Goal: Information Seeking & Learning: Learn about a topic

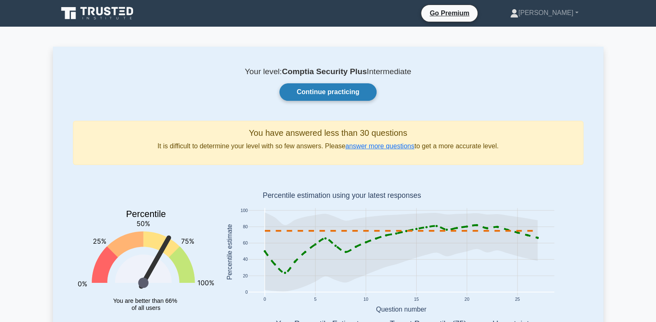
click at [344, 91] on link "Continue practicing" at bounding box center [327, 92] width 97 height 18
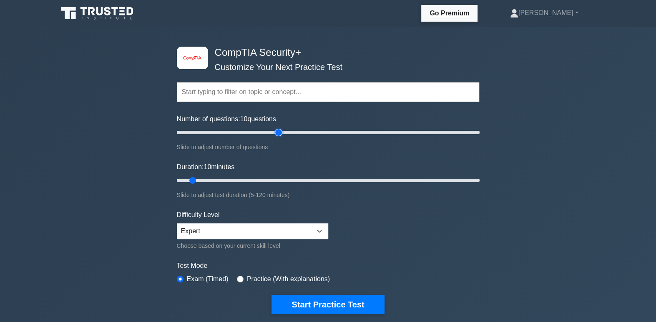
click at [277, 130] on input "Number of questions: 10 questions" at bounding box center [328, 133] width 303 height 10
click at [292, 128] on input "Number of questions: 70 questions" at bounding box center [328, 133] width 303 height 10
click at [297, 129] on input "Number of questions: 80 questions" at bounding box center [328, 133] width 303 height 10
click at [298, 131] on input "Number of questions: 80 questions" at bounding box center [328, 133] width 303 height 10
type input "90"
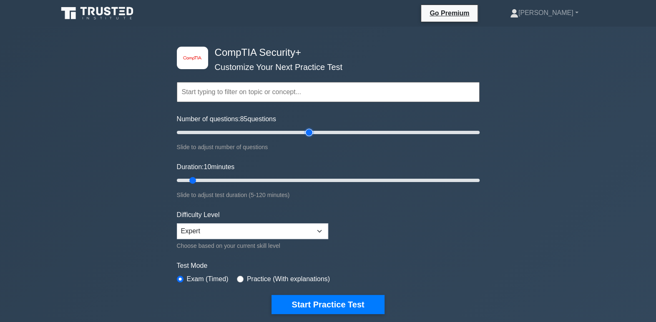
click at [309, 130] on input "Number of questions: 85 questions" at bounding box center [328, 133] width 303 height 10
drag, startPoint x: 194, startPoint y: 179, endPoint x: 264, endPoint y: 180, distance: 70.1
click at [264, 180] on input "Duration: 30 minutes" at bounding box center [328, 181] width 303 height 10
drag, startPoint x: 271, startPoint y: 178, endPoint x: 297, endPoint y: 176, distance: 26.4
click at [297, 176] on input "Duration: 50 minutes" at bounding box center [328, 181] width 303 height 10
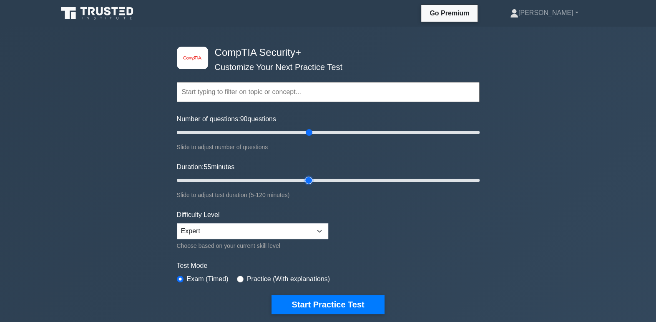
click at [312, 180] on input "Duration: 55 minutes" at bounding box center [328, 181] width 303 height 10
click at [324, 179] on input "Duration: 55 minutes" at bounding box center [328, 181] width 303 height 10
click at [331, 178] on input "Duration: 60 minutes" at bounding box center [328, 181] width 303 height 10
click at [339, 176] on input "Duration: 65 minutes" at bounding box center [328, 181] width 303 height 10
click at [345, 179] on input "Duration: 65 minutes" at bounding box center [328, 181] width 303 height 10
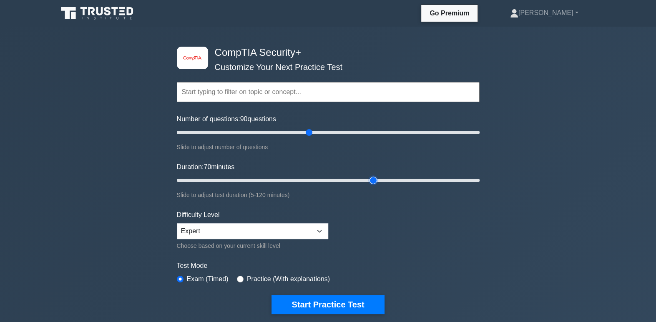
click at [368, 178] on input "Duration: 70 minutes" at bounding box center [328, 181] width 303 height 10
click at [380, 178] on input "Duration: 85 minutes" at bounding box center [328, 181] width 303 height 10
type input "90"
click at [393, 180] on input "Duration: 90 minutes" at bounding box center [328, 181] width 303 height 10
click at [281, 277] on label "Practice (With explanations)" at bounding box center [288, 279] width 83 height 10
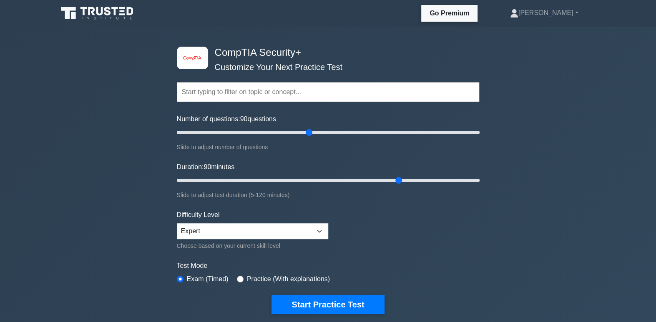
click at [242, 274] on div "Practice (With explanations)" at bounding box center [283, 279] width 93 height 10
click at [238, 276] on input "radio" at bounding box center [240, 279] width 7 height 7
radio input "true"
click at [189, 278] on label "Exam (Timed)" at bounding box center [208, 279] width 42 height 10
click at [183, 279] on input "radio" at bounding box center [180, 279] width 7 height 7
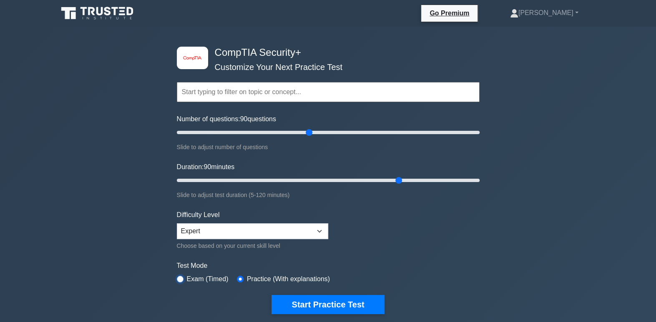
radio input "true"
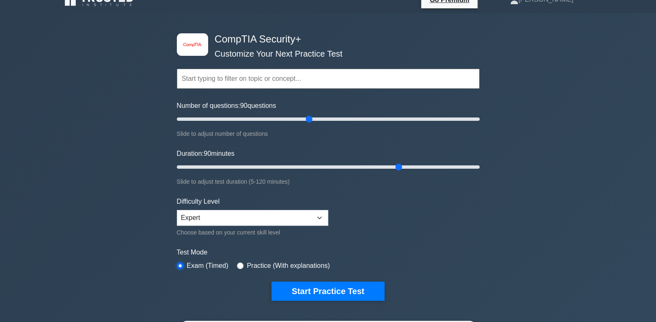
scroll to position [13, 0]
click at [230, 264] on div "Test Mode Exam (Timed) Practice (With explanations)" at bounding box center [328, 260] width 303 height 24
click at [237, 263] on input "radio" at bounding box center [240, 266] width 7 height 7
radio input "true"
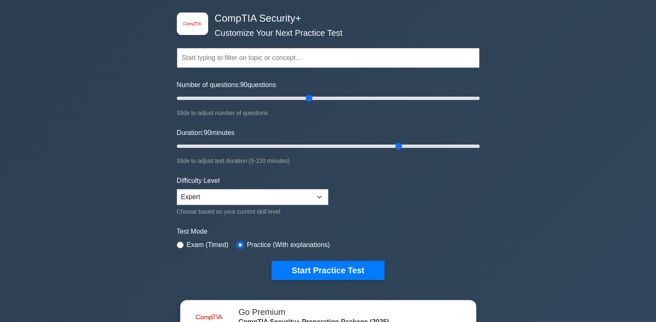
scroll to position [33, 0]
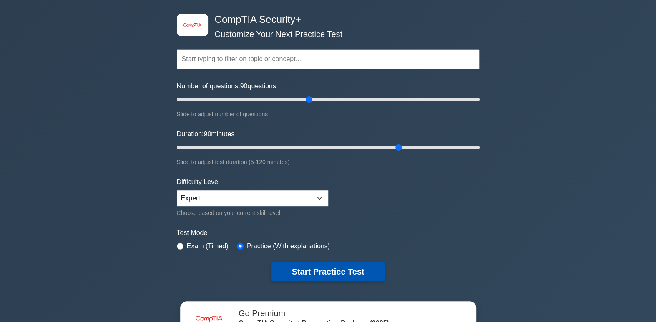
click at [335, 269] on button "Start Practice Test" at bounding box center [327, 271] width 113 height 19
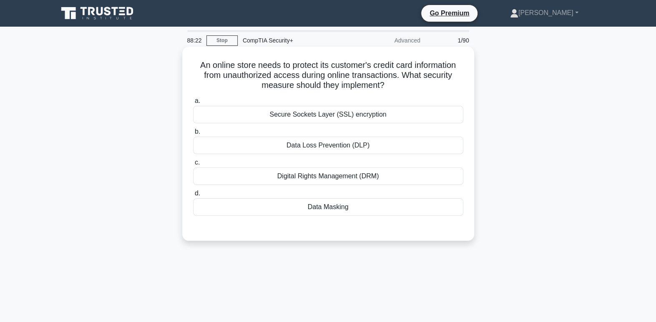
click at [340, 211] on div "Data Masking" at bounding box center [328, 207] width 270 height 18
click at [193, 196] on input "d. Data Masking" at bounding box center [193, 193] width 0 height 5
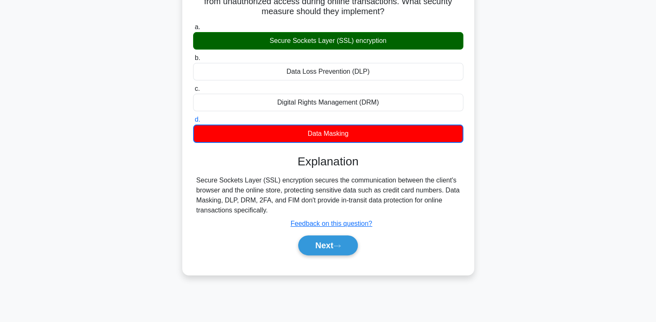
scroll to position [78, 0]
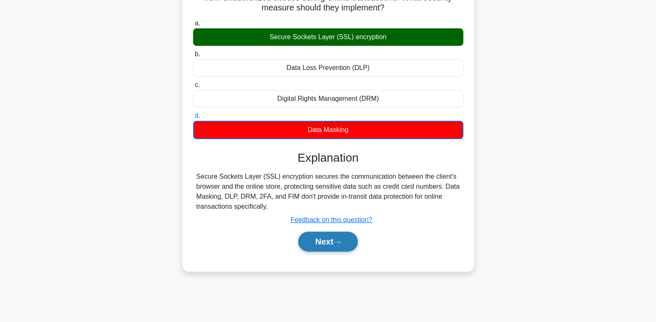
click at [335, 239] on button "Next" at bounding box center [328, 242] width 60 height 20
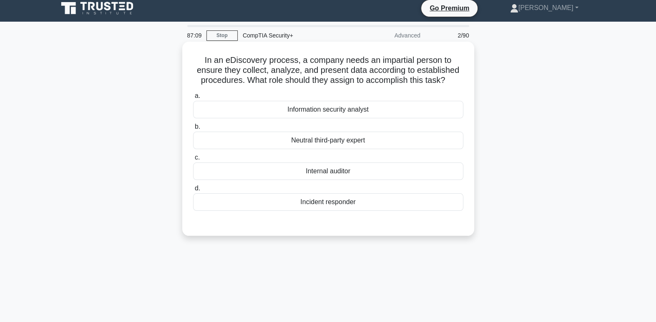
scroll to position [0, 0]
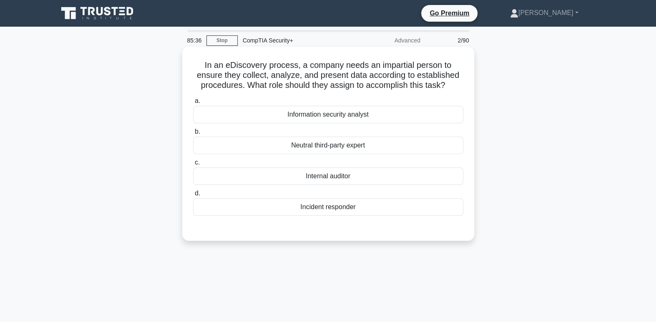
click at [363, 149] on div "Neutral third-party expert" at bounding box center [328, 146] width 270 height 18
click at [193, 135] on input "b. Neutral third-party expert" at bounding box center [193, 131] width 0 height 5
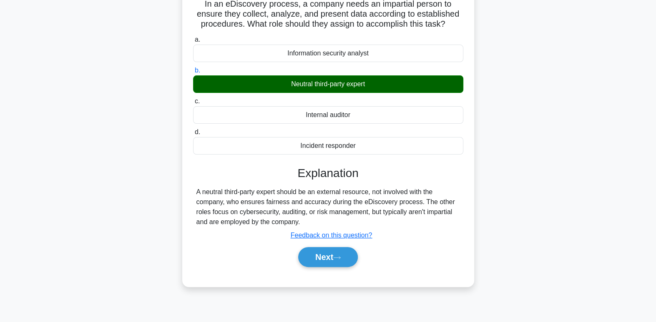
scroll to position [63, 0]
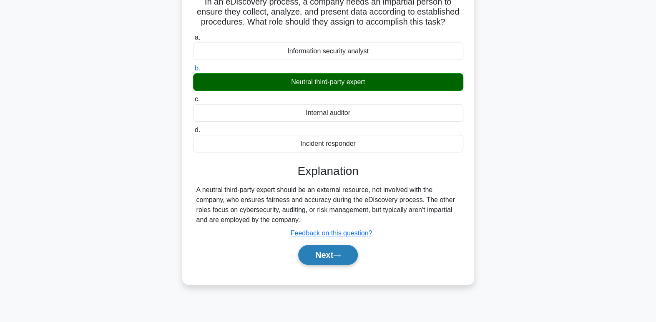
click at [339, 258] on button "Next" at bounding box center [328, 255] width 60 height 20
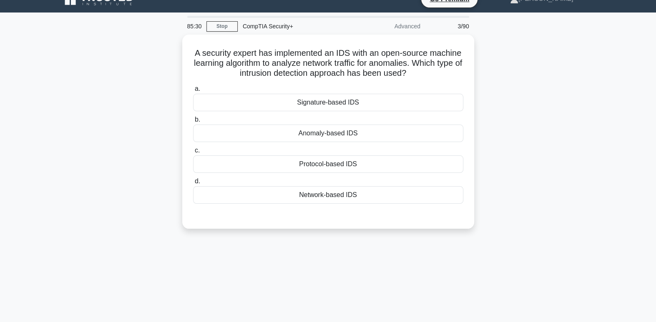
scroll to position [12, 0]
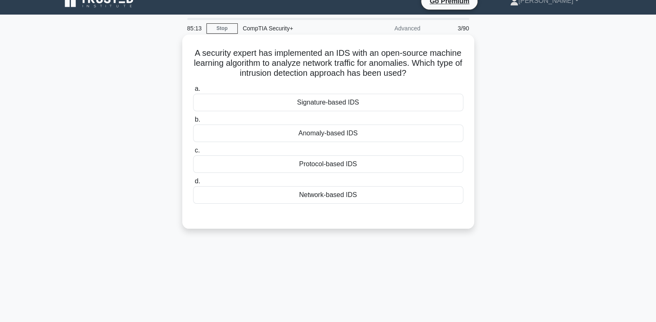
click at [361, 134] on div "Anomaly-based IDS" at bounding box center [328, 134] width 270 height 18
click at [193, 123] on input "b. Anomaly-based IDS" at bounding box center [193, 119] width 0 height 5
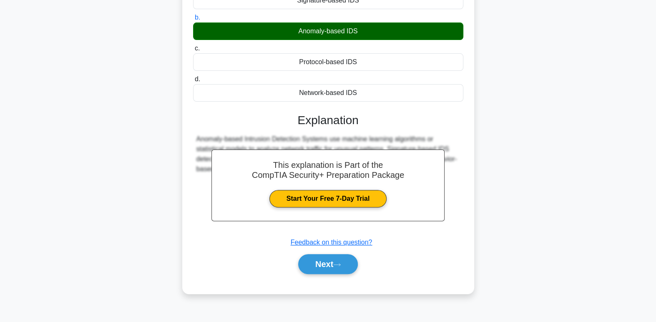
scroll to position [128, 0]
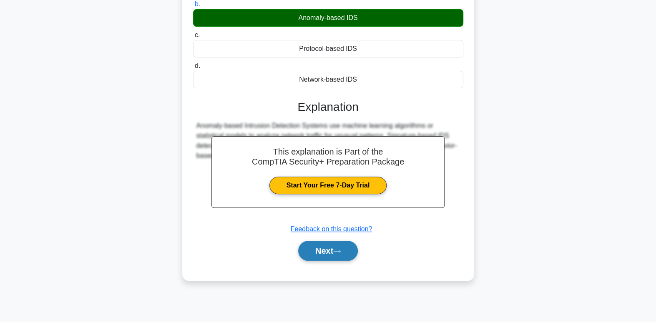
click at [327, 250] on button "Next" at bounding box center [328, 251] width 60 height 20
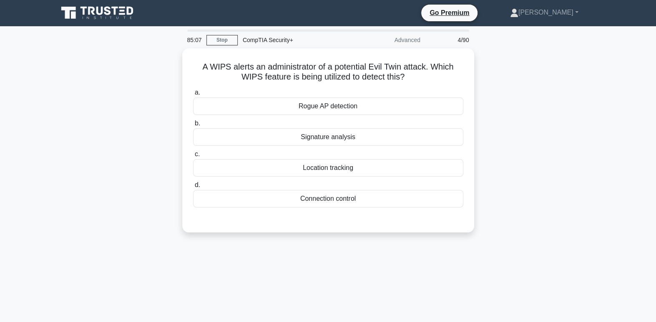
scroll to position [0, 0]
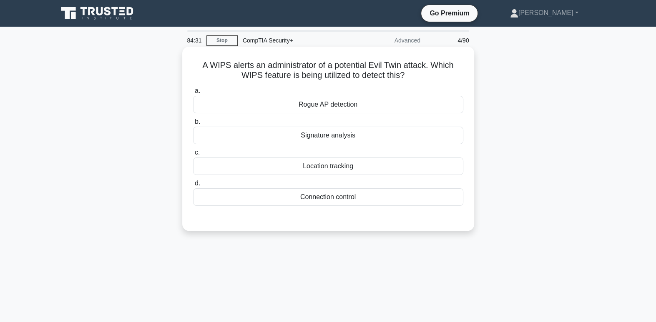
click at [339, 109] on div "Rogue AP detection" at bounding box center [328, 105] width 270 height 18
click at [193, 94] on input "a. Rogue AP detection" at bounding box center [193, 90] width 0 height 5
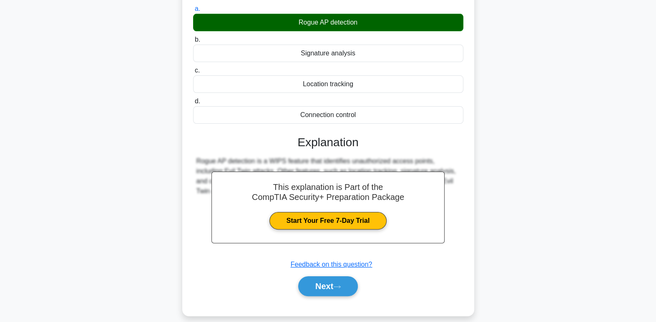
scroll to position [89, 0]
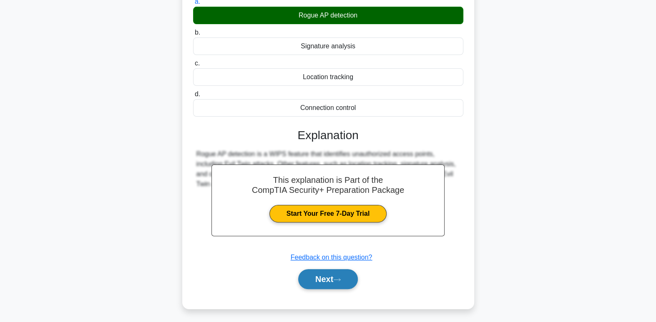
click at [345, 279] on button "Next" at bounding box center [328, 279] width 60 height 20
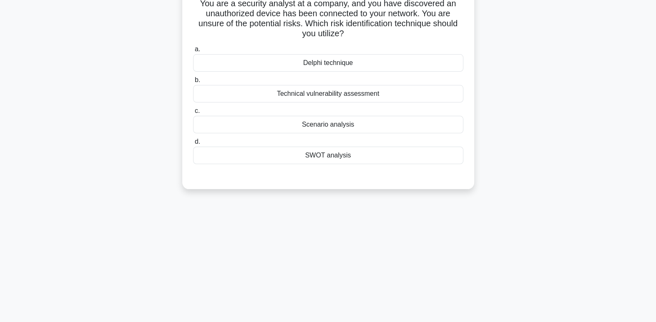
scroll to position [8, 0]
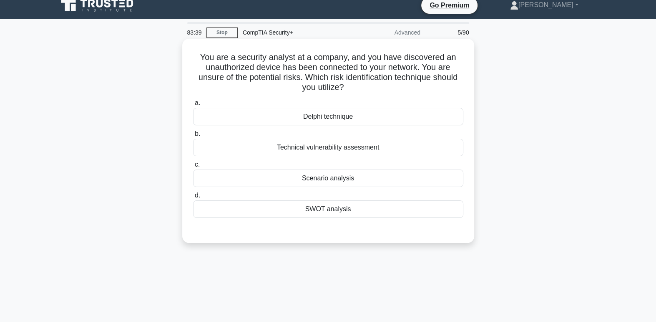
click at [349, 212] on div "SWOT analysis" at bounding box center [328, 210] width 270 height 18
click at [193, 198] on input "d. SWOT analysis" at bounding box center [193, 195] width 0 height 5
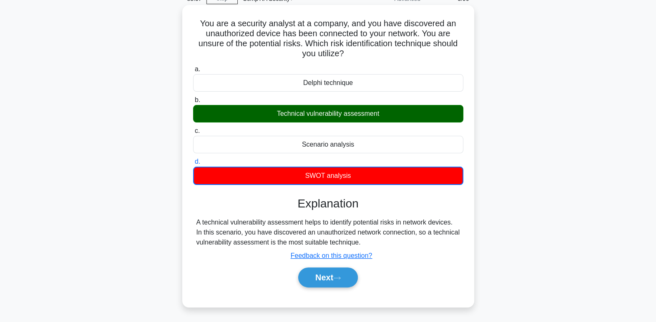
scroll to position [53, 0]
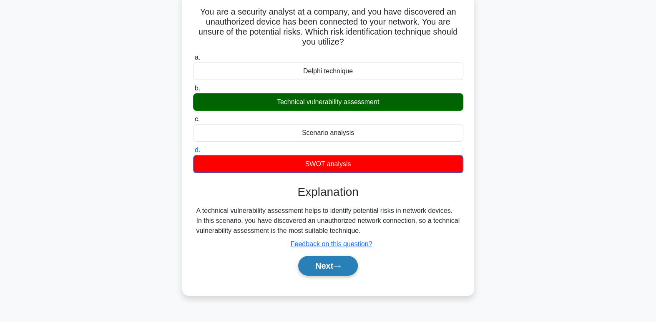
click at [322, 268] on button "Next" at bounding box center [328, 266] width 60 height 20
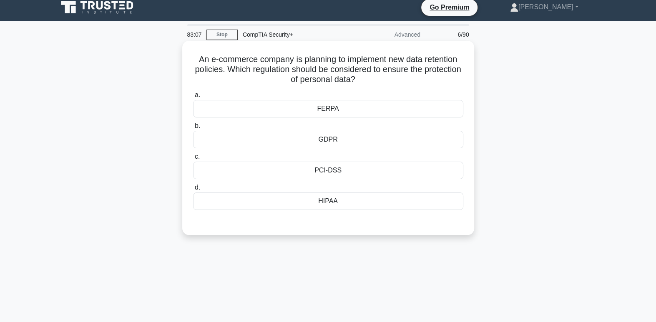
scroll to position [5, 0]
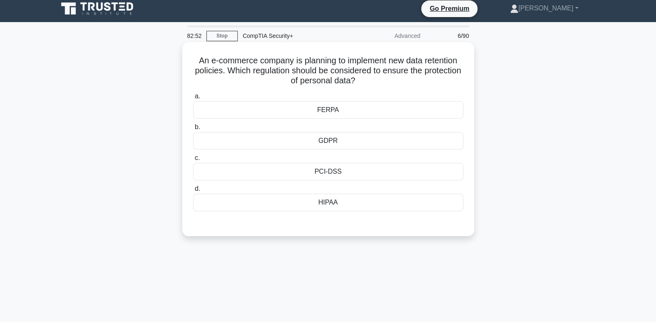
click at [456, 203] on div "HIPAA" at bounding box center [328, 203] width 270 height 18
click at [193, 192] on input "d. HIPAA" at bounding box center [193, 188] width 0 height 5
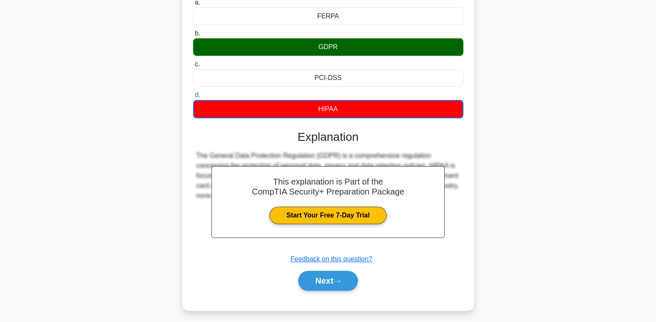
scroll to position [128, 0]
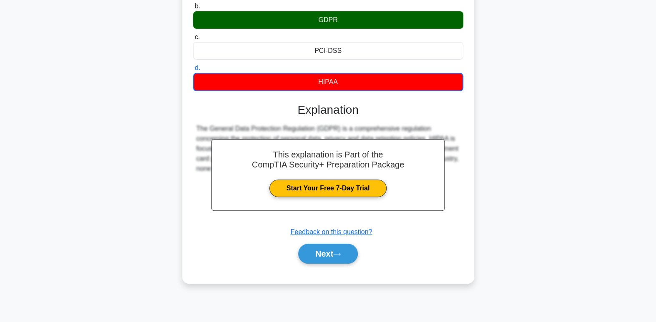
click at [595, 258] on div "An e-commerce company is planning to implement new data retention policies. Whi…" at bounding box center [328, 107] width 550 height 372
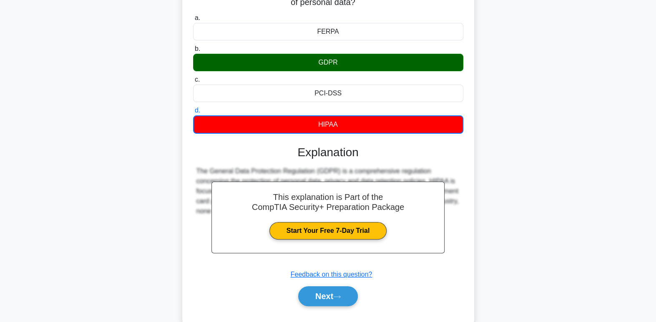
scroll to position [0, 0]
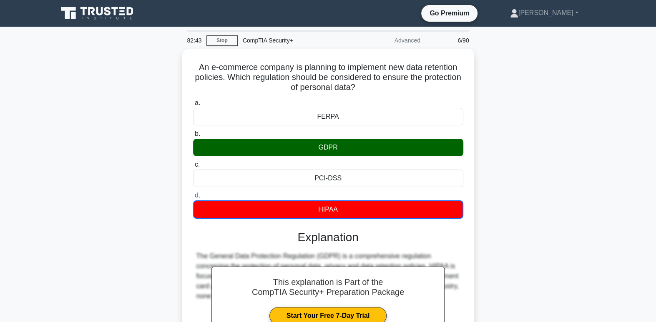
click at [595, 244] on div "An e-commerce company is planning to implement new data retention policies. Whi…" at bounding box center [328, 235] width 550 height 372
click at [595, 246] on div "An e-commerce company is planning to implement new data retention policies. Whi…" at bounding box center [328, 235] width 550 height 372
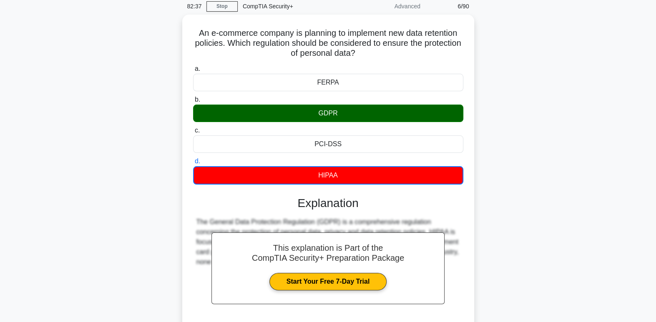
scroll to position [128, 0]
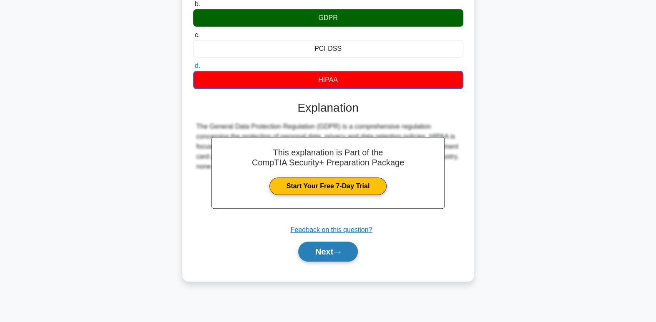
click at [347, 257] on button "Next" at bounding box center [328, 252] width 60 height 20
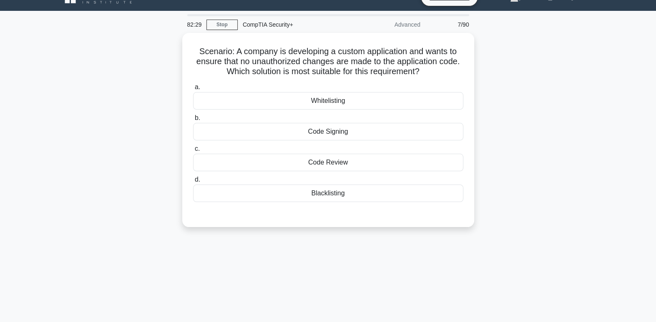
scroll to position [16, 0]
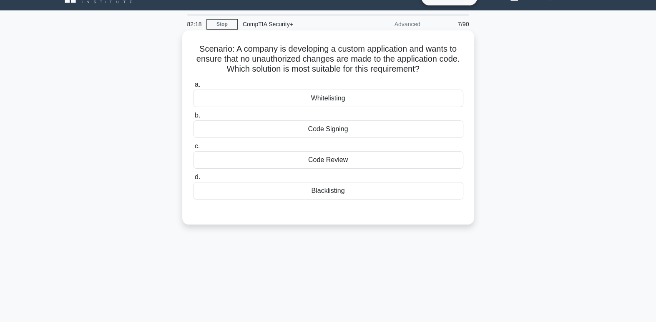
click at [355, 166] on div "Code Review" at bounding box center [328, 160] width 270 height 18
click at [193, 149] on input "c. Code Review" at bounding box center [193, 146] width 0 height 5
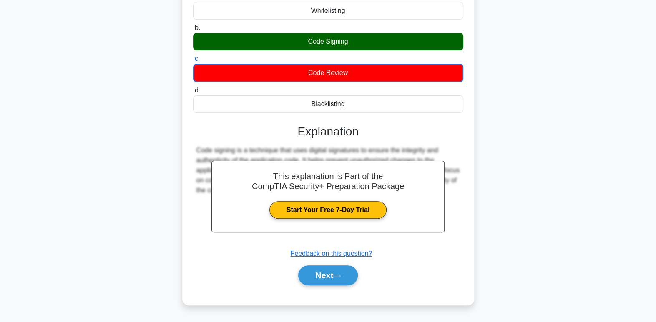
scroll to position [128, 0]
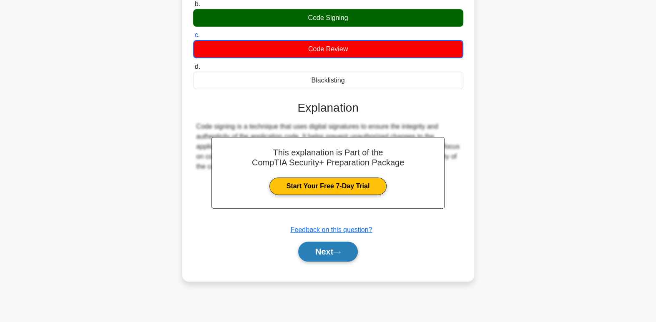
click at [346, 259] on button "Next" at bounding box center [328, 252] width 60 height 20
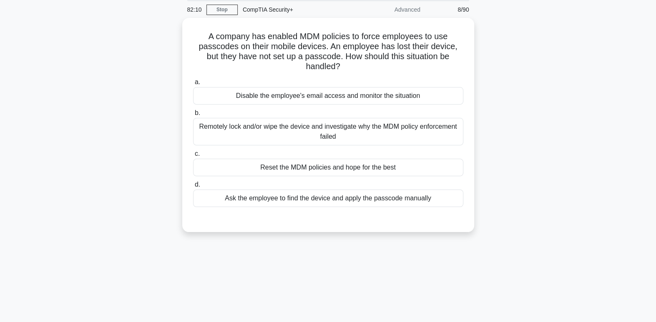
scroll to position [27, 0]
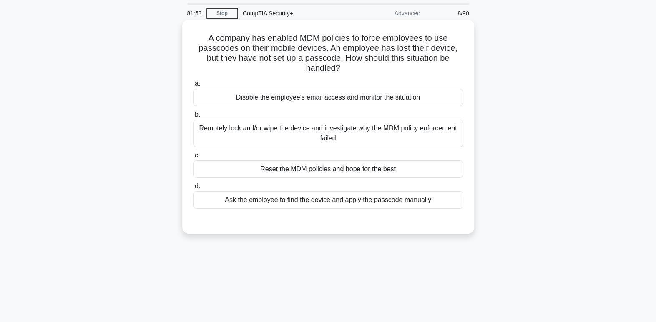
click at [444, 141] on div "Remotely lock and/or wipe the device and investigate why the MDM policy enforce…" at bounding box center [328, 134] width 270 height 28
click at [193, 118] on input "b. Remotely lock and/or wipe the device and investigate why the MDM policy enfo…" at bounding box center [193, 114] width 0 height 5
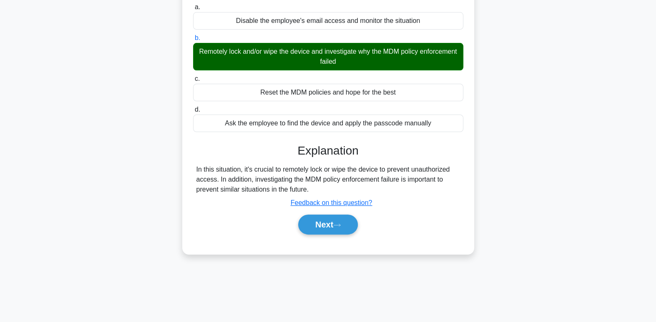
scroll to position [114, 0]
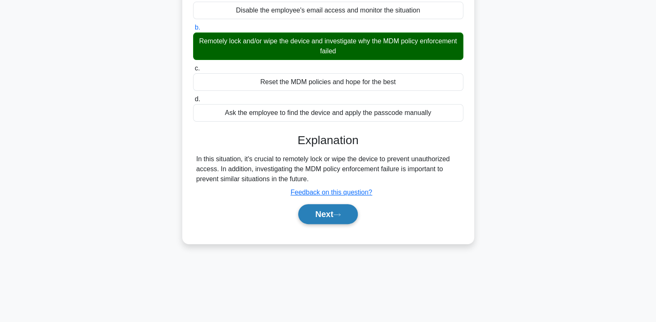
click at [348, 222] on button "Next" at bounding box center [328, 214] width 60 height 20
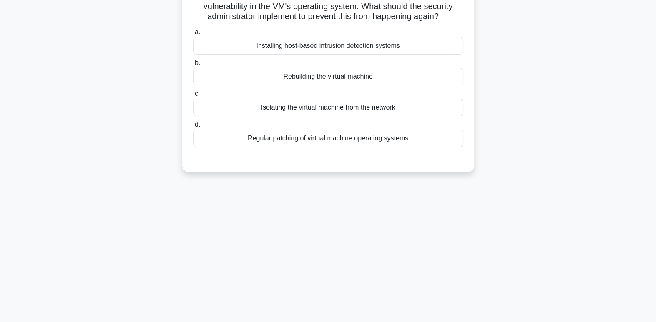
scroll to position [0, 0]
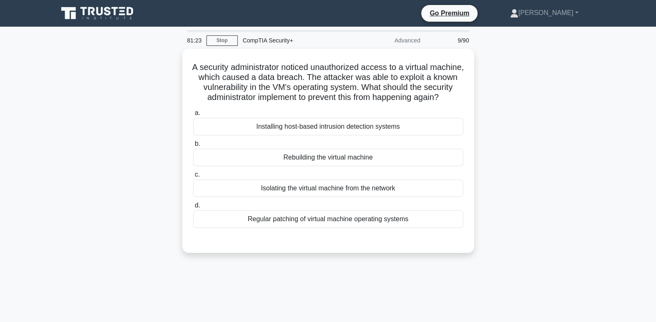
click at [595, 261] on div "A security administrator noticed unauthorized access to a virtual machine, whic…" at bounding box center [328, 156] width 550 height 214
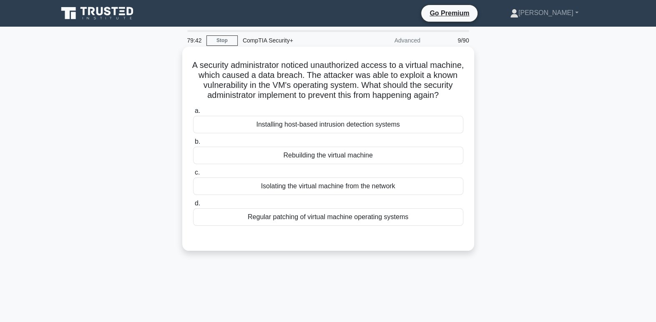
click at [388, 133] on div "Installing host-based intrusion detection systems" at bounding box center [328, 125] width 270 height 18
click at [193, 114] on input "a. Installing host-based intrusion detection systems" at bounding box center [193, 110] width 0 height 5
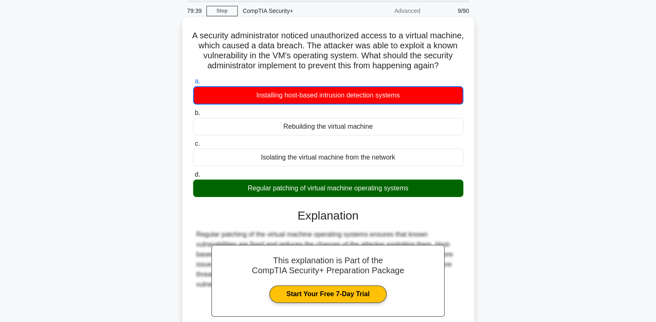
scroll to position [104, 0]
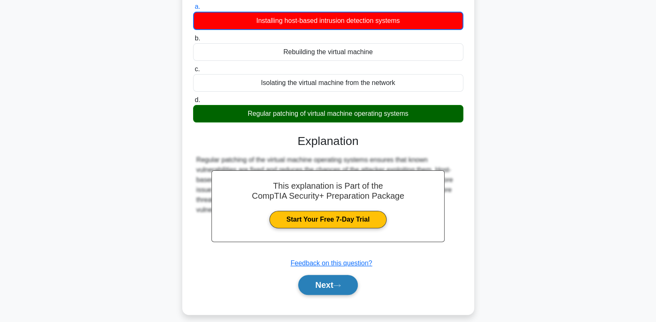
click at [339, 295] on button "Next" at bounding box center [328, 285] width 60 height 20
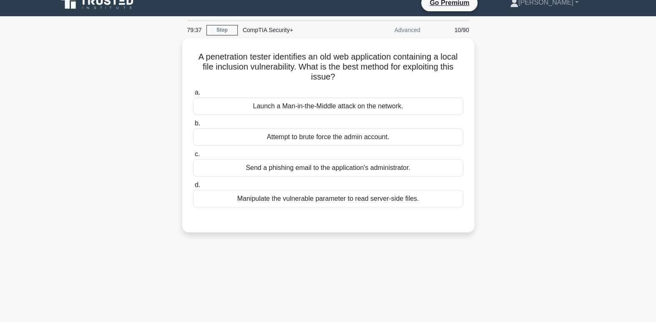
scroll to position [10, 0]
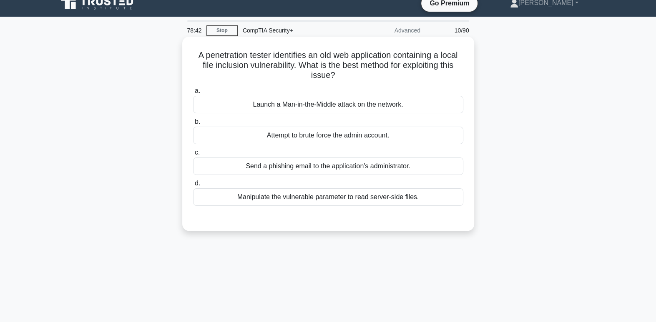
click at [397, 109] on div "Launch a Man-in-the-Middle attack on the network." at bounding box center [328, 105] width 270 height 18
click at [193, 94] on input "a. Launch a Man-in-the-Middle attack on the network." at bounding box center [193, 90] width 0 height 5
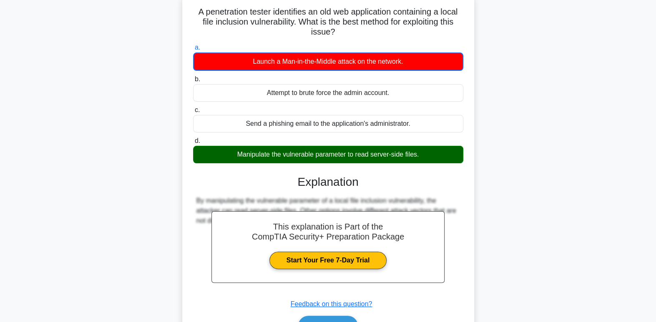
scroll to position [128, 0]
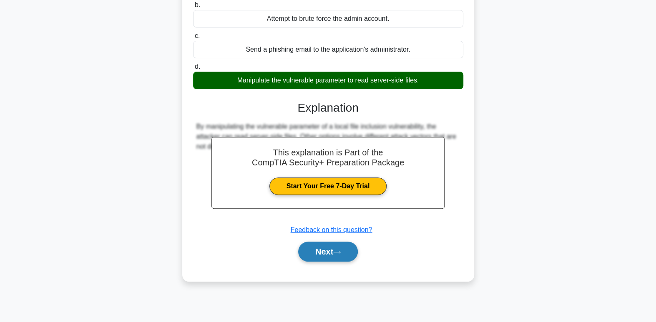
click at [353, 260] on button "Next" at bounding box center [328, 252] width 60 height 20
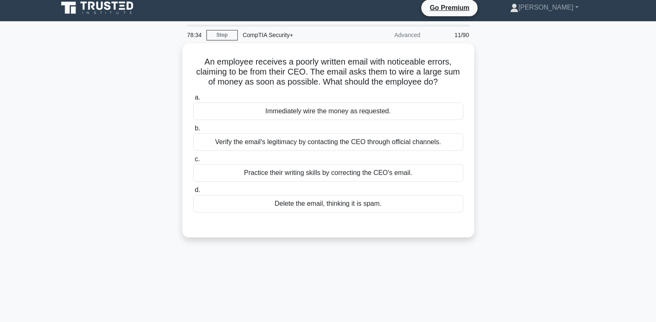
scroll to position [4, 0]
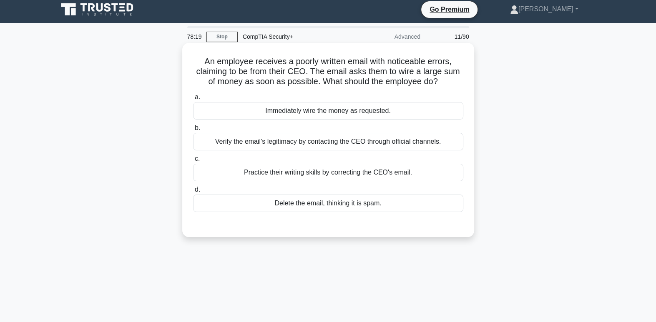
click at [442, 151] on div "Verify the email's legitimacy by contacting the CEO through official channels." at bounding box center [328, 142] width 270 height 18
click at [193, 131] on input "b. Verify the email's legitimacy by contacting the CEO through official channel…" at bounding box center [193, 128] width 0 height 5
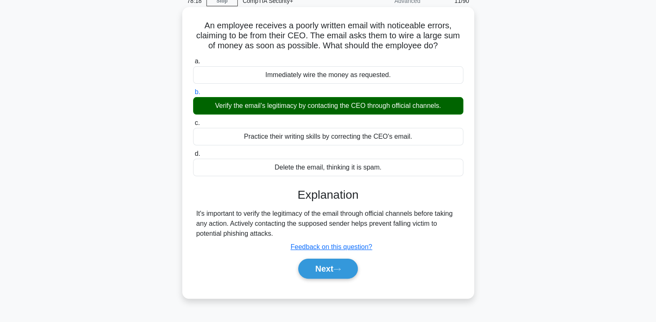
scroll to position [60, 0]
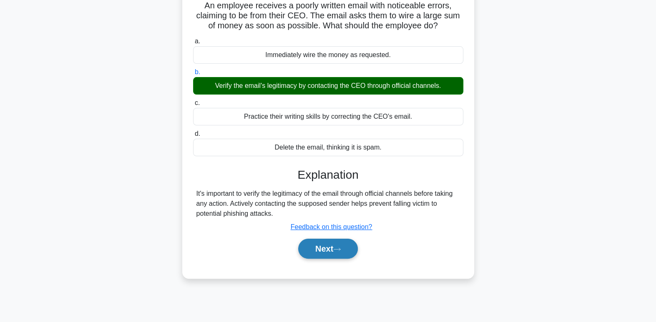
click at [338, 256] on button "Next" at bounding box center [328, 249] width 60 height 20
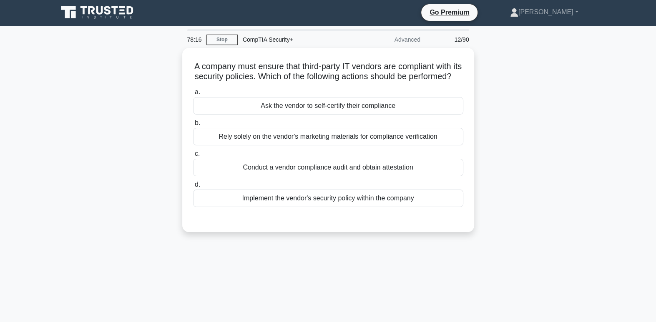
scroll to position [0, 0]
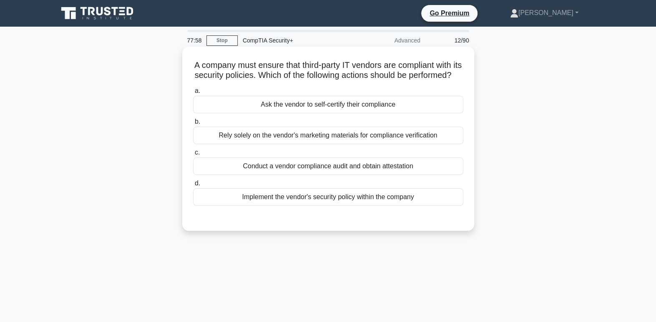
click at [433, 175] on div "Conduct a vendor compliance audit and obtain attestation" at bounding box center [328, 167] width 270 height 18
click at [193, 156] on input "c. Conduct a vendor compliance audit and obtain attestation" at bounding box center [193, 152] width 0 height 5
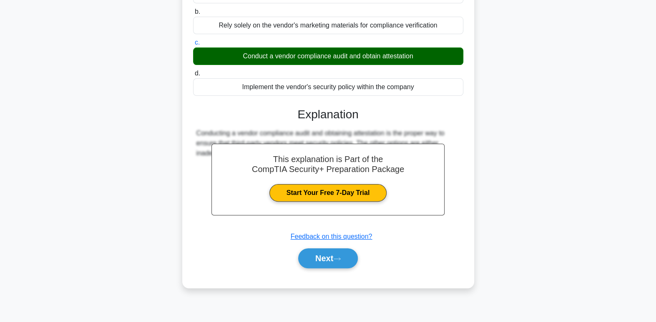
scroll to position [128, 0]
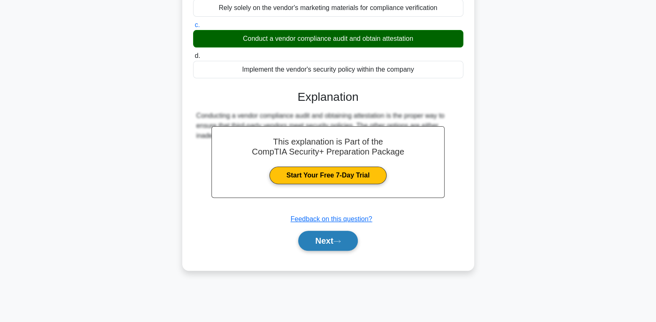
click at [347, 251] on button "Next" at bounding box center [328, 241] width 60 height 20
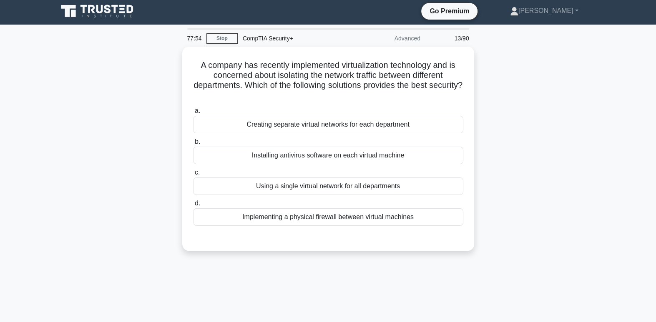
scroll to position [0, 0]
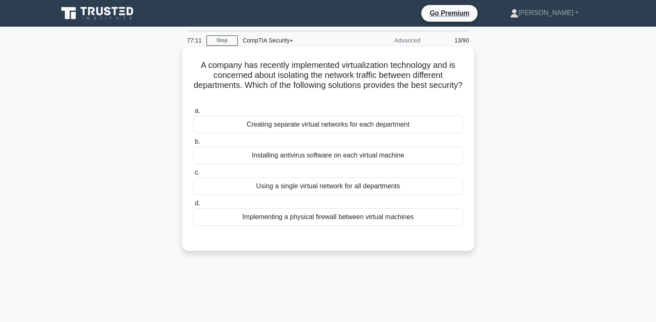
click at [429, 129] on div "Creating separate virtual networks for each department" at bounding box center [328, 125] width 270 height 18
click at [193, 114] on input "a. Creating separate virtual networks for each department" at bounding box center [193, 110] width 0 height 5
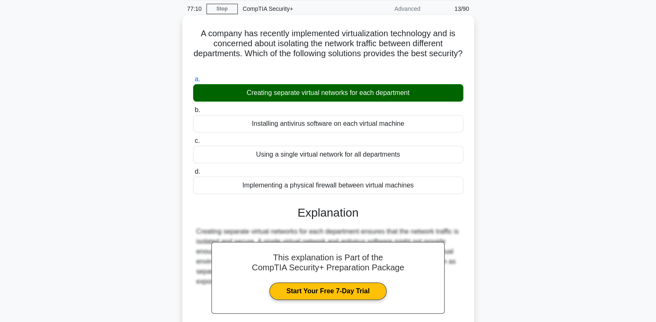
scroll to position [113, 0]
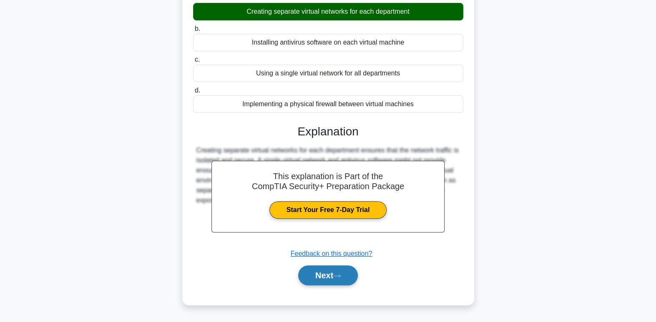
click at [349, 278] on button "Next" at bounding box center [328, 276] width 60 height 20
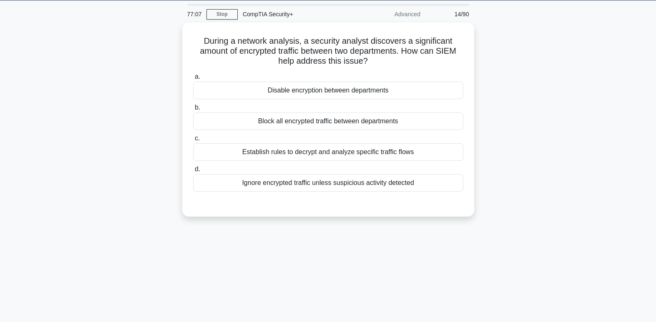
scroll to position [23, 0]
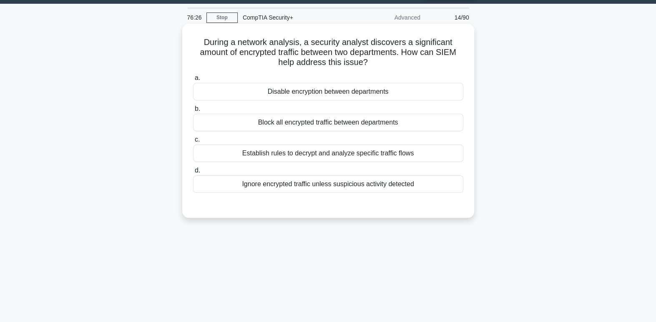
click at [434, 155] on div "Establish rules to decrypt and analyze specific traffic flows" at bounding box center [328, 154] width 270 height 18
click at [193, 143] on input "c. Establish rules to decrypt and analyze specific traffic flows" at bounding box center [193, 139] width 0 height 5
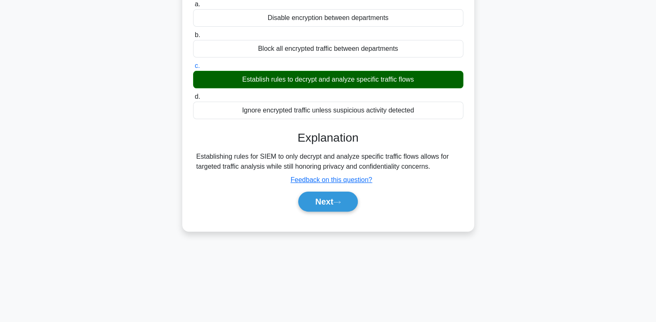
scroll to position [128, 0]
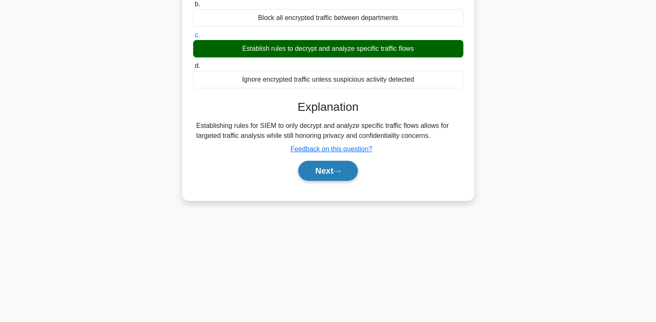
click at [343, 175] on button "Next" at bounding box center [328, 171] width 60 height 20
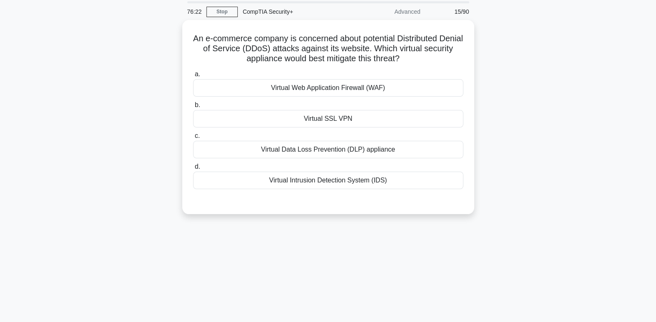
scroll to position [28, 0]
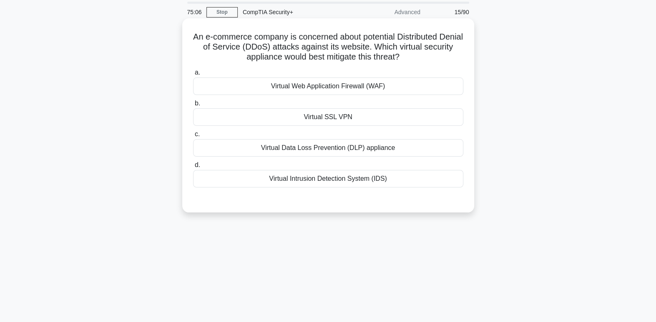
click at [417, 187] on div "Virtual Intrusion Detection System (IDS)" at bounding box center [328, 179] width 270 height 18
click at [193, 168] on input "d. Virtual Intrusion Detection System (IDS)" at bounding box center [193, 165] width 0 height 5
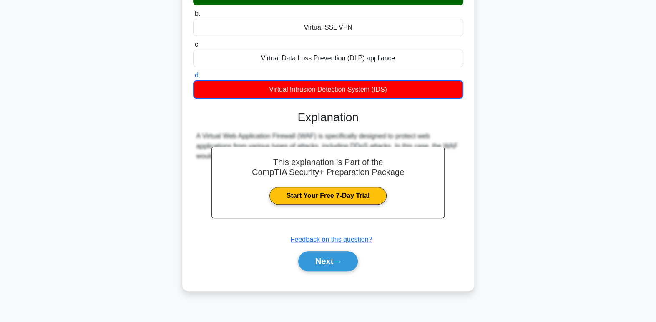
scroll to position [128, 0]
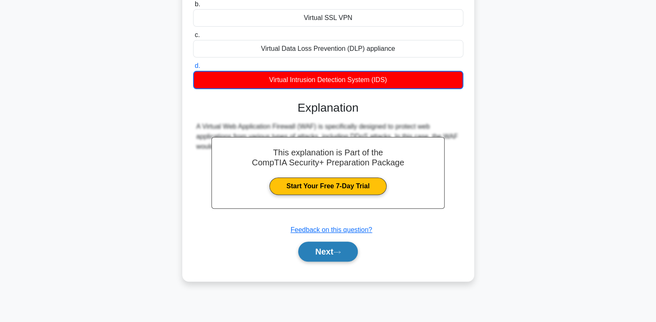
click at [354, 255] on button "Next" at bounding box center [328, 252] width 60 height 20
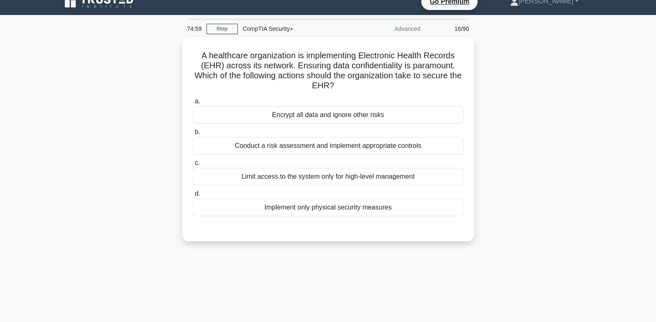
scroll to position [10, 0]
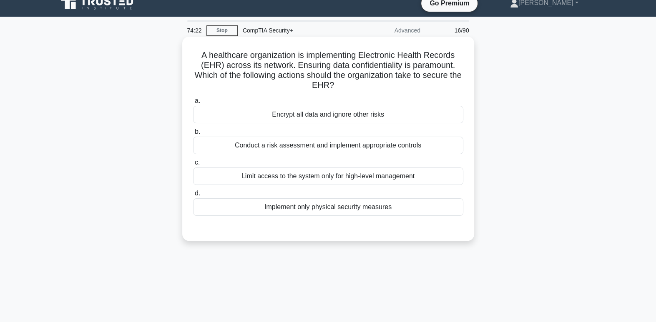
click at [430, 151] on div "Conduct a risk assessment and implement appropriate controls" at bounding box center [328, 146] width 270 height 18
click at [193, 135] on input "b. Conduct a risk assessment and implement appropriate controls" at bounding box center [193, 131] width 0 height 5
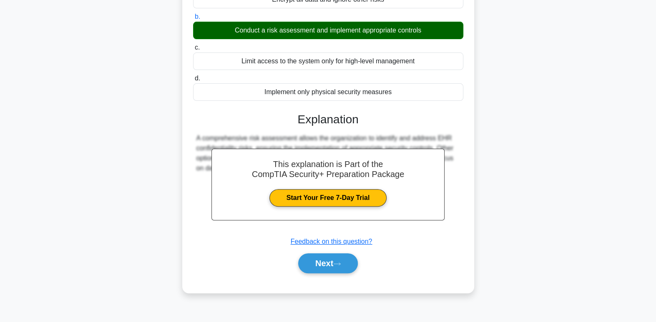
scroll to position [128, 0]
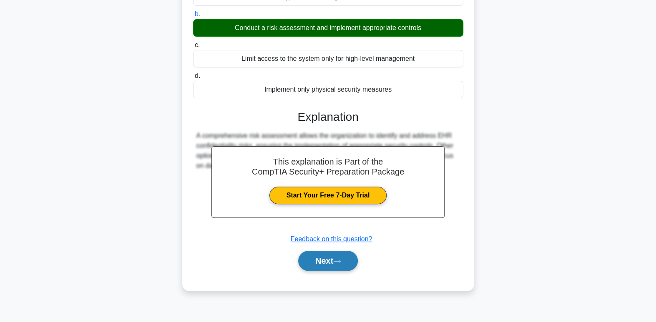
click at [342, 268] on button "Next" at bounding box center [328, 261] width 60 height 20
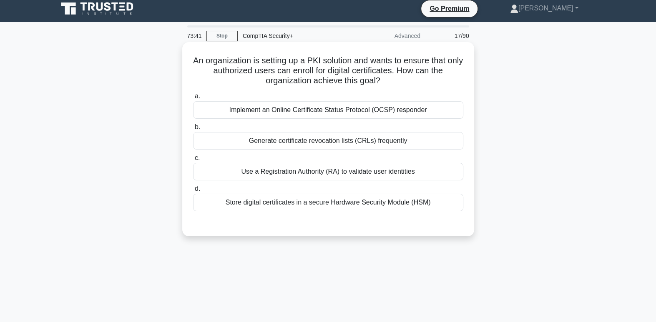
scroll to position [5, 0]
click at [430, 115] on div "Implement an Online Certificate Status Protocol (OCSP) responder" at bounding box center [328, 110] width 270 height 18
click at [193, 99] on input "a. Implement an Online Certificate Status Protocol (OCSP) responder" at bounding box center [193, 95] width 0 height 5
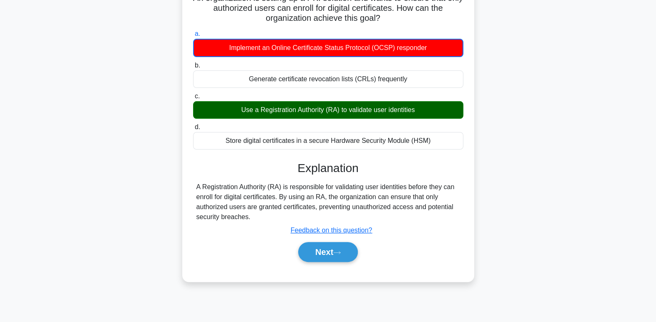
scroll to position [107, 0]
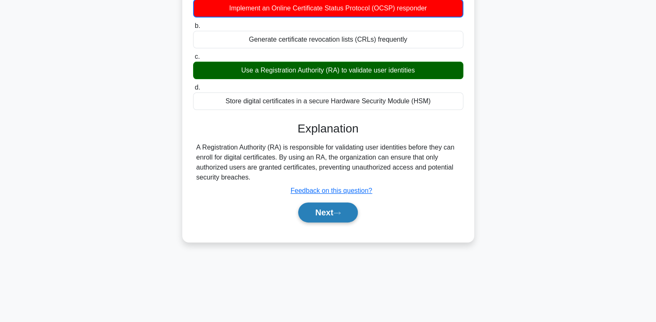
click at [347, 214] on button "Next" at bounding box center [328, 213] width 60 height 20
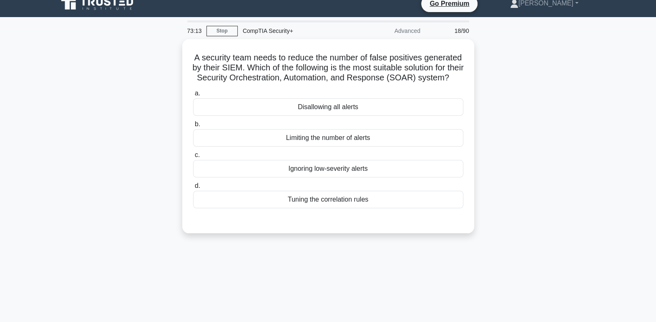
scroll to position [10, 0]
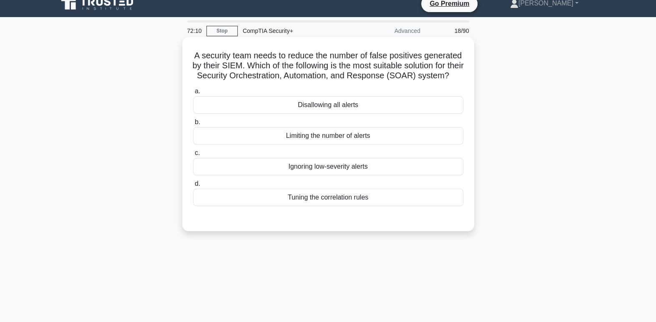
click at [389, 206] on div "Tuning the correlation rules" at bounding box center [328, 198] width 270 height 18
click at [193, 187] on input "d. Tuning the correlation rules" at bounding box center [193, 183] width 0 height 5
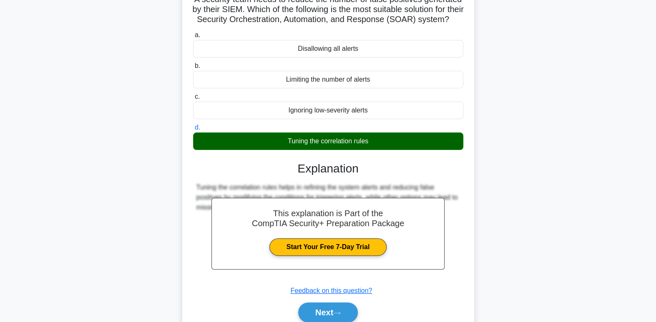
scroll to position [128, 0]
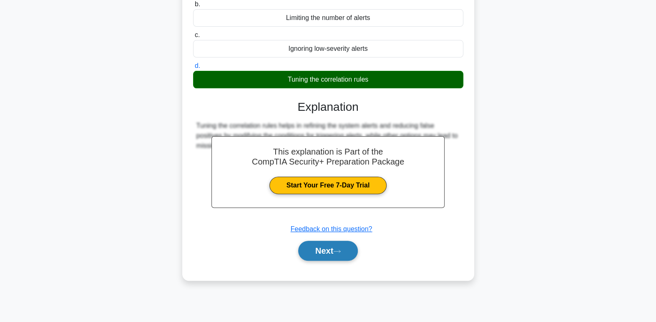
click at [346, 256] on button "Next" at bounding box center [328, 251] width 60 height 20
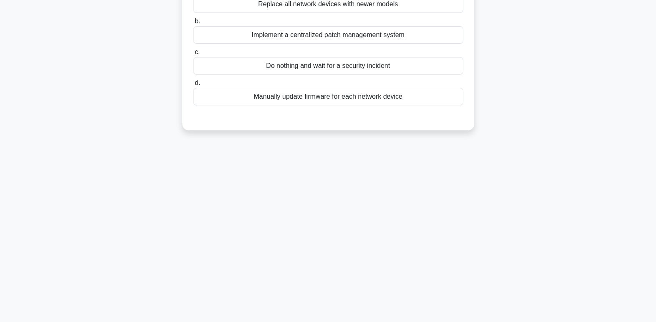
scroll to position [0, 0]
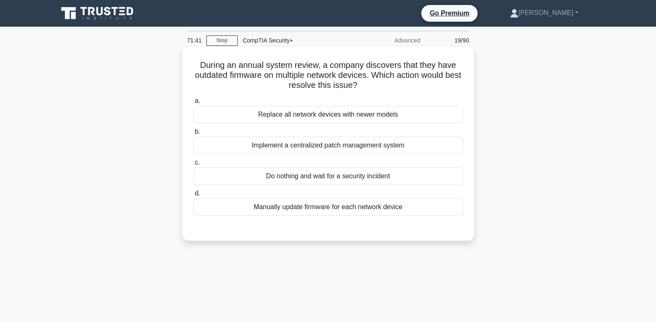
click at [430, 221] on div at bounding box center [328, 224] width 270 height 7
click at [427, 211] on div "Manually update firmware for each network device" at bounding box center [328, 207] width 270 height 18
click at [193, 196] on input "d. Manually update firmware for each network device" at bounding box center [193, 193] width 0 height 5
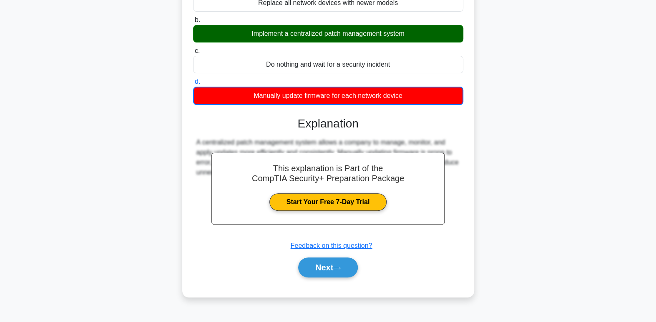
scroll to position [128, 0]
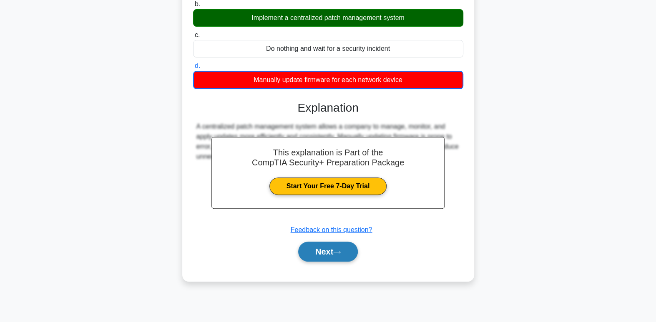
click at [344, 258] on button "Next" at bounding box center [328, 252] width 60 height 20
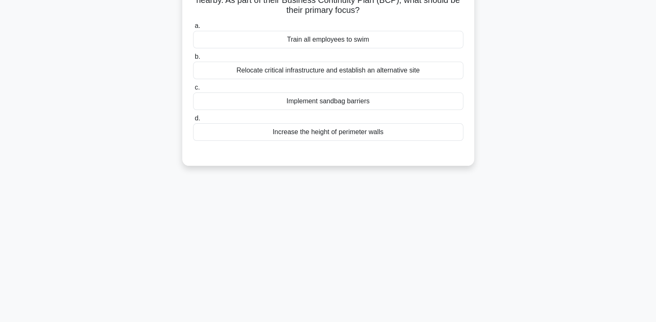
scroll to position [0, 0]
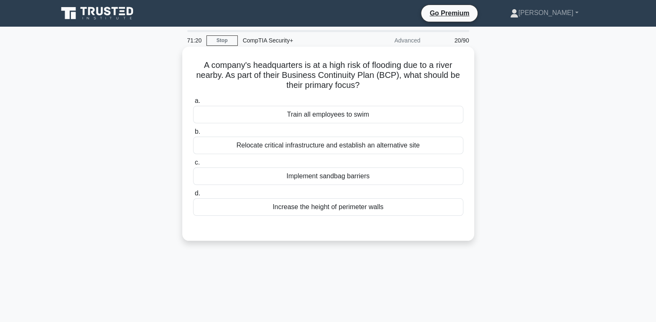
click at [452, 147] on div "Relocate critical infrastructure and establish an alternative site" at bounding box center [328, 146] width 270 height 18
click at [193, 135] on input "b. Relocate critical infrastructure and establish an alternative site" at bounding box center [193, 131] width 0 height 5
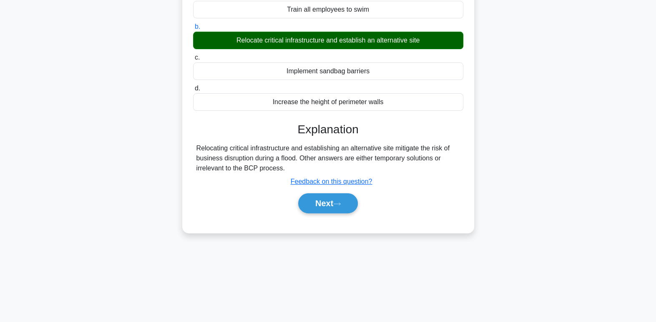
scroll to position [113, 0]
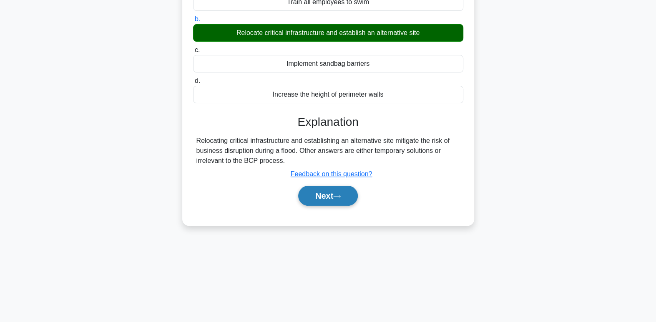
click at [353, 202] on button "Next" at bounding box center [328, 196] width 60 height 20
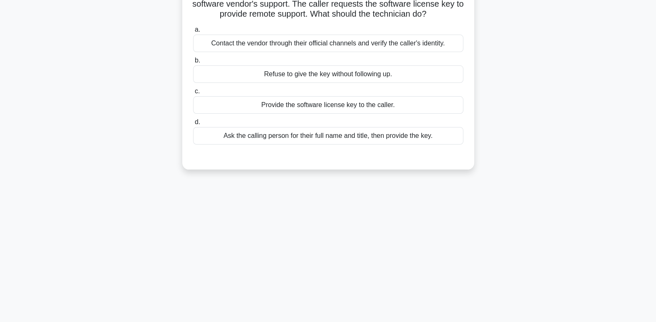
scroll to position [0, 0]
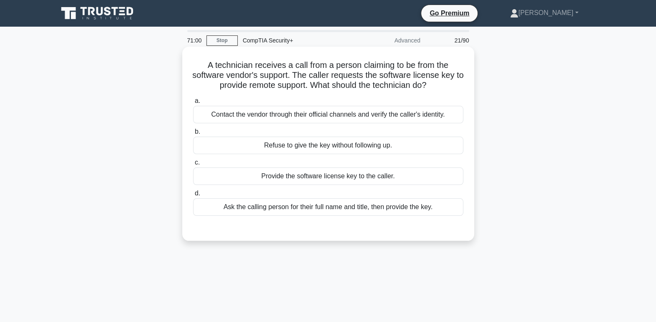
click at [452, 123] on div "Contact the vendor through their official channels and verify the caller's iden…" at bounding box center [328, 115] width 270 height 18
click at [193, 104] on input "a. Contact the vendor through their official channels and verify the caller's i…" at bounding box center [193, 100] width 0 height 5
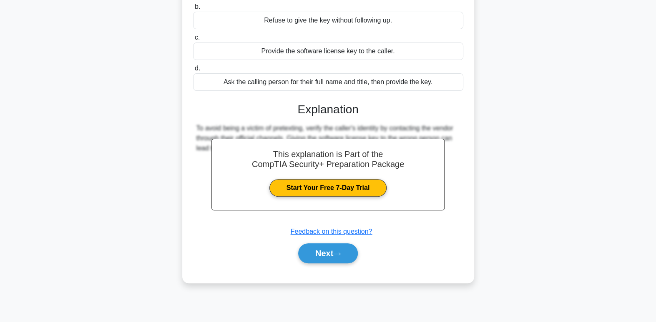
scroll to position [128, 0]
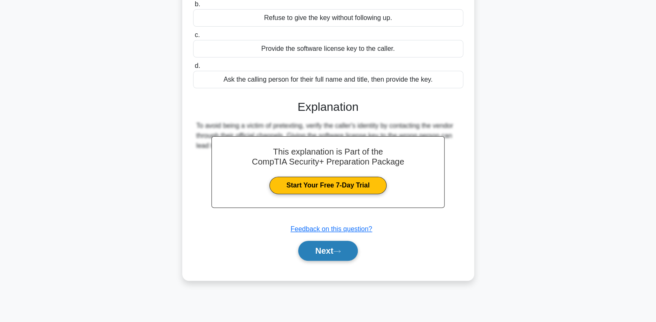
click at [340, 256] on button "Next" at bounding box center [328, 251] width 60 height 20
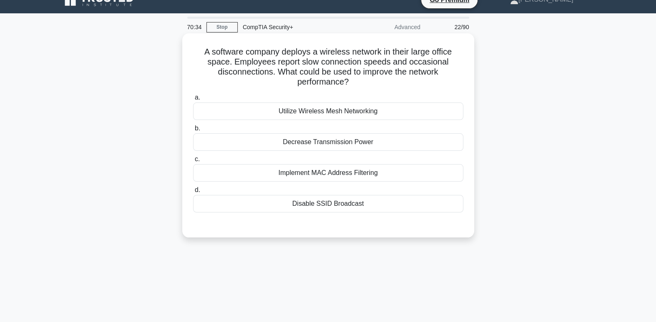
scroll to position [14, 0]
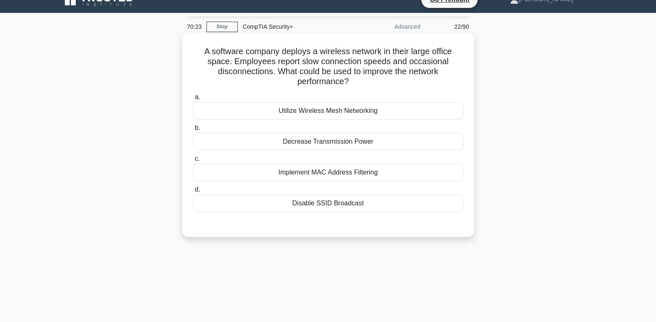
click at [423, 178] on div "Implement MAC Address Filtering" at bounding box center [328, 173] width 270 height 18
click at [193, 162] on input "c. Implement MAC Address Filtering" at bounding box center [193, 158] width 0 height 5
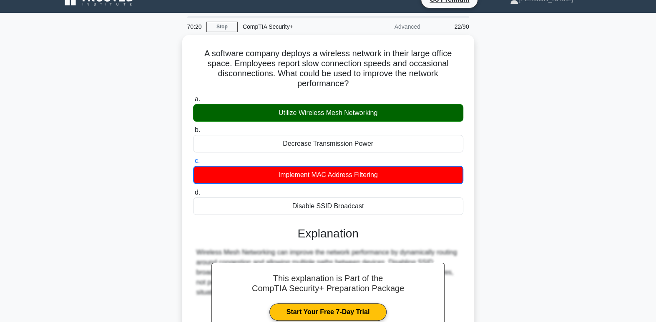
click at [530, 226] on div "A software company deploys a wireless network in their large office space. Empl…" at bounding box center [328, 226] width 550 height 382
click at [537, 212] on div "A software company deploys a wireless network in their large office space. Empl…" at bounding box center [328, 226] width 550 height 382
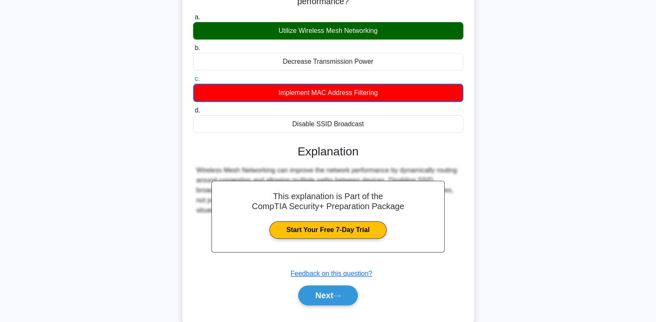
scroll to position [128, 0]
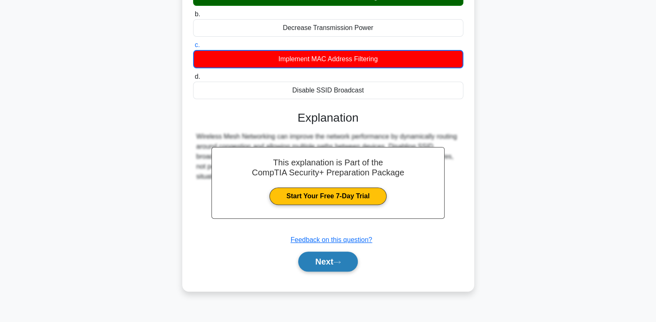
click at [338, 267] on button "Next" at bounding box center [328, 262] width 60 height 20
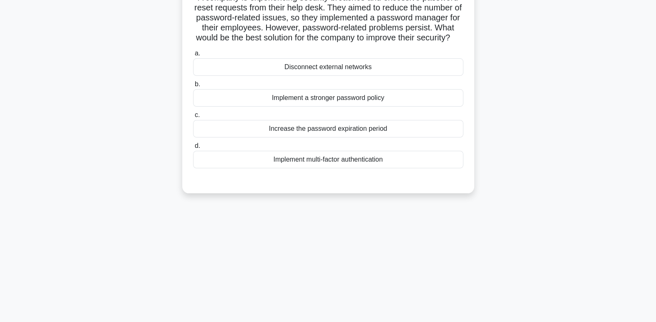
scroll to position [0, 0]
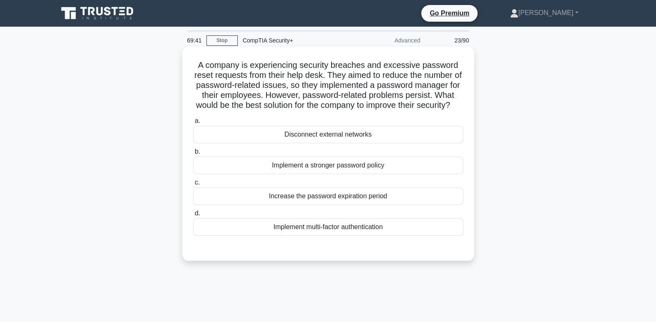
click at [449, 236] on div "Implement multi-factor authentication" at bounding box center [328, 228] width 270 height 18
click at [193, 216] on input "d. Implement multi-factor authentication" at bounding box center [193, 213] width 0 height 5
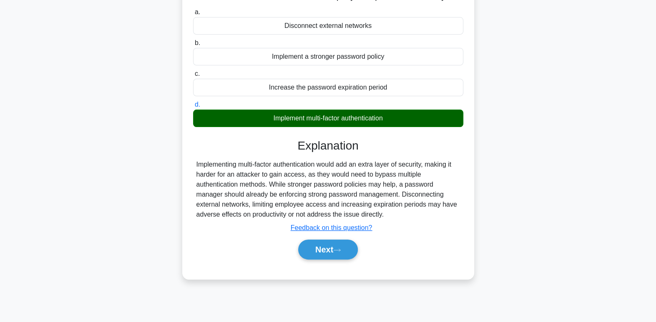
scroll to position [125, 0]
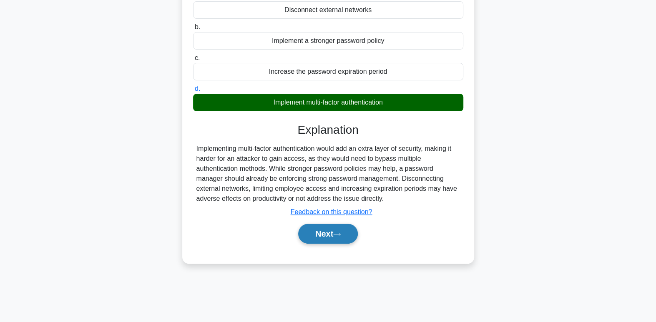
click at [345, 244] on button "Next" at bounding box center [328, 234] width 60 height 20
click at [339, 244] on button "Next" at bounding box center [328, 234] width 60 height 20
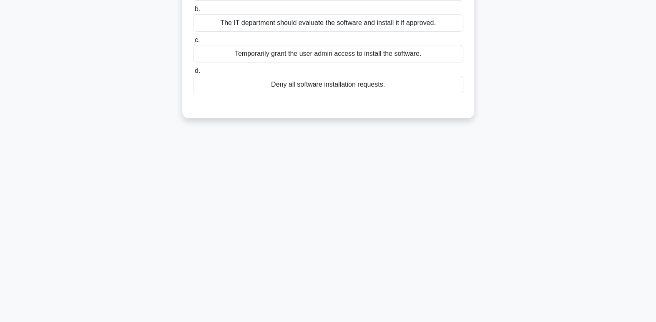
click at [339, 248] on div "69:36 Stop CompTIA Security+ Advanced 24/90 A user attempts to install software…" at bounding box center [328, 113] width 550 height 417
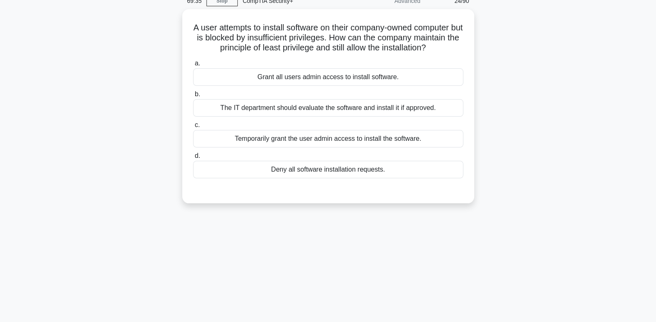
scroll to position [0, 0]
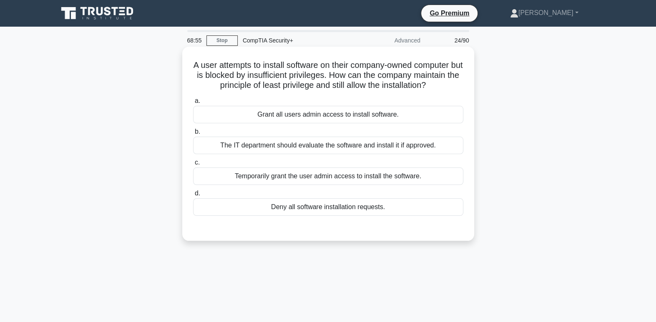
click at [444, 151] on div "The IT department should evaluate the software and install it if approved." at bounding box center [328, 146] width 270 height 18
click at [193, 135] on input "b. The IT department should evaluate the software and install it if approved." at bounding box center [193, 131] width 0 height 5
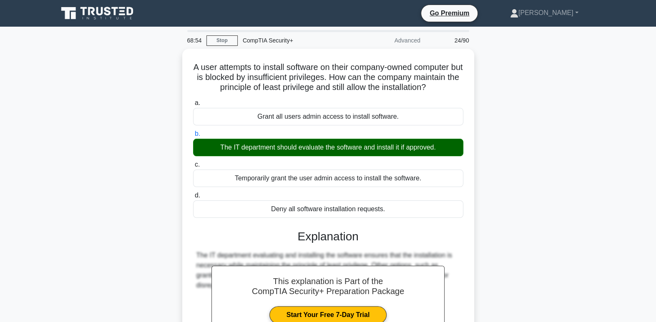
click at [513, 224] on div "A user attempts to install software on their company-owned computer but is bloc…" at bounding box center [328, 235] width 550 height 372
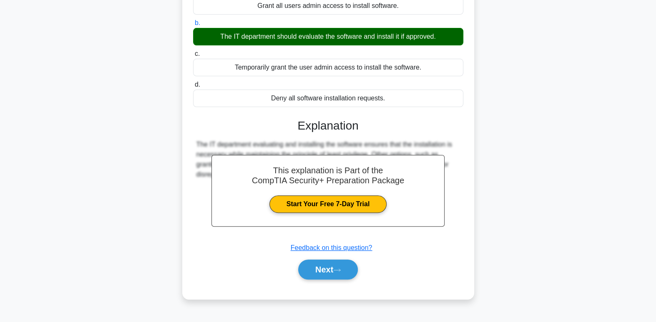
scroll to position [111, 0]
click at [486, 182] on div "A user attempts to install software on their company-owned computer but is bloc…" at bounding box center [328, 124] width 550 height 372
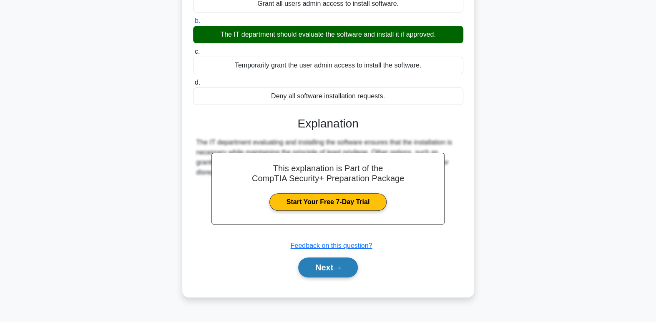
click at [339, 273] on button "Next" at bounding box center [328, 268] width 60 height 20
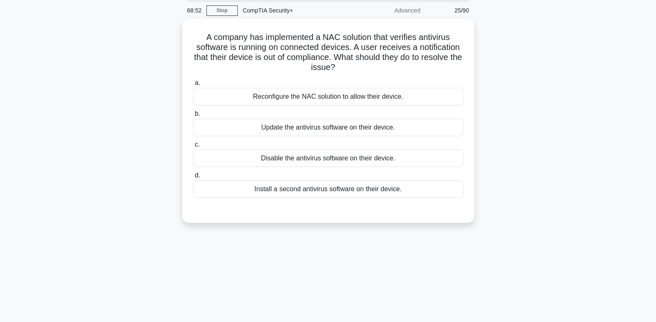
scroll to position [21, 0]
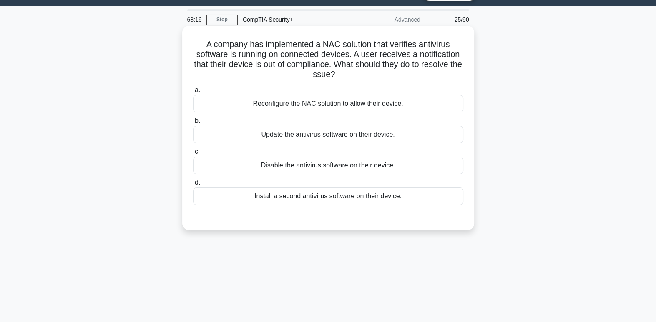
click at [448, 111] on div "Reconfigure the NAC solution to allow their device." at bounding box center [328, 104] width 270 height 18
click at [193, 93] on input "a. Reconfigure the NAC solution to allow their device." at bounding box center [193, 90] width 0 height 5
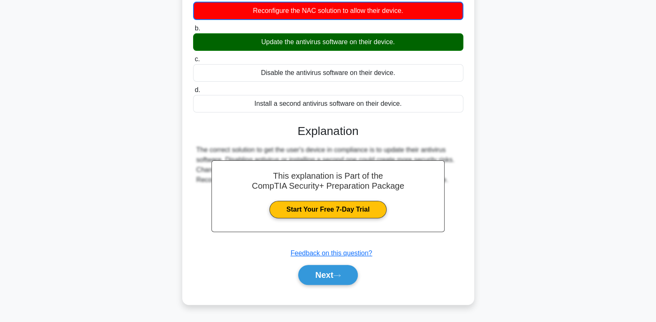
scroll to position [128, 0]
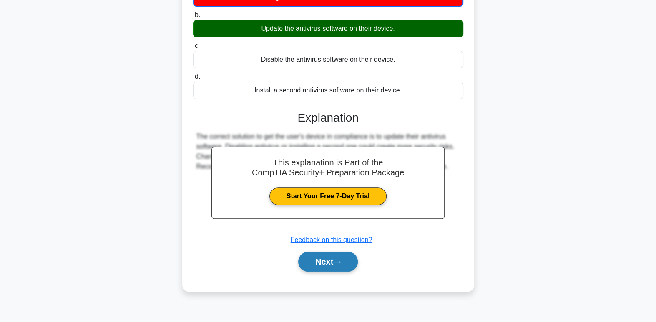
click at [329, 267] on button "Next" at bounding box center [328, 262] width 60 height 20
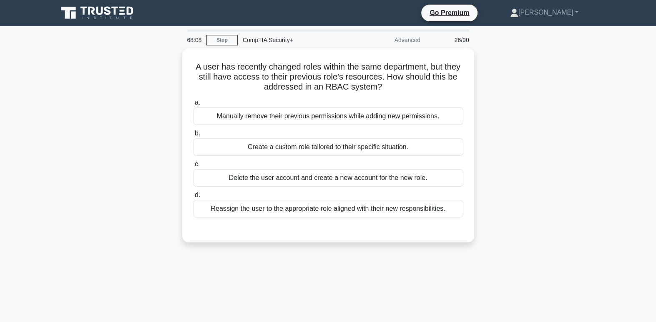
scroll to position [0, 0]
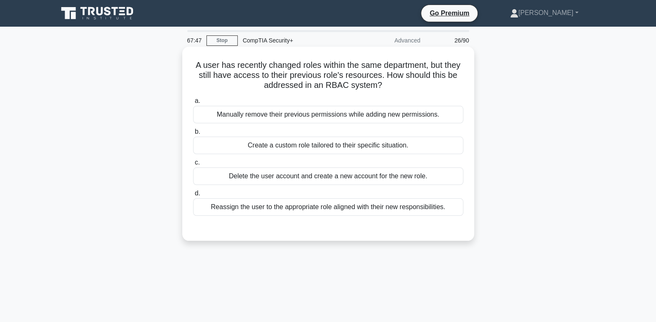
click at [451, 216] on div "Reassign the user to the appropriate role aligned with their new responsibiliti…" at bounding box center [328, 207] width 270 height 18
click at [193, 196] on input "d. Reassign the user to the appropriate role aligned with their new responsibil…" at bounding box center [193, 193] width 0 height 5
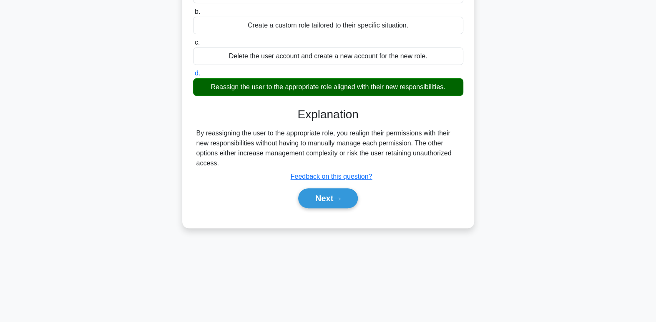
scroll to position [128, 0]
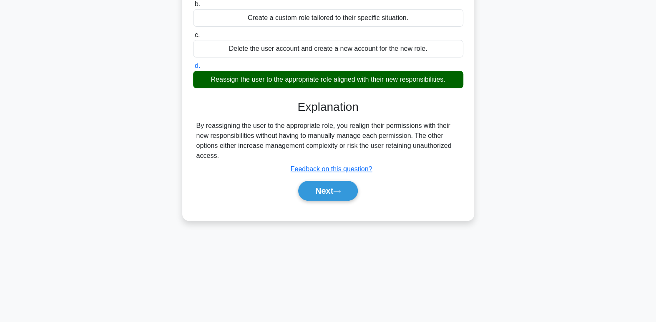
click at [357, 198] on div "Next" at bounding box center [328, 191] width 274 height 20
click at [346, 196] on button "Next" at bounding box center [328, 191] width 60 height 20
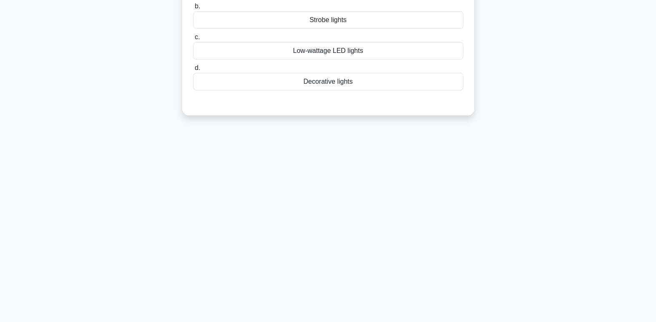
click at [595, 213] on div "67:44 Stop CompTIA Security+ Advanced 27/90 A manufacturing facility has experi…" at bounding box center [328, 110] width 550 height 417
click at [595, 233] on div "67:43 Stop CompTIA Security+ Advanced 27/90 A manufacturing facility has experi…" at bounding box center [328, 110] width 550 height 417
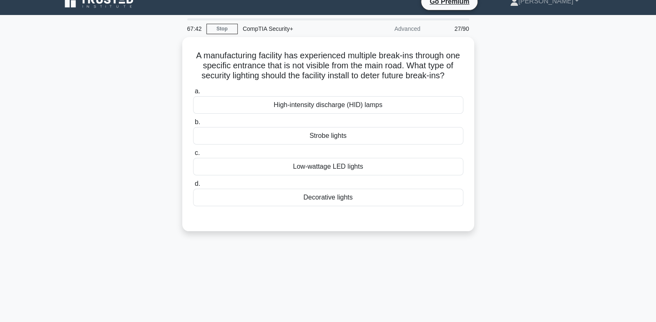
scroll to position [1, 0]
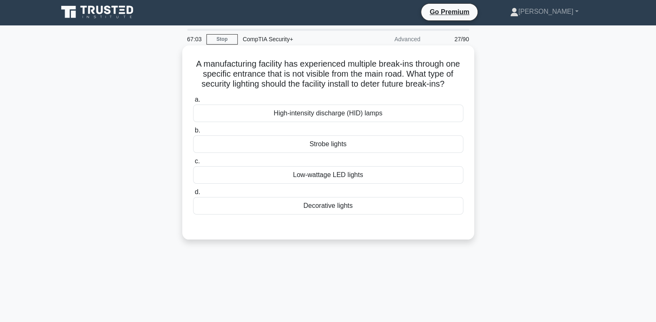
click at [411, 139] on label "b. Strobe lights" at bounding box center [328, 140] width 270 height 28
click at [193, 133] on input "b. Strobe lights" at bounding box center [193, 130] width 0 height 5
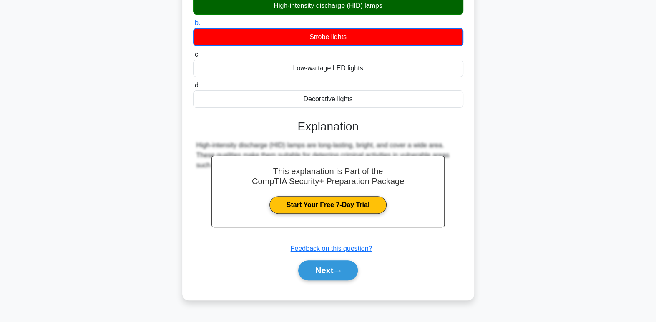
scroll to position [109, 0]
click at [434, 15] on div "High-intensity discharge (HID) lamps" at bounding box center [328, 6] width 270 height 18
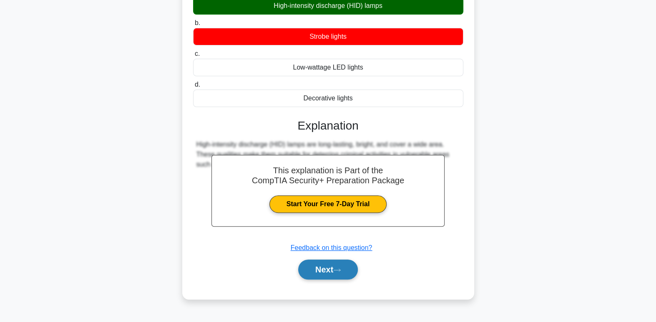
click at [338, 280] on button "Next" at bounding box center [328, 270] width 60 height 20
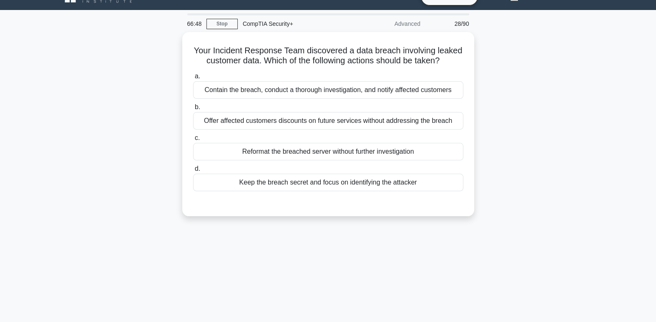
scroll to position [0, 0]
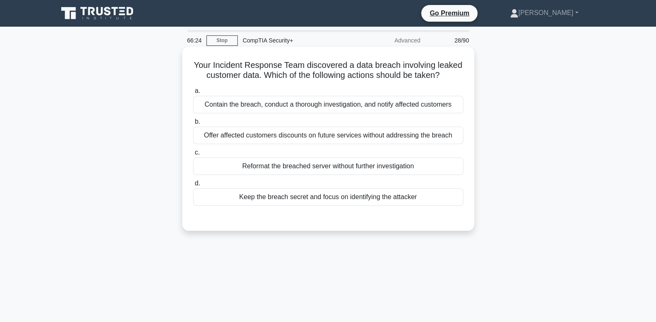
click at [455, 110] on div "Contain the breach, conduct a thorough investigation, and notify affected custo…" at bounding box center [328, 105] width 270 height 18
click at [193, 94] on input "a. Contain the breach, conduct a thorough investigation, and notify affected cu…" at bounding box center [193, 90] width 0 height 5
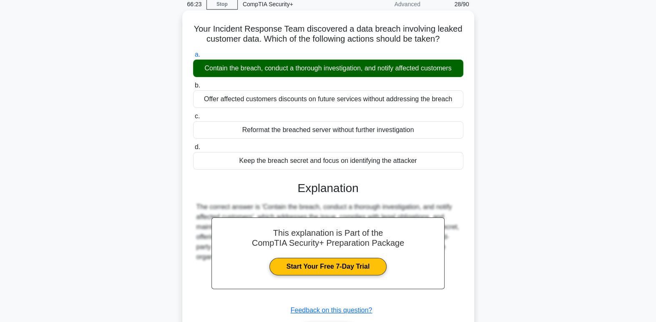
scroll to position [128, 0]
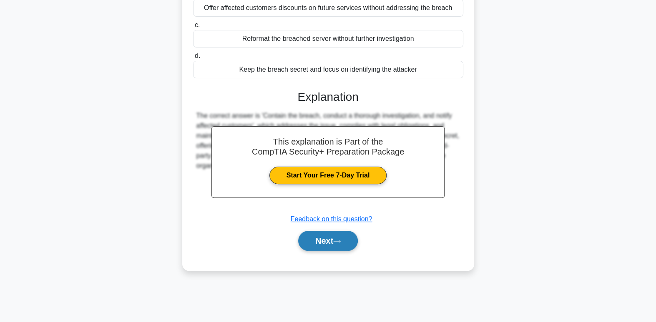
click at [339, 245] on button "Next" at bounding box center [328, 241] width 60 height 20
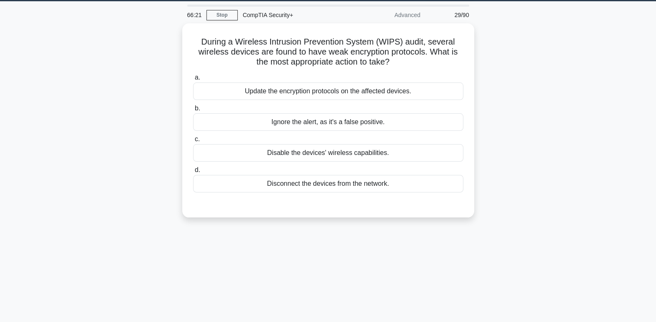
scroll to position [0, 0]
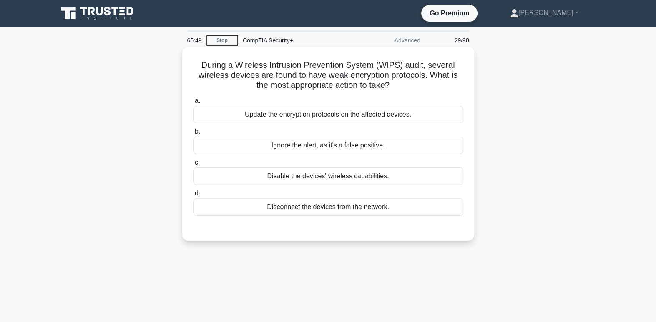
click at [439, 121] on div "Update the encryption protocols on the affected devices." at bounding box center [328, 115] width 270 height 18
click at [193, 104] on input "a. Update the encryption protocols on the affected devices." at bounding box center [193, 100] width 0 height 5
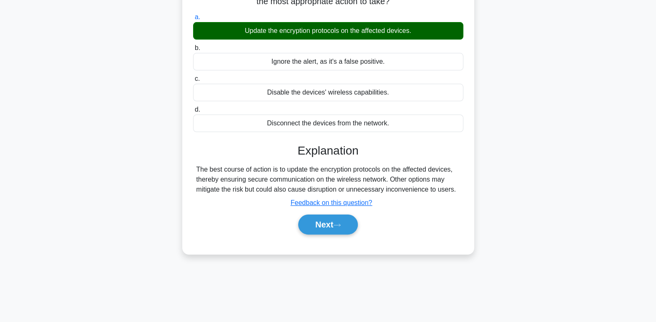
scroll to position [109, 0]
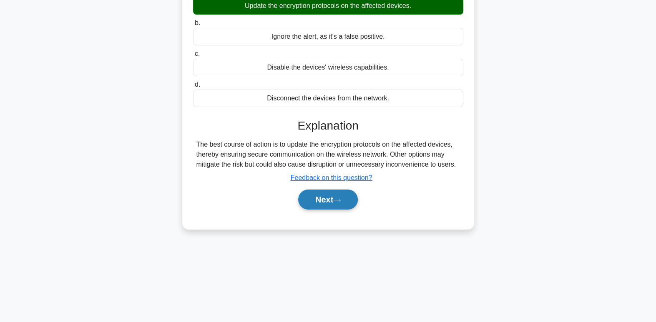
click at [335, 206] on button "Next" at bounding box center [328, 200] width 60 height 20
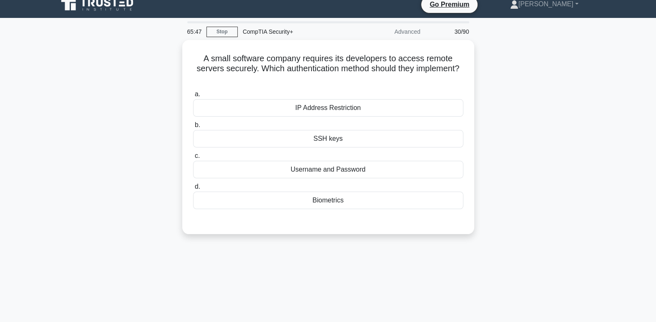
scroll to position [0, 0]
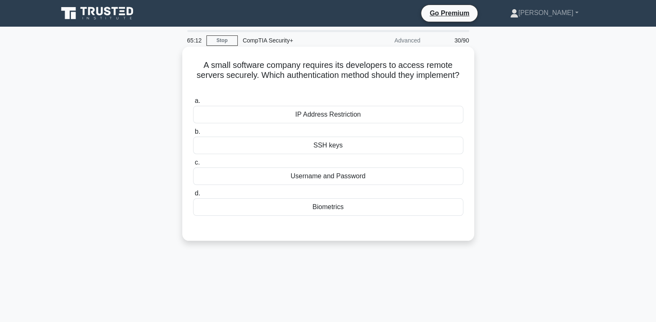
click at [447, 118] on div "IP Address Restriction" at bounding box center [328, 115] width 270 height 18
click at [193, 104] on input "a. IP Address Restriction" at bounding box center [193, 100] width 0 height 5
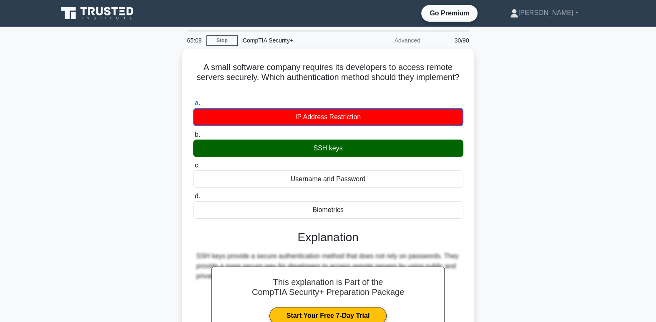
click at [595, 230] on div "A small software company requires its developers to access remote servers secur…" at bounding box center [328, 235] width 550 height 372
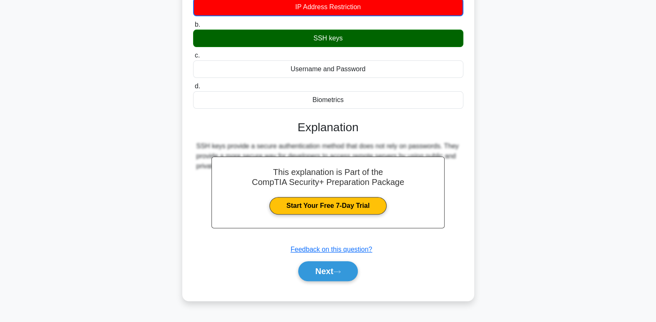
scroll to position [109, 0]
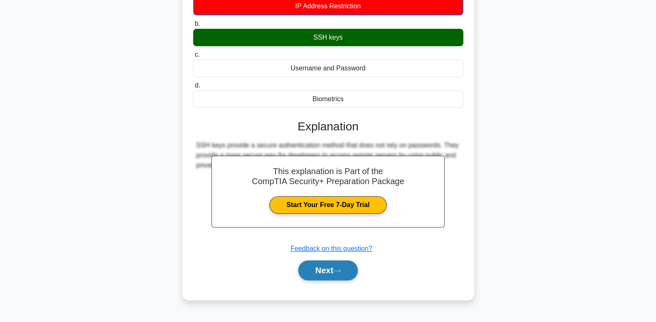
click at [347, 269] on button "Next" at bounding box center [328, 271] width 60 height 20
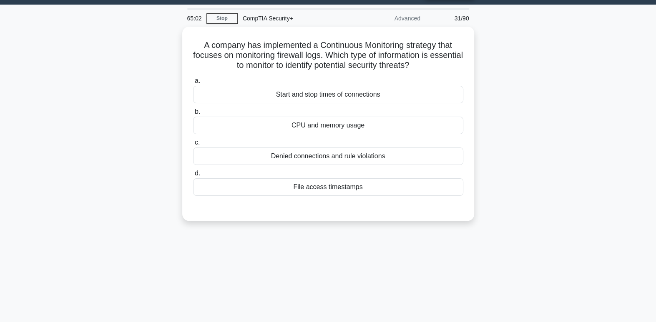
scroll to position [1, 0]
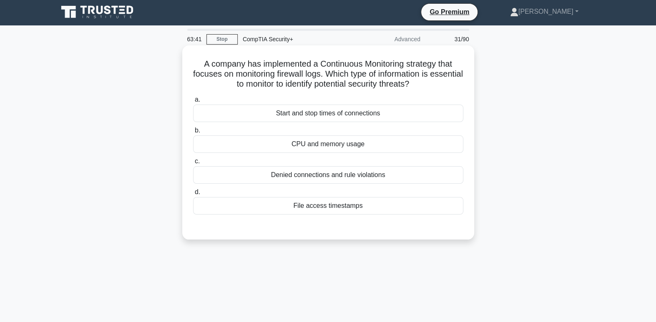
click at [429, 178] on div "Denied connections and rule violations" at bounding box center [328, 175] width 270 height 18
click at [193, 164] on input "c. Denied connections and rule violations" at bounding box center [193, 161] width 0 height 5
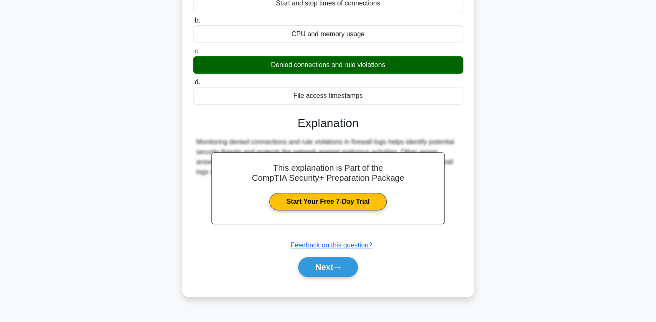
scroll to position [128, 0]
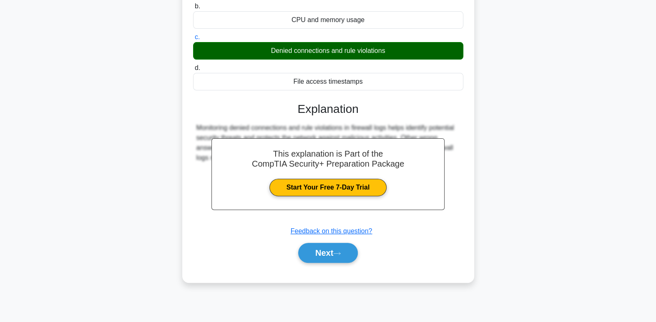
click at [563, 244] on div "A company has implemented a Continuous Monitoring strategy that focuses on moni…" at bounding box center [328, 107] width 550 height 372
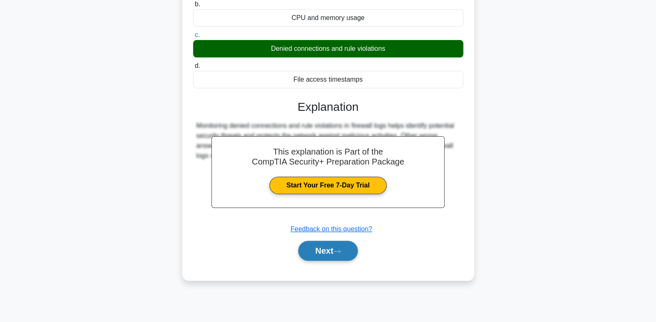
click at [349, 256] on button "Next" at bounding box center [328, 251] width 60 height 20
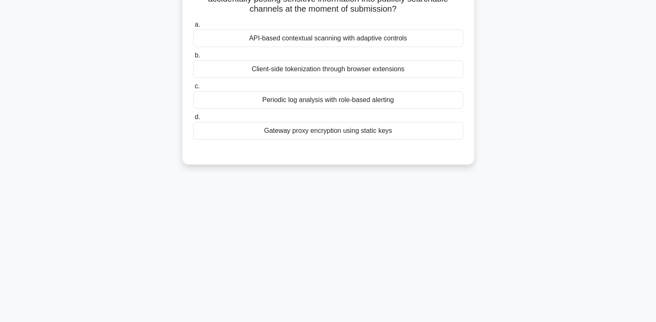
scroll to position [0, 0]
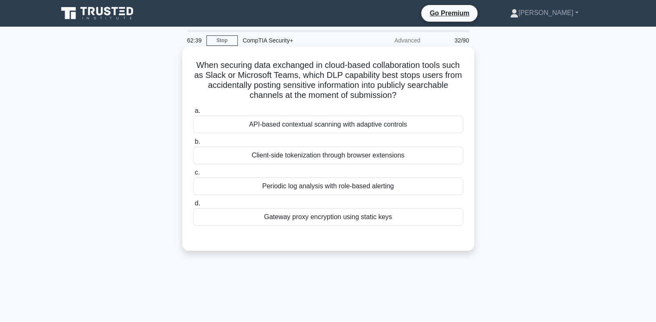
click at [450, 161] on div "Client-side tokenization through browser extensions" at bounding box center [328, 156] width 270 height 18
click at [193, 145] on input "b. Client-side tokenization through browser extensions" at bounding box center [193, 141] width 0 height 5
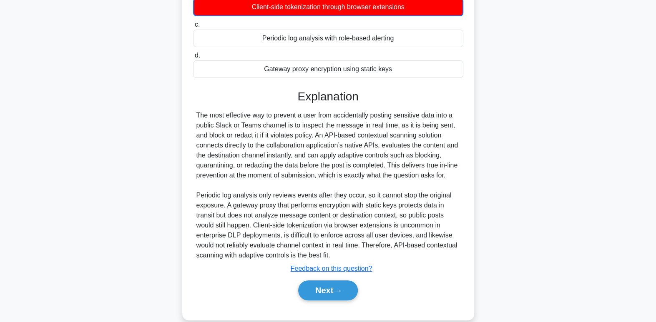
scroll to position [162, 0]
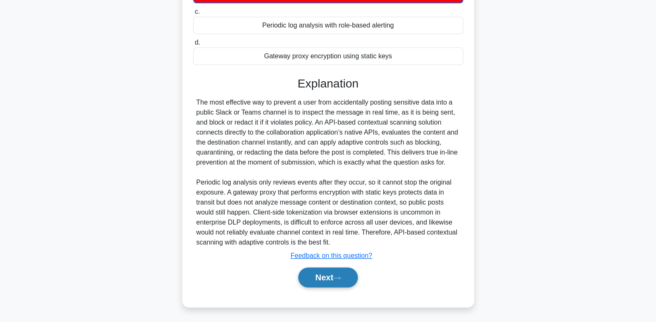
click at [344, 286] on button "Next" at bounding box center [328, 278] width 60 height 20
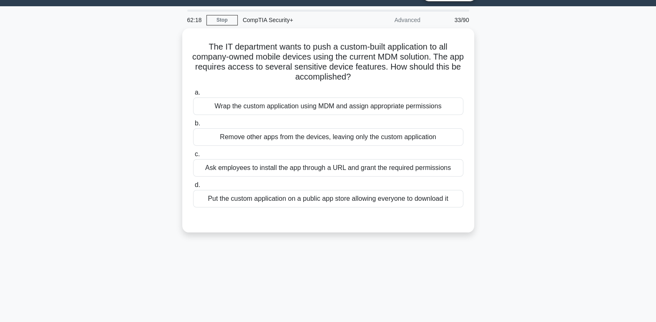
scroll to position [0, 0]
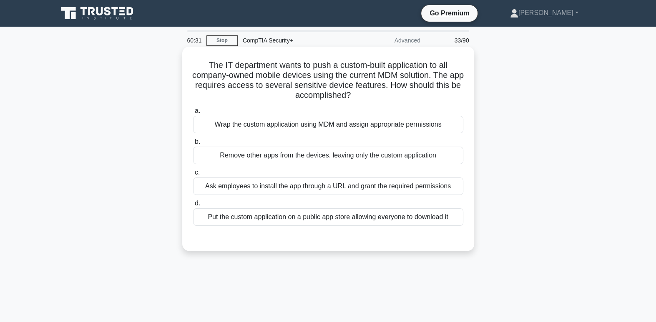
click at [445, 128] on div "Wrap the custom application using MDM and assign appropriate permissions" at bounding box center [328, 125] width 270 height 18
click at [193, 114] on input "a. Wrap the custom application using MDM and assign appropriate permissions" at bounding box center [193, 110] width 0 height 5
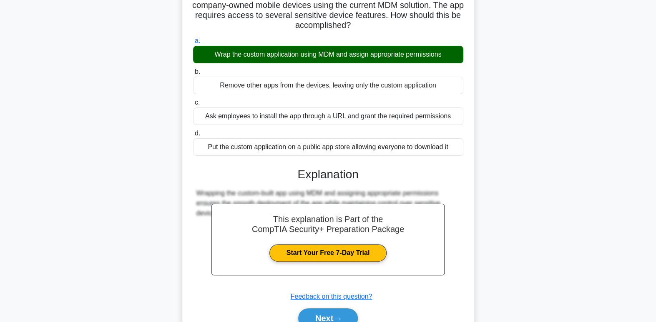
scroll to position [128, 0]
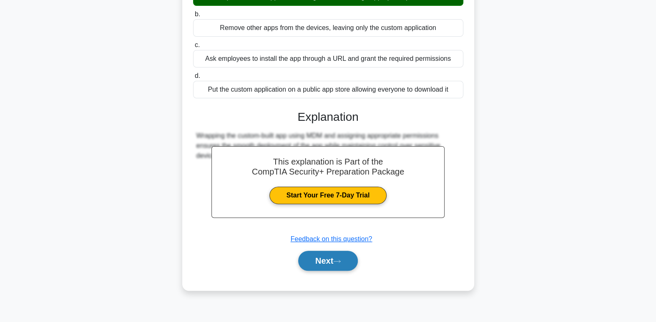
click at [348, 266] on button "Next" at bounding box center [328, 261] width 60 height 20
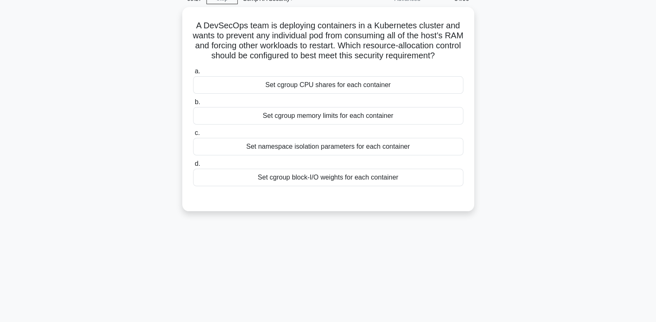
scroll to position [0, 0]
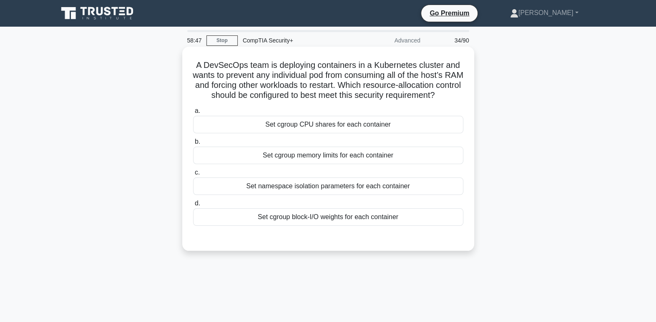
click at [408, 164] on div "Set cgroup memory limits for each container" at bounding box center [328, 156] width 270 height 18
click at [193, 145] on input "b. Set cgroup memory limits for each container" at bounding box center [193, 141] width 0 height 5
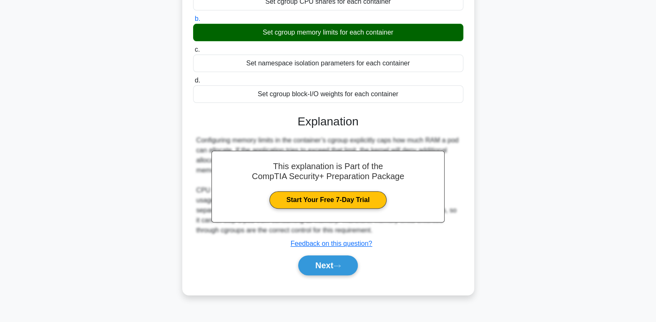
scroll to position [128, 0]
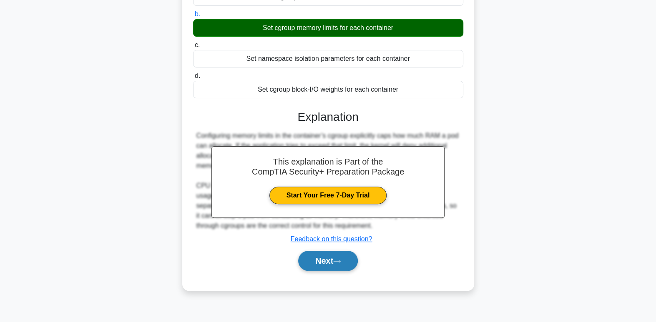
click at [349, 271] on button "Next" at bounding box center [328, 261] width 60 height 20
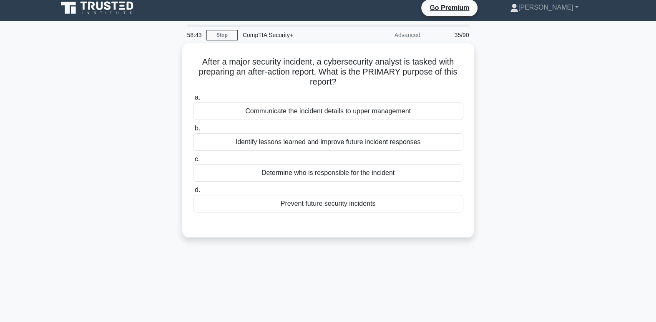
scroll to position [0, 0]
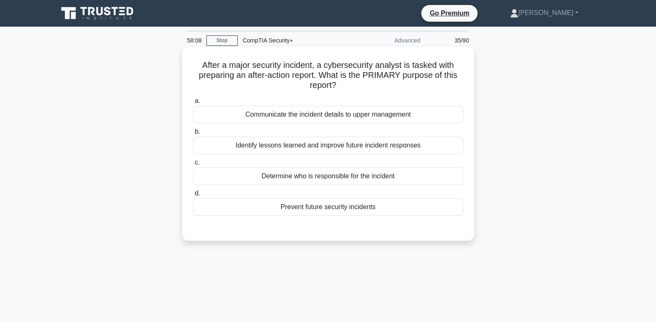
click at [436, 152] on div "Identify lessons learned and improve future incident responses" at bounding box center [328, 146] width 270 height 18
click at [193, 135] on input "b. Identify lessons learned and improve future incident responses" at bounding box center [193, 131] width 0 height 5
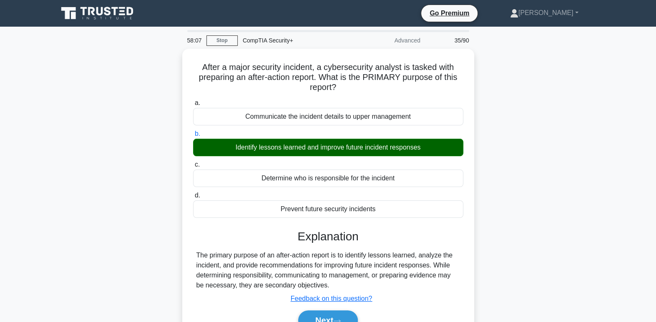
click at [487, 269] on div "After a major security incident, a cybersecurity analyst is tasked with prepari…" at bounding box center [328, 205] width 550 height 312
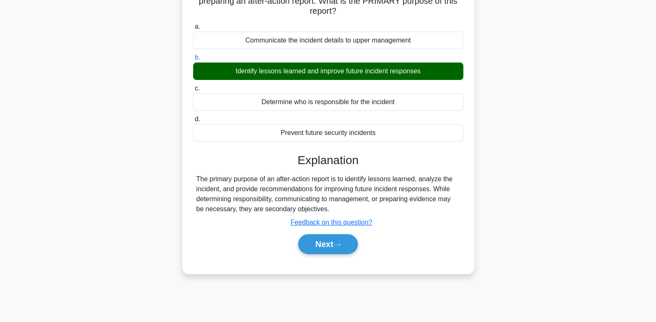
scroll to position [128, 0]
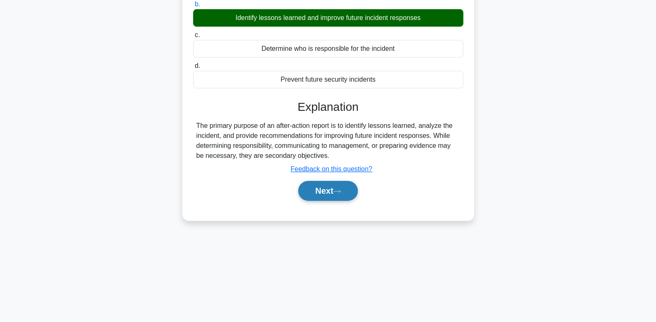
click at [349, 198] on button "Next" at bounding box center [328, 191] width 60 height 20
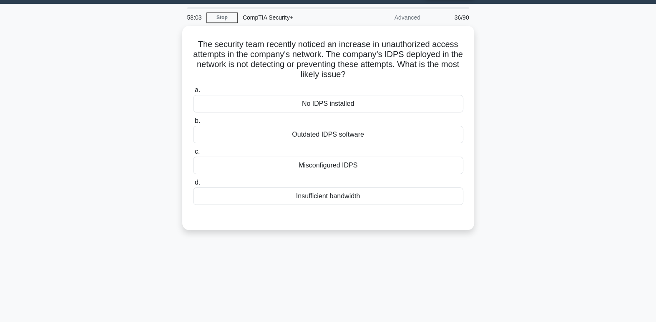
scroll to position [0, 0]
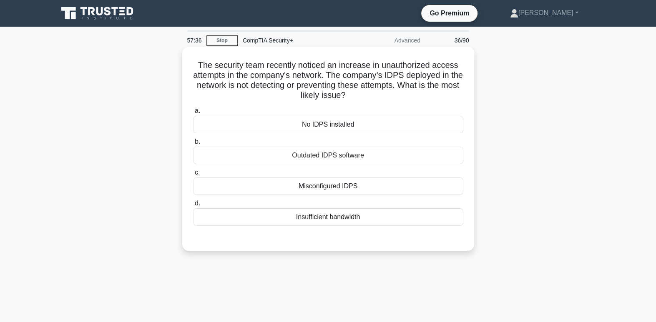
click at [396, 185] on div "Misconfigured IDPS" at bounding box center [328, 187] width 270 height 18
click at [193, 176] on input "c. Misconfigured IDPS" at bounding box center [193, 172] width 0 height 5
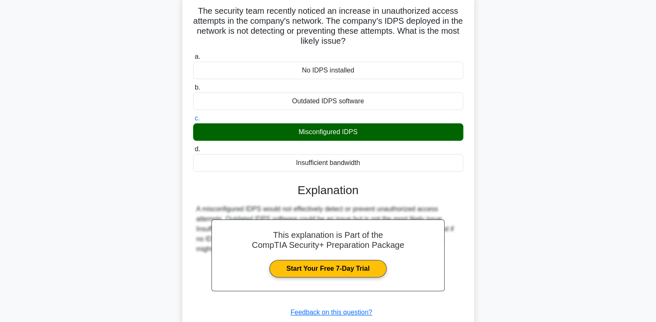
scroll to position [128, 0]
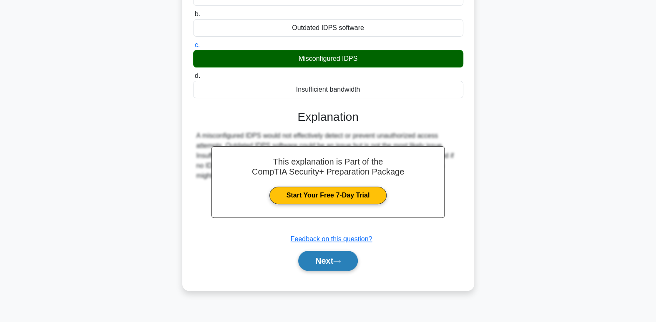
click at [335, 264] on button "Next" at bounding box center [328, 261] width 60 height 20
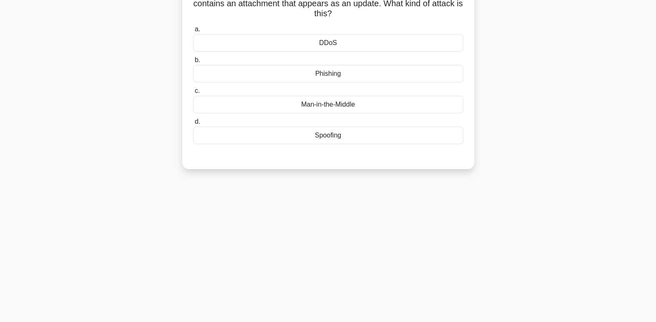
scroll to position [0, 0]
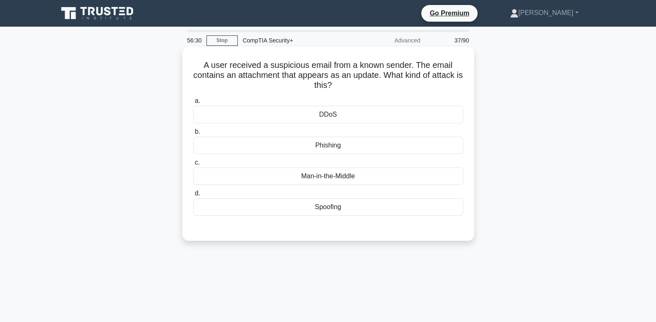
click at [356, 148] on div "Phishing" at bounding box center [328, 146] width 270 height 18
click at [193, 135] on input "b. Phishing" at bounding box center [193, 131] width 0 height 5
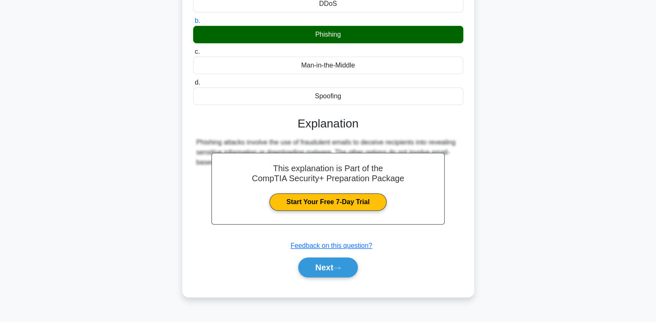
scroll to position [128, 0]
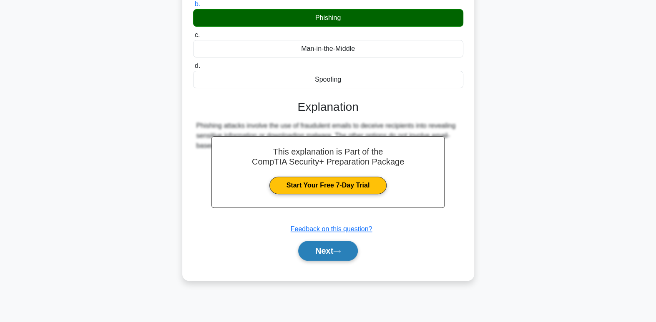
click at [347, 254] on button "Next" at bounding box center [328, 251] width 60 height 20
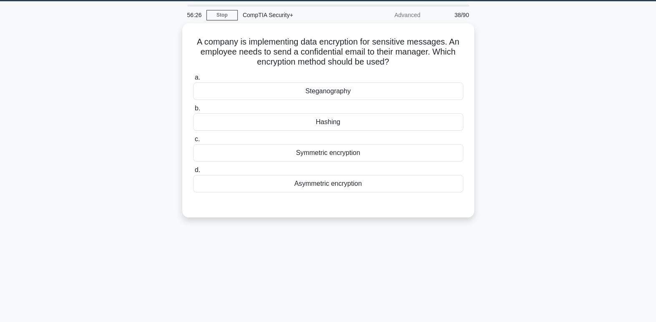
scroll to position [0, 0]
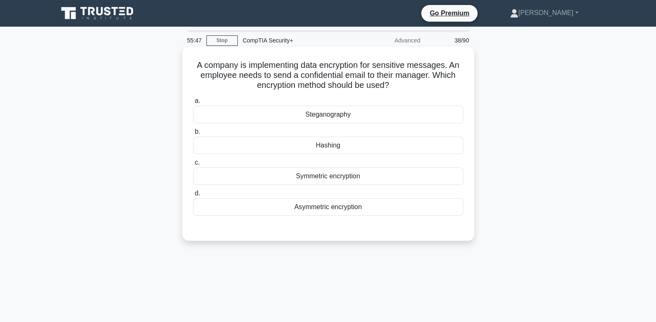
click at [383, 140] on div "Hashing" at bounding box center [328, 146] width 270 height 18
click at [193, 135] on input "b. Hashing" at bounding box center [193, 131] width 0 height 5
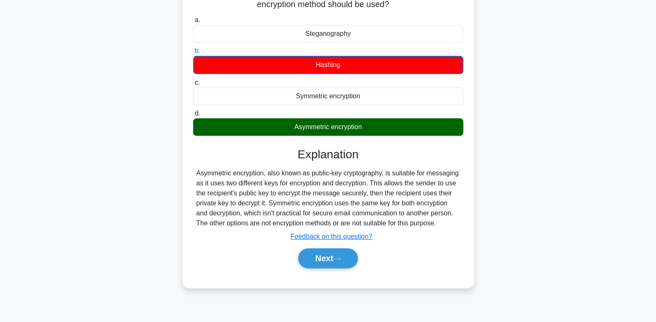
scroll to position [88, 0]
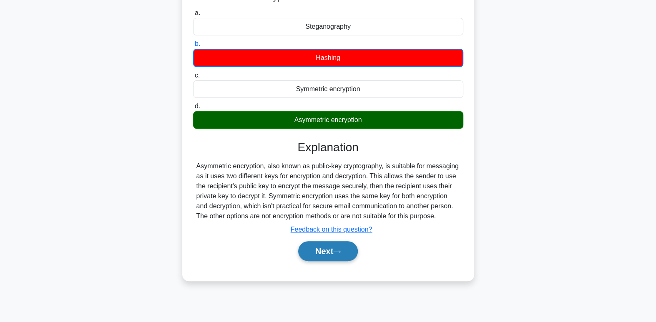
click at [329, 250] on button "Next" at bounding box center [328, 251] width 60 height 20
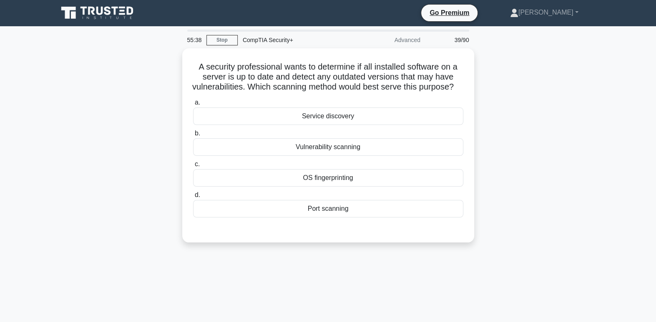
scroll to position [0, 0]
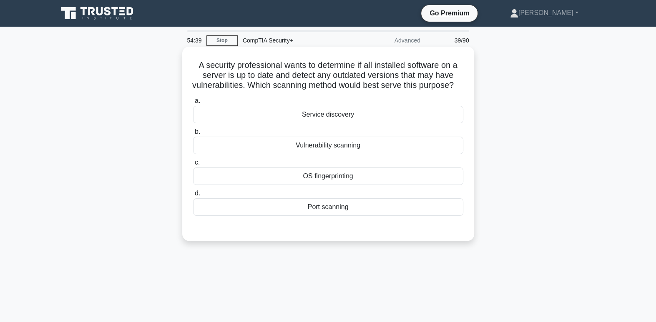
click at [397, 154] on div "Vulnerability scanning" at bounding box center [328, 146] width 270 height 18
click at [193, 135] on input "b. Vulnerability scanning" at bounding box center [193, 131] width 0 height 5
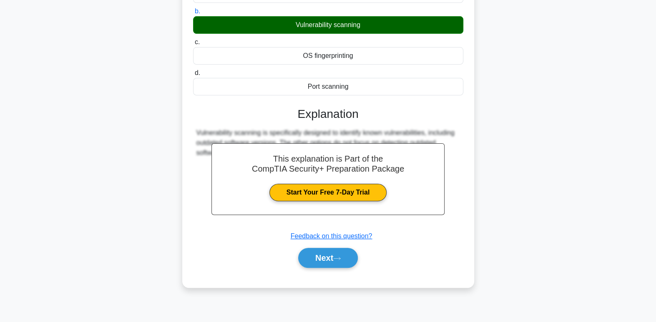
scroll to position [128, 0]
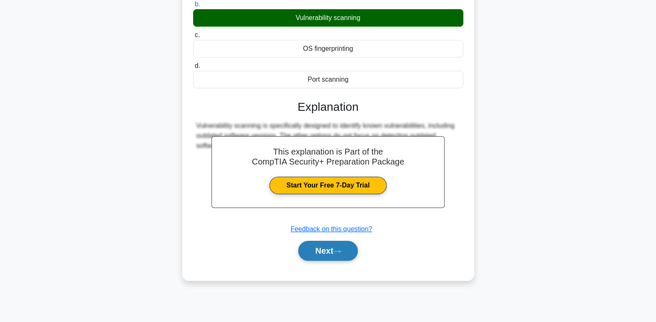
click at [331, 261] on button "Next" at bounding box center [328, 251] width 60 height 20
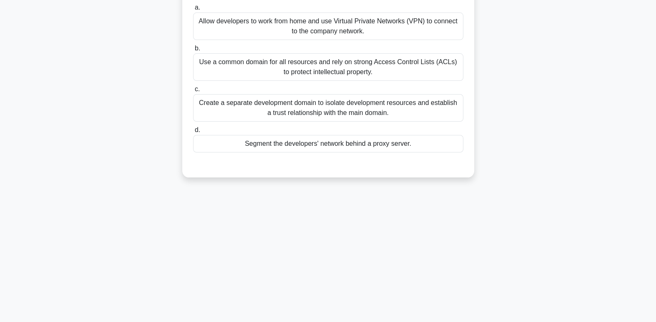
scroll to position [0, 0]
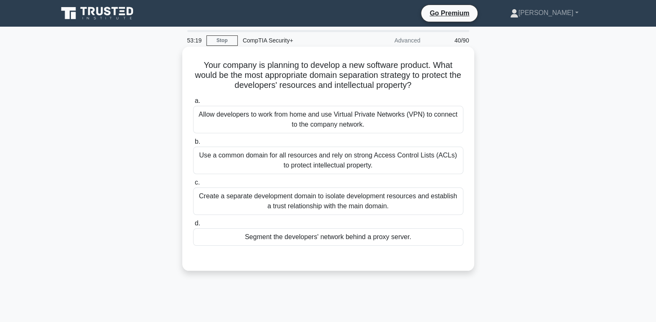
click at [308, 156] on div "Use a common domain for all resources and rely on strong Access Control Lists (…" at bounding box center [328, 161] width 270 height 28
click at [193, 145] on input "b. Use a common domain for all resources and rely on strong Access Control List…" at bounding box center [193, 141] width 0 height 5
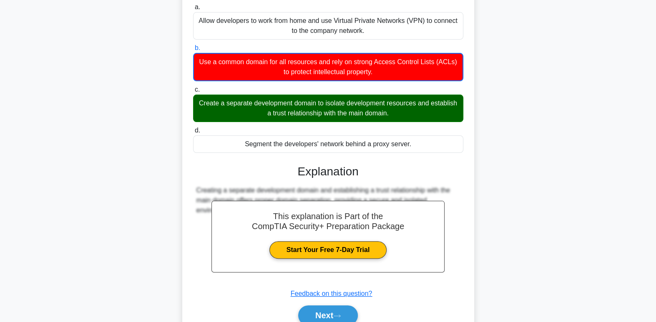
scroll to position [101, 0]
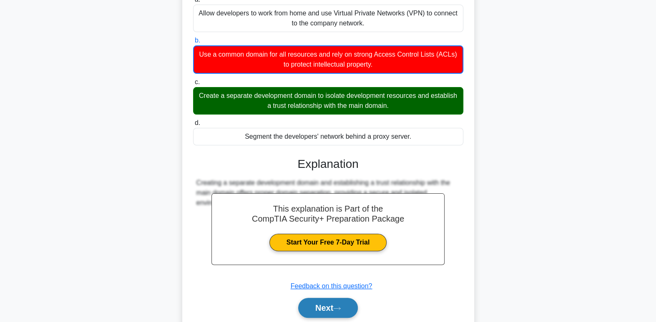
click at [339, 311] on icon at bounding box center [337, 309] width 8 height 5
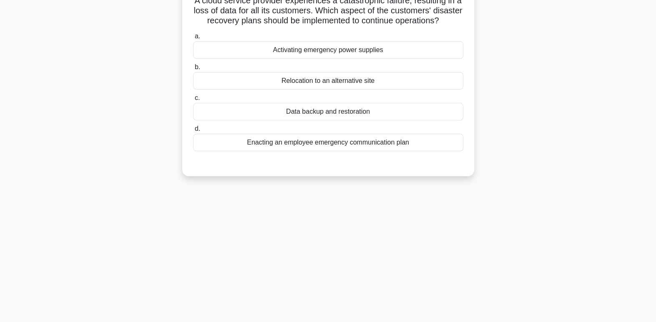
scroll to position [0, 0]
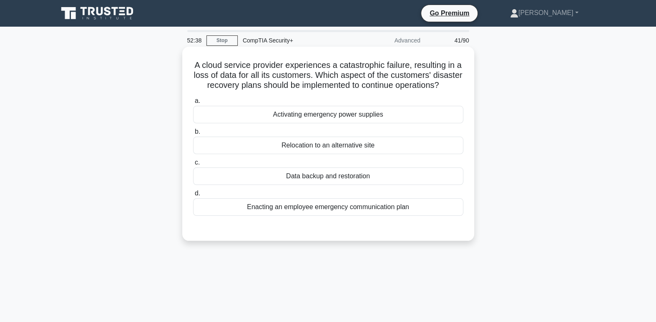
click at [437, 185] on div "Data backup and restoration" at bounding box center [328, 177] width 270 height 18
click at [193, 166] on input "c. Data backup and restoration" at bounding box center [193, 162] width 0 height 5
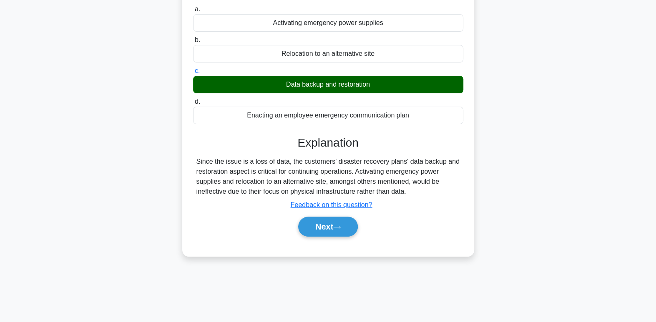
scroll to position [128, 0]
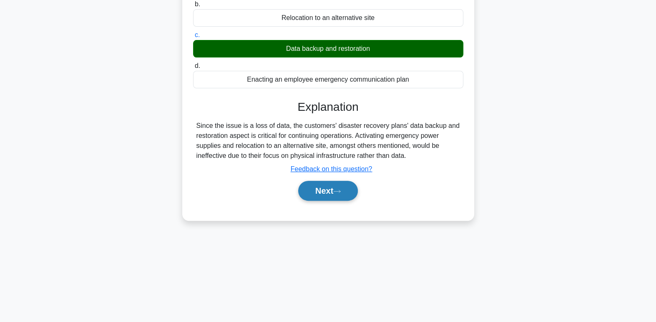
click at [341, 194] on icon at bounding box center [337, 191] width 8 height 5
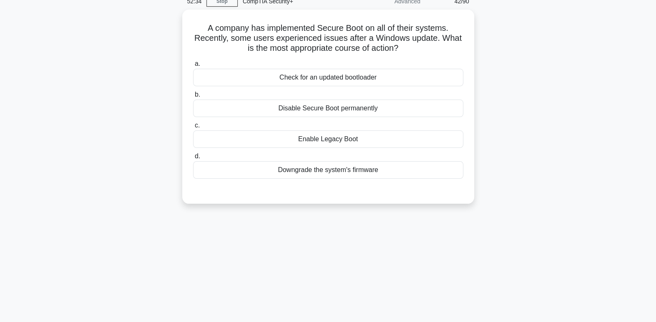
scroll to position [0, 0]
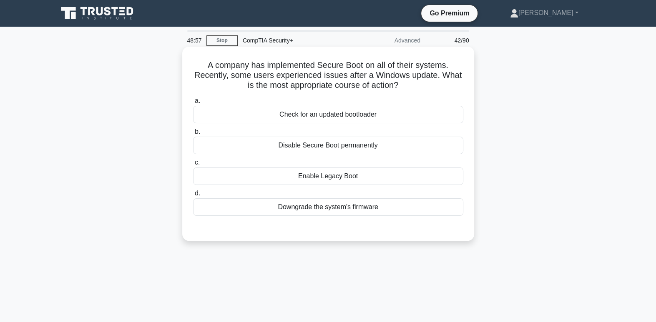
click at [418, 118] on div "Check for an updated bootloader" at bounding box center [328, 115] width 270 height 18
click at [193, 104] on input "a. Check for an updated bootloader" at bounding box center [193, 100] width 0 height 5
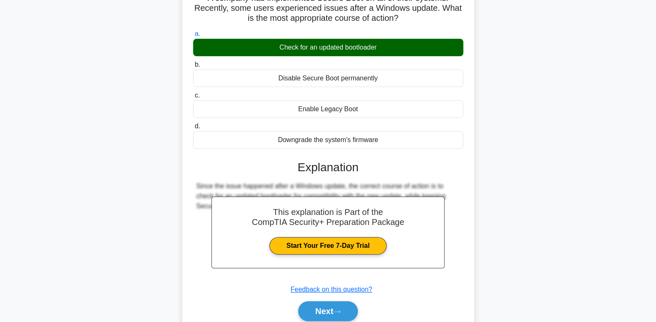
scroll to position [128, 0]
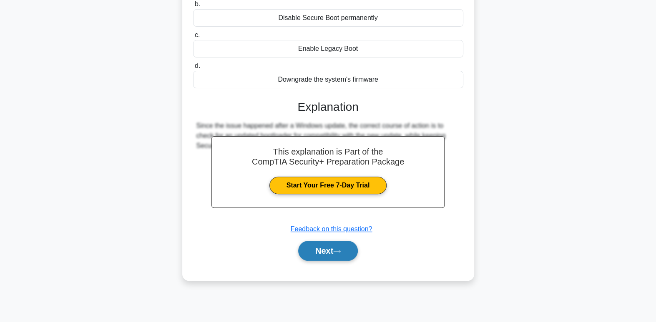
click at [350, 253] on button "Next" at bounding box center [328, 251] width 60 height 20
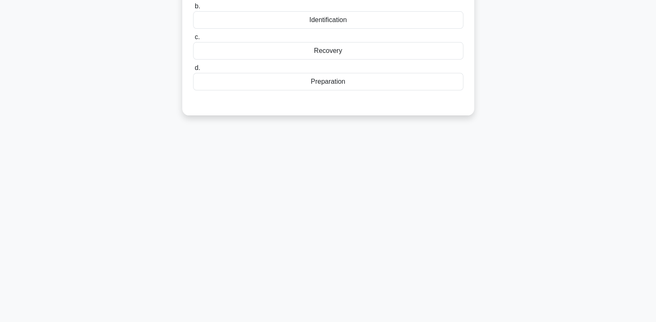
click at [595, 277] on div "48:54 Stop CompTIA Security+ Advanced 43/90 A company has been hit by a ransomw…" at bounding box center [328, 110] width 550 height 417
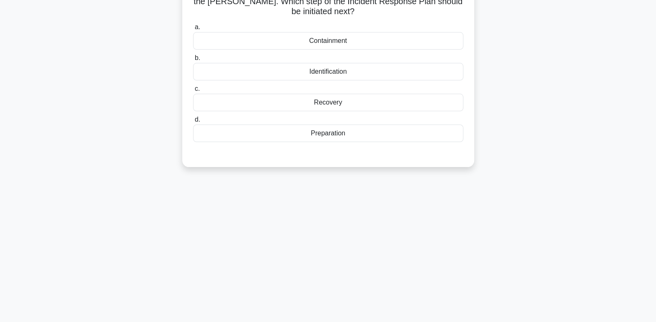
scroll to position [0, 0]
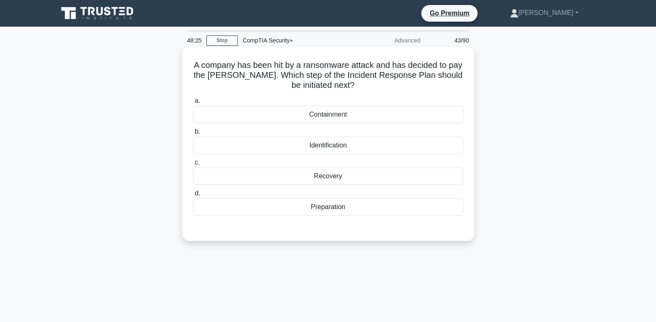
click at [450, 183] on div "Recovery" at bounding box center [328, 177] width 270 height 18
click at [193, 166] on input "c. Recovery" at bounding box center [193, 162] width 0 height 5
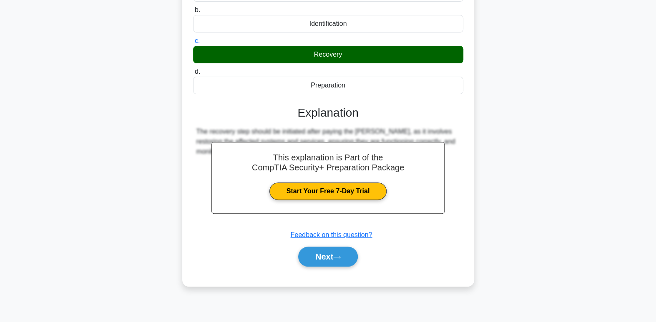
scroll to position [128, 0]
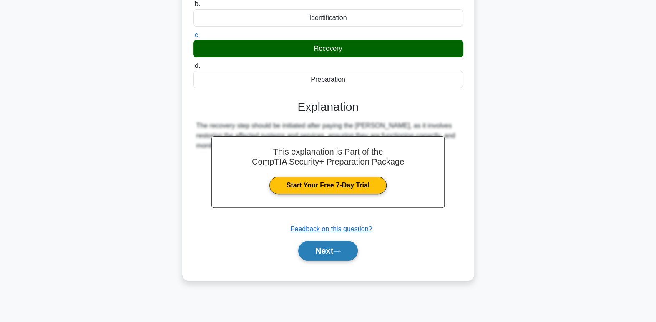
click at [357, 256] on button "Next" at bounding box center [328, 251] width 60 height 20
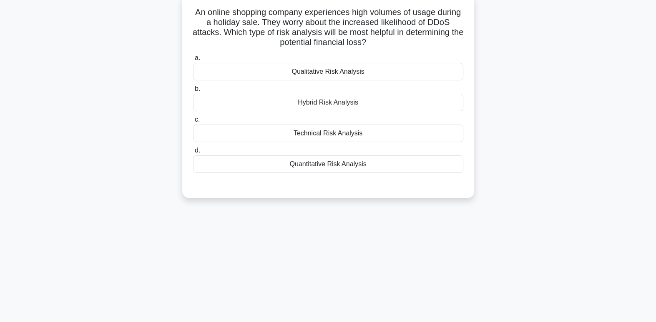
scroll to position [0, 0]
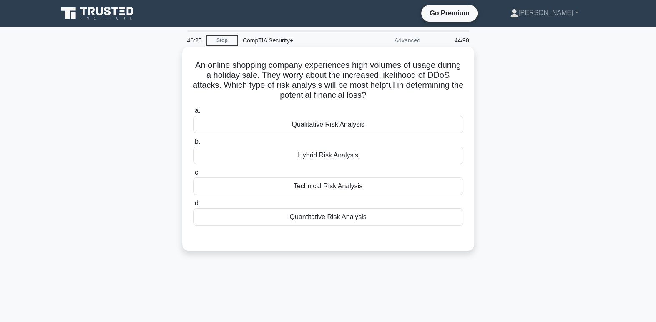
click at [437, 125] on div "Qualitative Risk Analysis" at bounding box center [328, 125] width 270 height 18
click at [193, 114] on input "a. Qualitative Risk Analysis" at bounding box center [193, 110] width 0 height 5
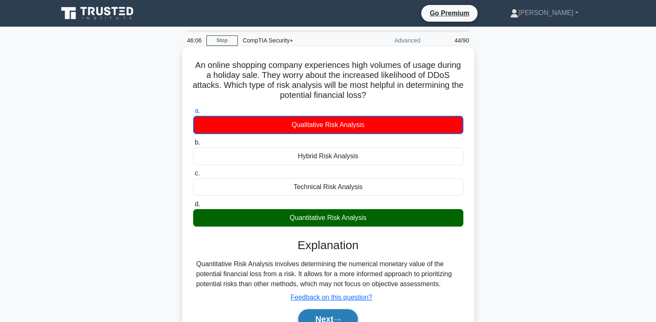
click at [349, 319] on button "Next" at bounding box center [328, 319] width 60 height 20
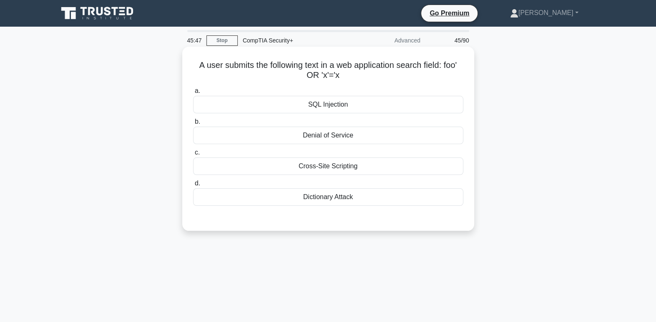
click at [346, 175] on div "Cross-Site Scripting" at bounding box center [328, 167] width 270 height 18
click at [193, 156] on input "c. Cross-Site Scripting" at bounding box center [193, 152] width 0 height 5
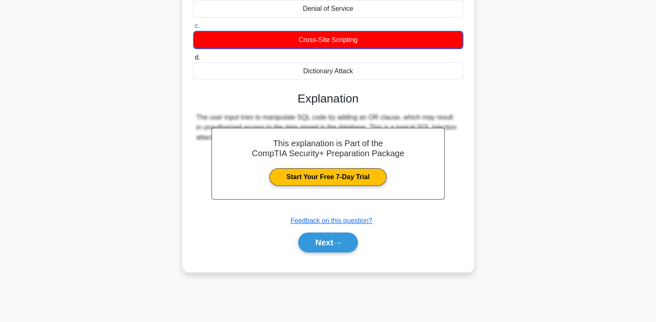
scroll to position [128, 0]
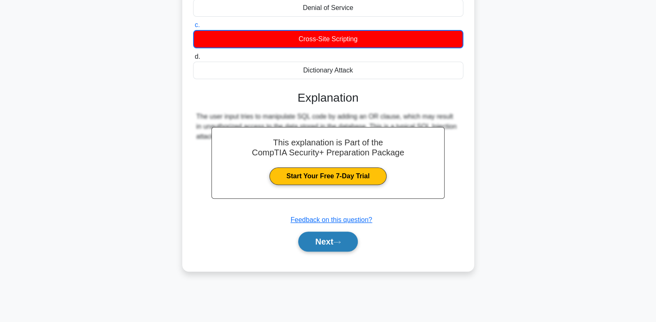
click at [333, 248] on button "Next" at bounding box center [328, 242] width 60 height 20
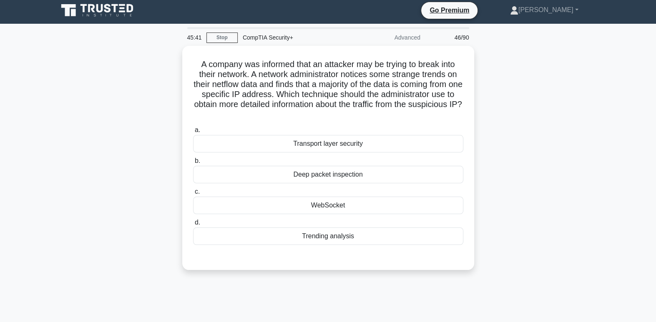
scroll to position [3, 0]
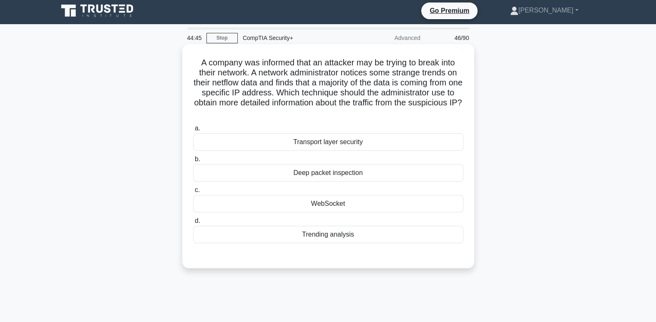
click at [386, 177] on div "Deep packet inspection" at bounding box center [328, 173] width 270 height 18
click at [193, 162] on input "b. Deep packet inspection" at bounding box center [193, 159] width 0 height 5
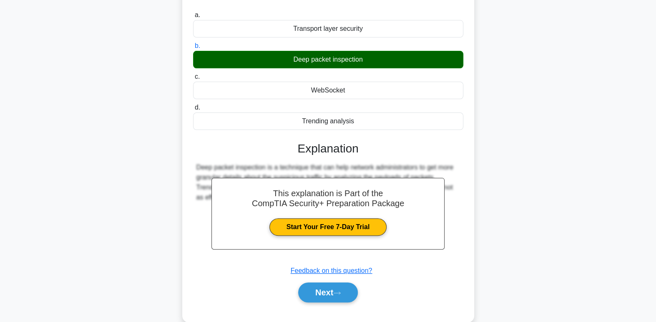
scroll to position [131, 0]
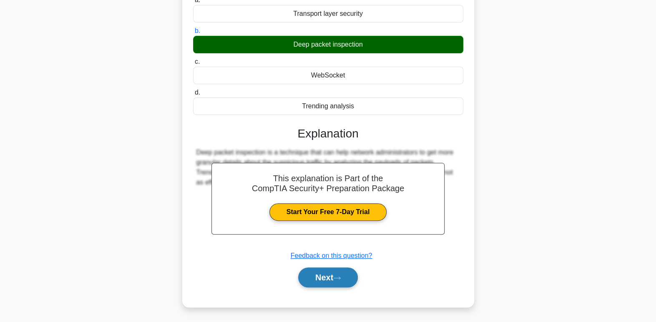
click at [330, 282] on button "Next" at bounding box center [328, 278] width 60 height 20
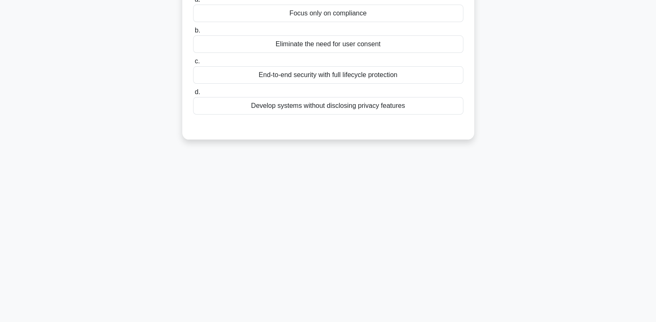
scroll to position [0, 0]
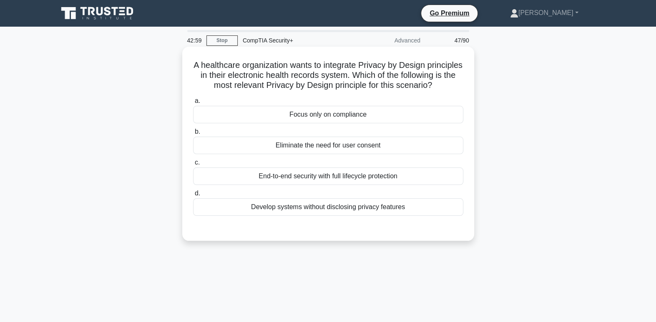
click at [407, 216] on div "Develop systems without disclosing privacy features" at bounding box center [328, 207] width 270 height 18
click at [193, 196] on input "d. Develop systems without disclosing privacy features" at bounding box center [193, 193] width 0 height 5
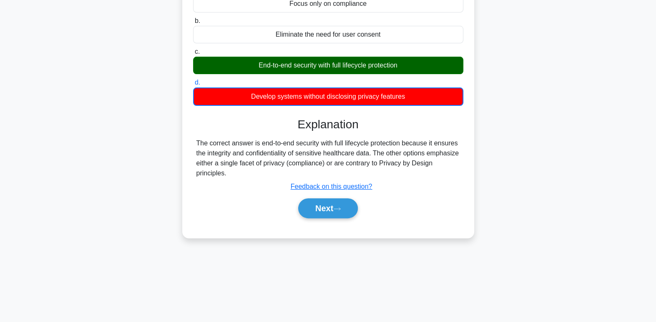
scroll to position [128, 0]
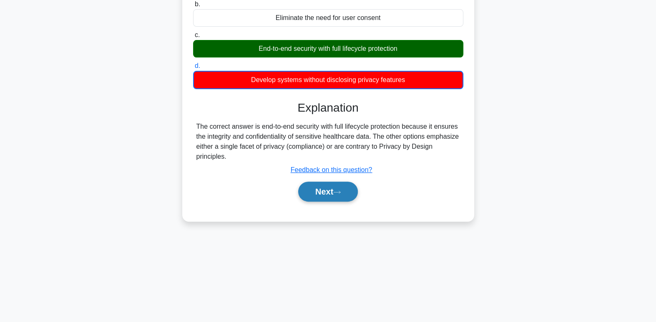
click at [329, 201] on button "Next" at bounding box center [328, 192] width 60 height 20
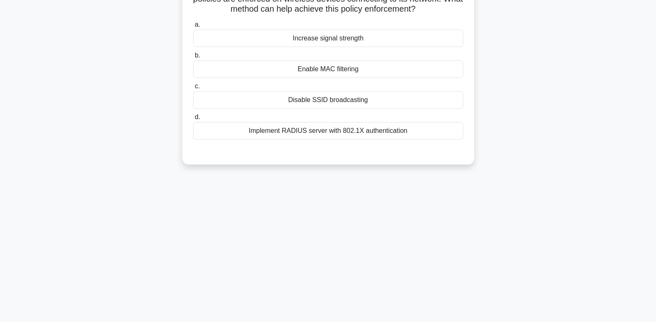
scroll to position [0, 0]
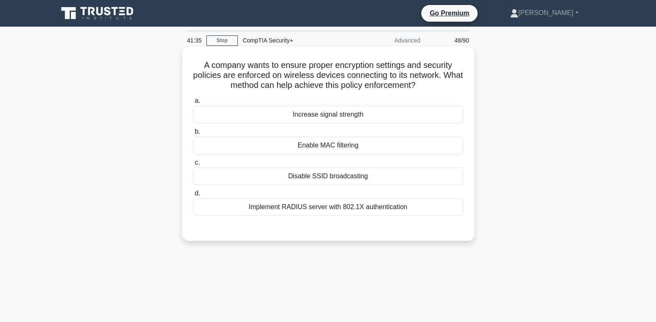
click at [454, 216] on div "Implement RADIUS server with 802.1X authentication" at bounding box center [328, 207] width 270 height 18
click at [193, 196] on input "d. Implement RADIUS server with 802.1X authentication" at bounding box center [193, 193] width 0 height 5
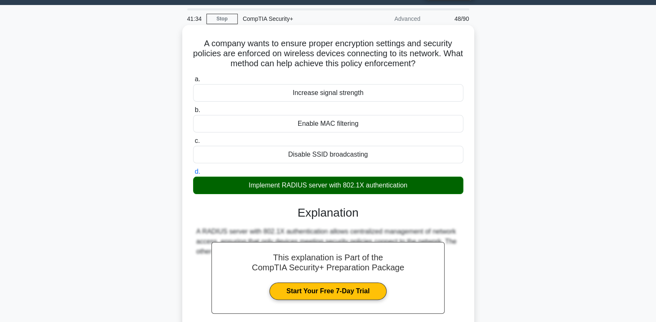
scroll to position [128, 0]
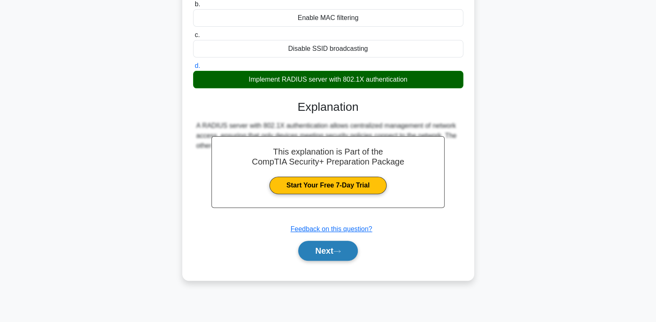
click at [343, 256] on button "Next" at bounding box center [328, 251] width 60 height 20
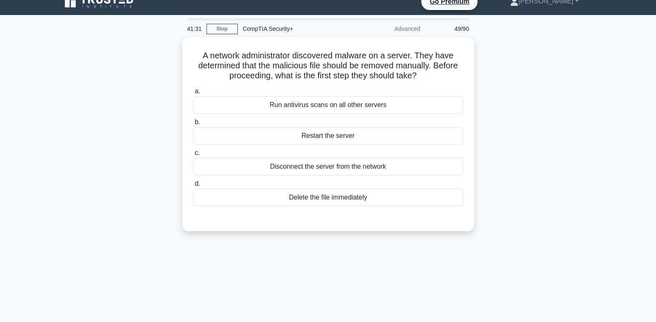
scroll to position [0, 0]
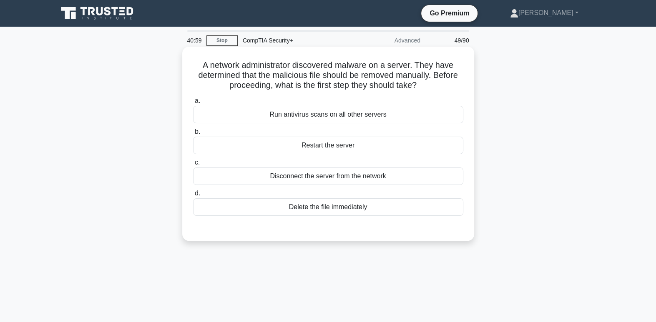
click at [434, 117] on div "Run antivirus scans on all other servers" at bounding box center [328, 115] width 270 height 18
click at [193, 104] on input "a. Run antivirus scans on all other servers" at bounding box center [193, 100] width 0 height 5
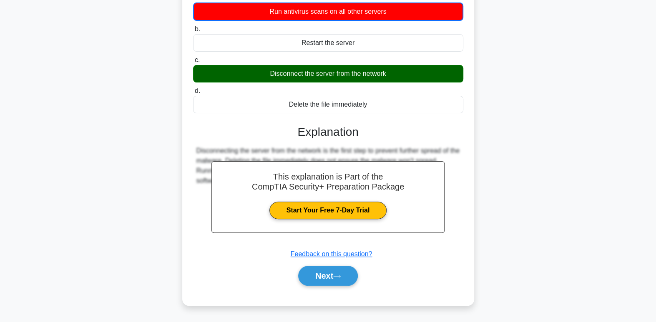
scroll to position [128, 0]
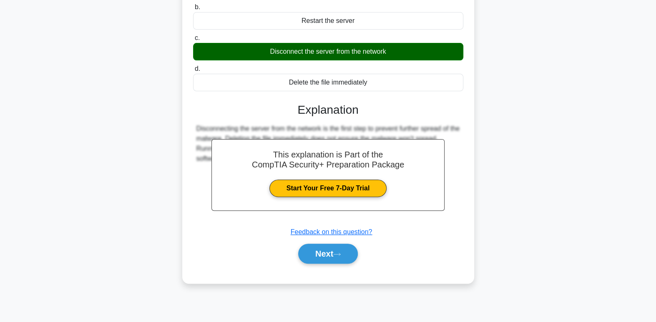
click at [589, 226] on div "A network administrator discovered malware on a server. They have determined th…" at bounding box center [328, 107] width 550 height 372
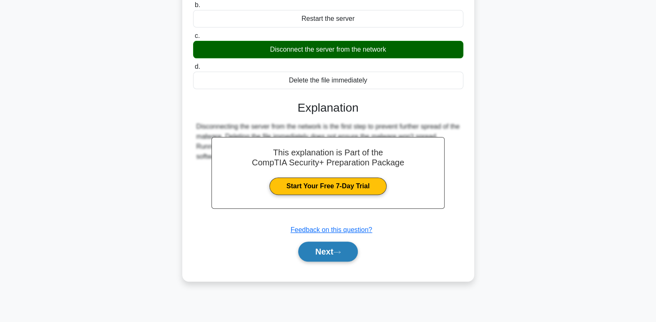
click at [334, 253] on button "Next" at bounding box center [328, 252] width 60 height 20
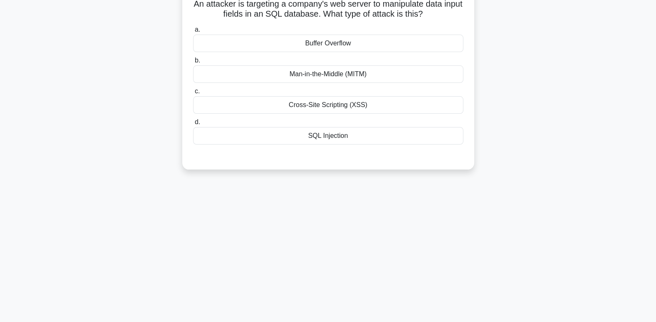
scroll to position [0, 0]
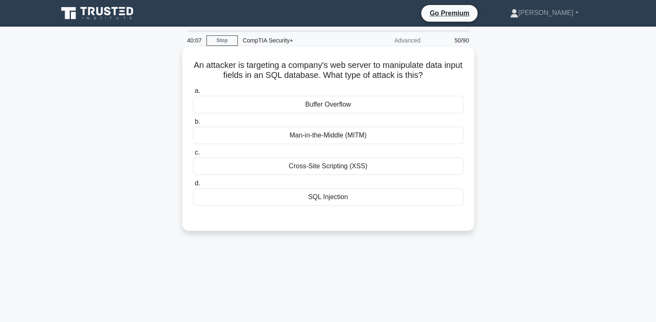
click at [432, 198] on div "SQL Injection" at bounding box center [328, 197] width 270 height 18
click at [193, 186] on input "d. SQL Injection" at bounding box center [193, 183] width 0 height 5
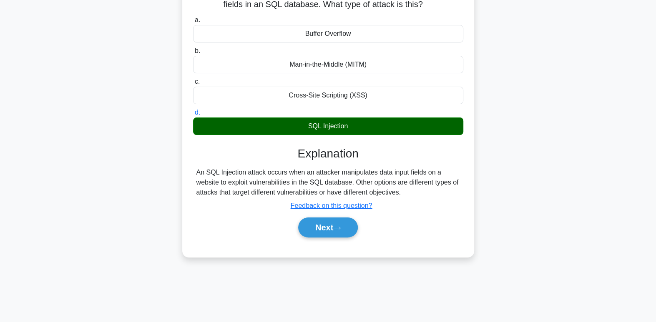
scroll to position [128, 0]
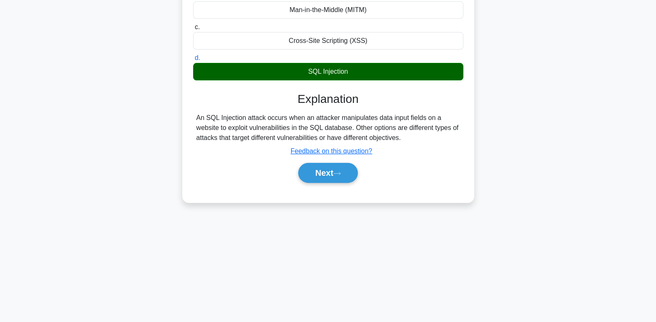
click at [592, 166] on div "An attacker is targeting a company's web server to manipulate data input fields…" at bounding box center [328, 66] width 550 height 291
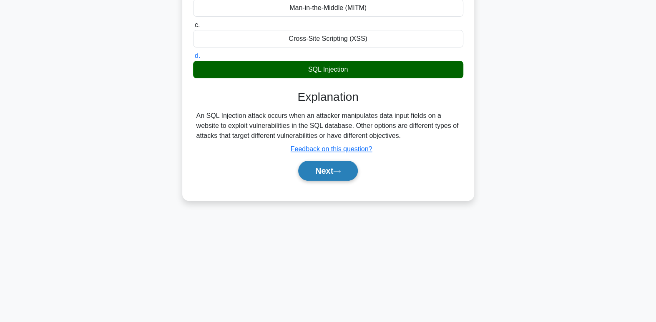
click at [342, 179] on button "Next" at bounding box center [328, 171] width 60 height 20
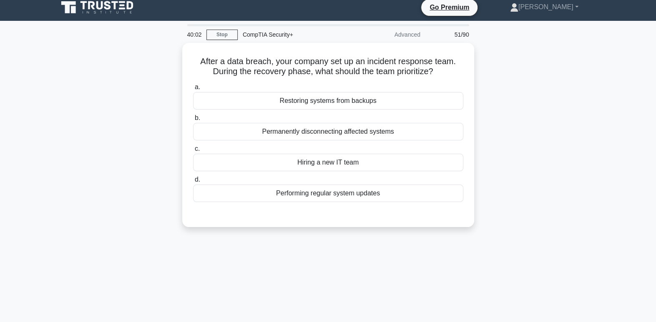
scroll to position [0, 0]
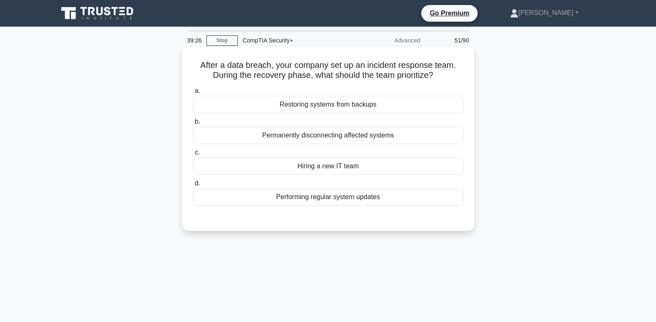
click at [419, 110] on div "Restoring systems from backups" at bounding box center [328, 105] width 270 height 18
click at [193, 94] on input "a. Restoring systems from backups" at bounding box center [193, 90] width 0 height 5
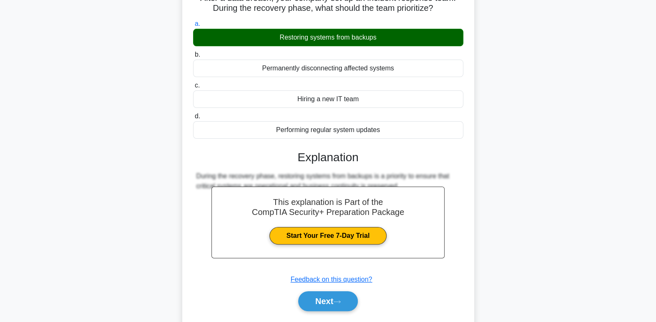
scroll to position [128, 0]
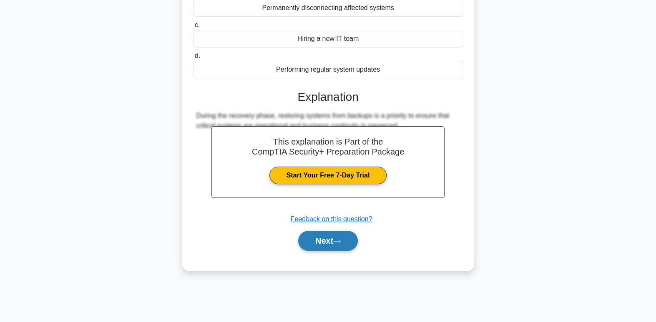
click at [348, 245] on button "Next" at bounding box center [328, 241] width 60 height 20
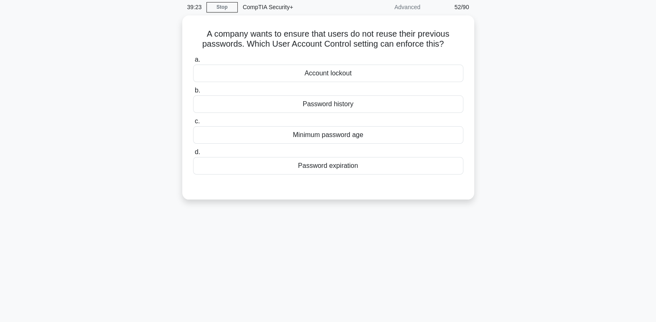
scroll to position [0, 0]
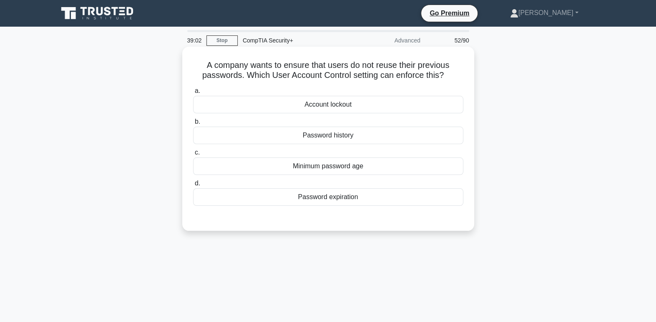
click at [412, 141] on div "Password history" at bounding box center [328, 136] width 270 height 18
click at [193, 125] on input "b. Password history" at bounding box center [193, 121] width 0 height 5
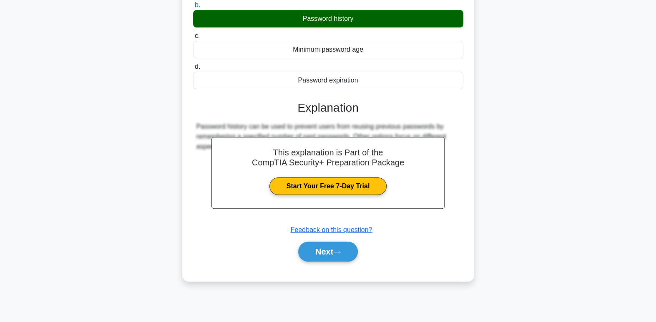
scroll to position [128, 0]
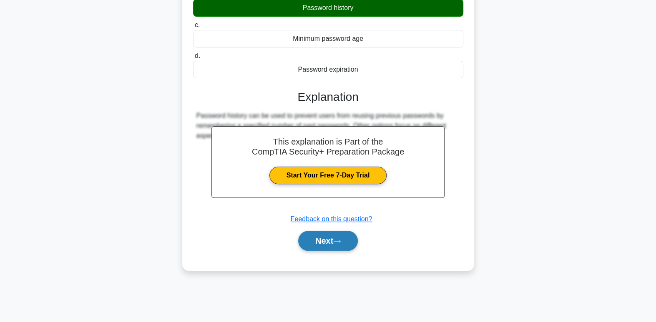
click at [340, 244] on button "Next" at bounding box center [328, 241] width 60 height 20
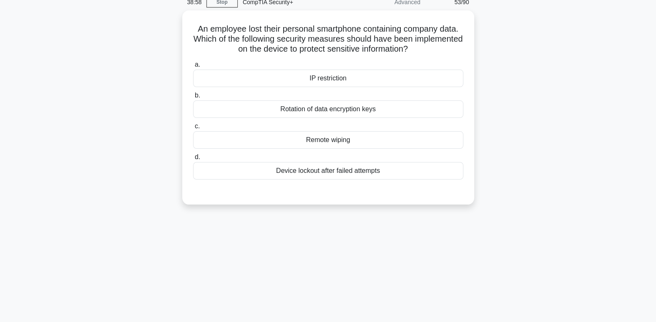
scroll to position [0, 0]
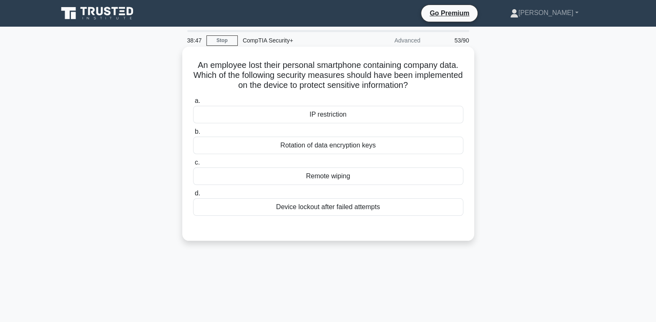
click at [425, 176] on div "Remote wiping" at bounding box center [328, 177] width 270 height 18
click at [193, 166] on input "c. Remote wiping" at bounding box center [193, 162] width 0 height 5
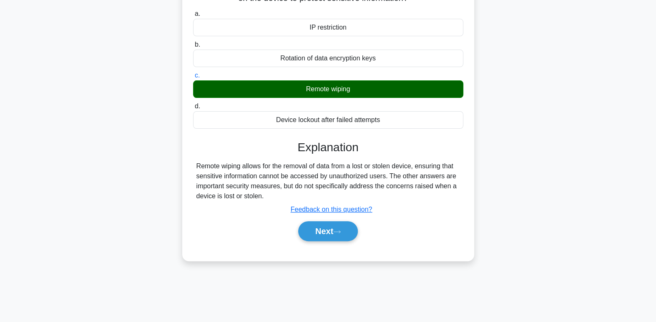
scroll to position [128, 0]
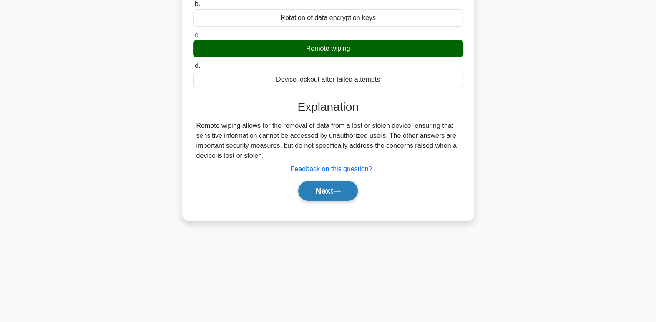
click at [341, 193] on button "Next" at bounding box center [328, 191] width 60 height 20
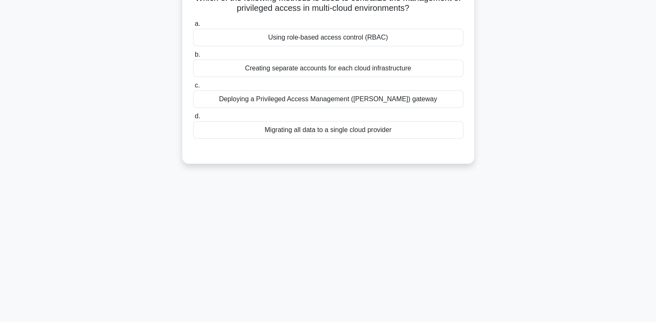
scroll to position [0, 0]
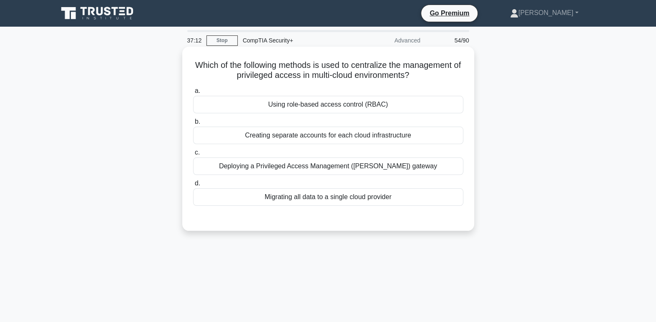
click at [405, 167] on div "Deploying a Privileged Access Management (PAM) gateway" at bounding box center [328, 167] width 270 height 18
click at [193, 156] on input "c. Deploying a Privileged Access Management (PAM) gateway" at bounding box center [193, 152] width 0 height 5
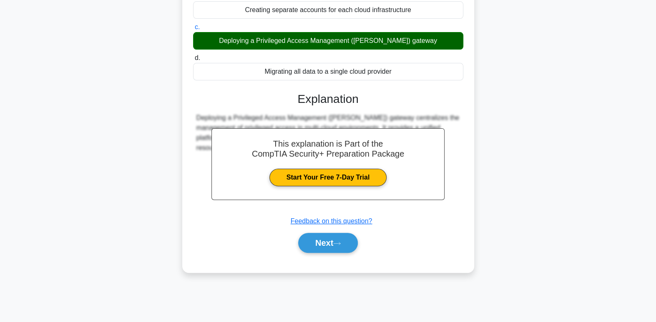
scroll to position [126, 0]
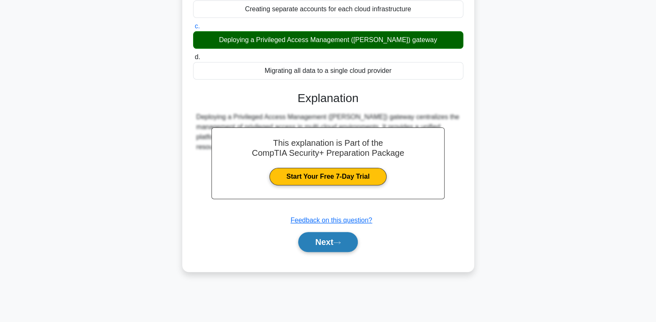
click at [340, 244] on button "Next" at bounding box center [328, 242] width 60 height 20
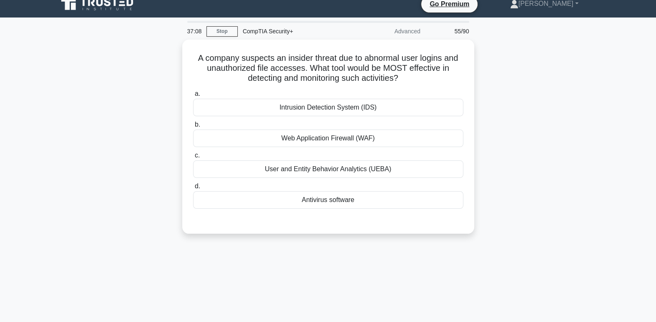
scroll to position [0, 0]
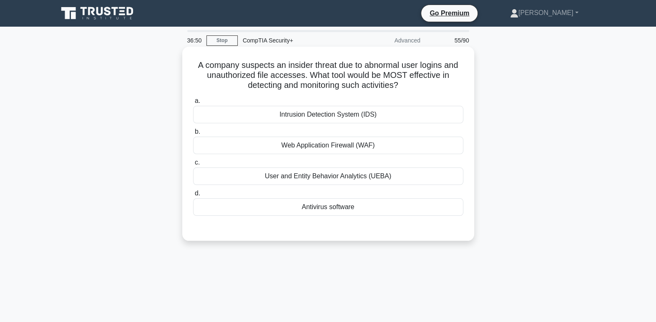
click at [417, 184] on div "User and Entity Behavior Analytics (UEBA)" at bounding box center [328, 177] width 270 height 18
click at [193, 166] on input "c. User and Entity Behavior Analytics (UEBA)" at bounding box center [193, 162] width 0 height 5
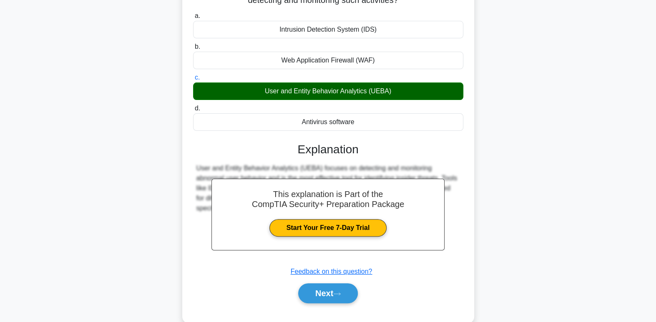
scroll to position [128, 0]
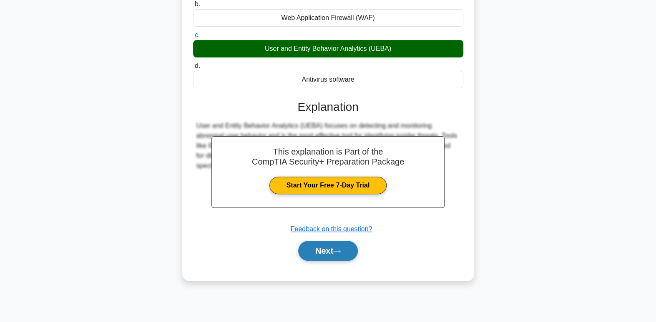
click at [337, 258] on button "Next" at bounding box center [328, 251] width 60 height 20
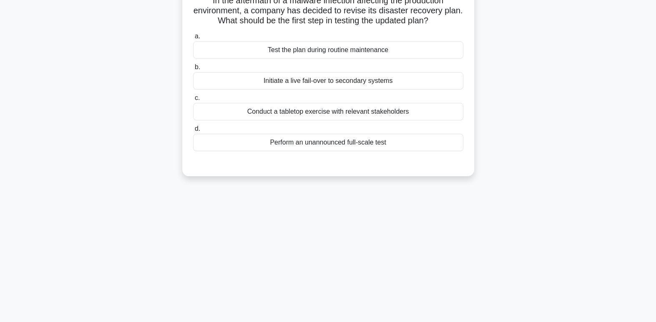
scroll to position [0, 0]
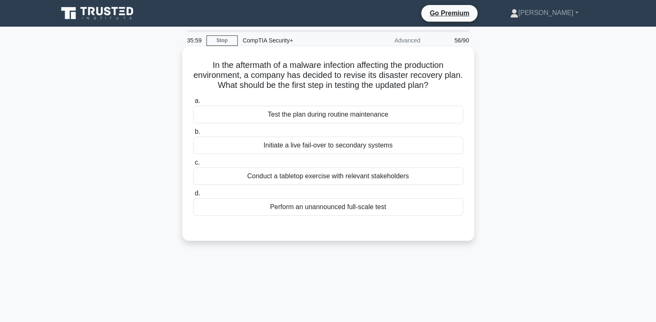
click at [414, 118] on div "Test the plan during routine maintenance" at bounding box center [328, 115] width 270 height 18
click at [193, 104] on input "a. Test the plan during routine maintenance" at bounding box center [193, 100] width 0 height 5
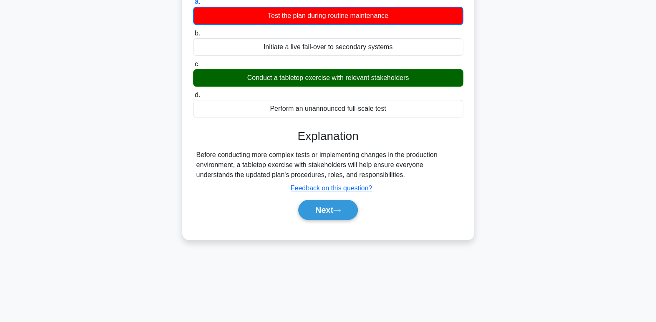
scroll to position [128, 0]
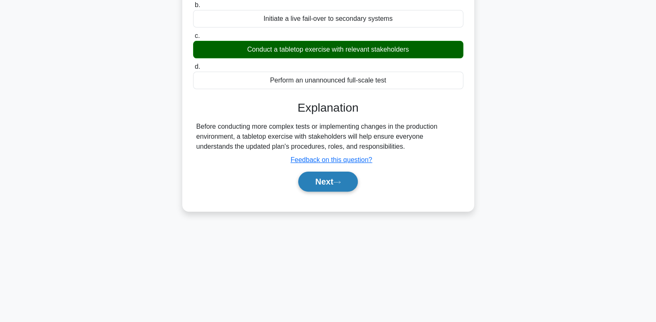
click at [343, 187] on button "Next" at bounding box center [328, 182] width 60 height 20
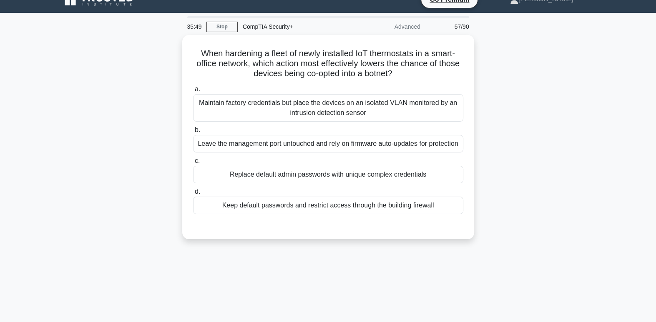
scroll to position [0, 0]
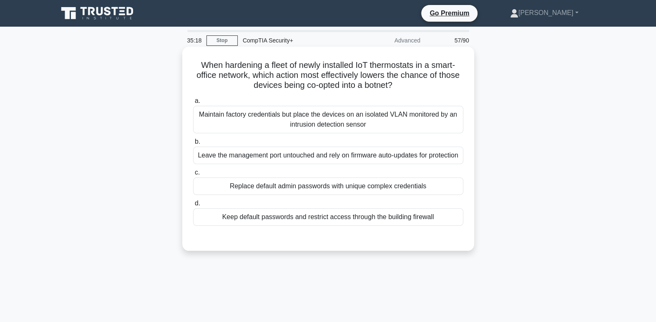
click at [447, 123] on div "Maintain factory credentials but place the devices on an isolated VLAN monitore…" at bounding box center [328, 120] width 270 height 28
click at [193, 104] on input "a. Maintain factory credentials but place the devices on an isolated VLAN monit…" at bounding box center [193, 100] width 0 height 5
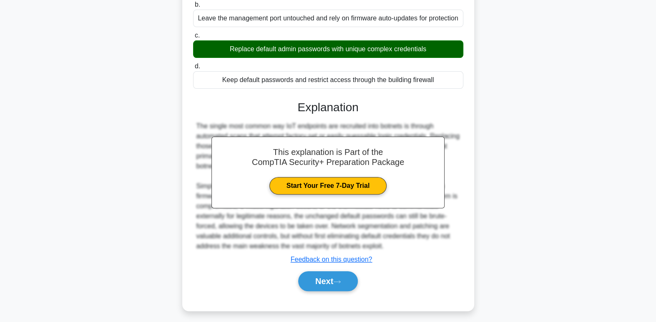
scroll to position [137, 0]
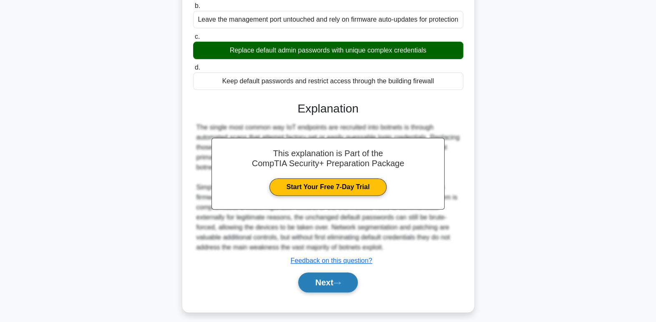
click at [343, 293] on button "Next" at bounding box center [328, 283] width 60 height 20
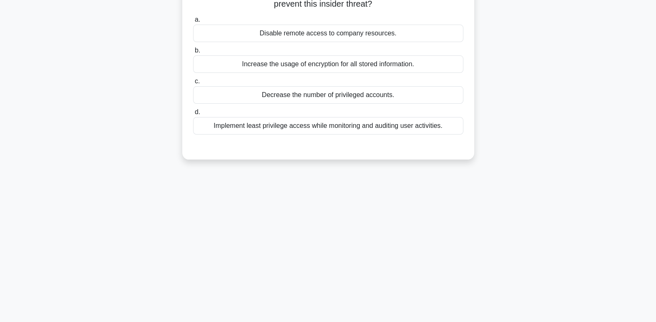
scroll to position [0, 0]
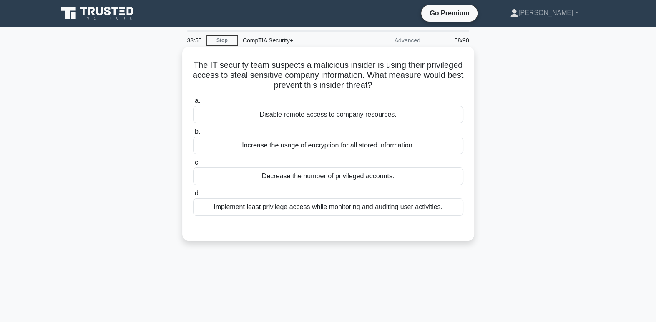
click at [440, 216] on div "Implement least privilege access while monitoring and auditing user activities." at bounding box center [328, 207] width 270 height 18
click at [193, 196] on input "d. Implement least privilege access while monitoring and auditing user activiti…" at bounding box center [193, 193] width 0 height 5
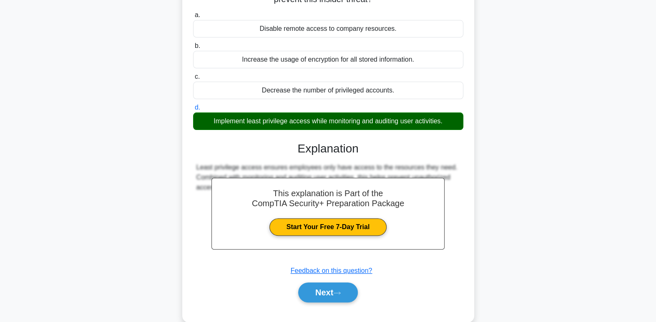
scroll to position [128, 0]
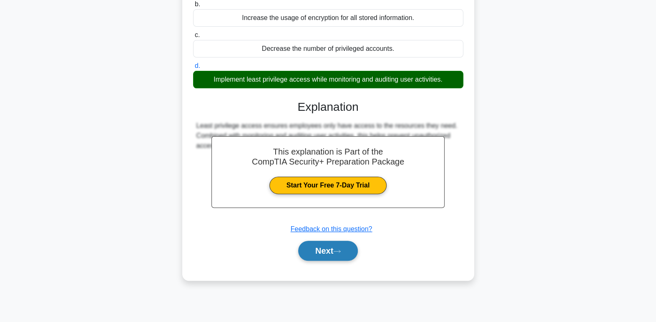
click at [347, 256] on button "Next" at bounding box center [328, 251] width 60 height 20
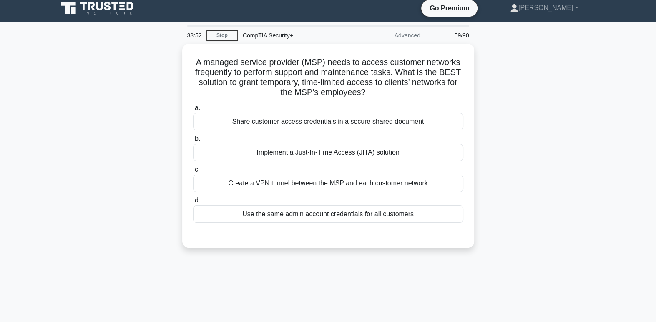
scroll to position [0, 0]
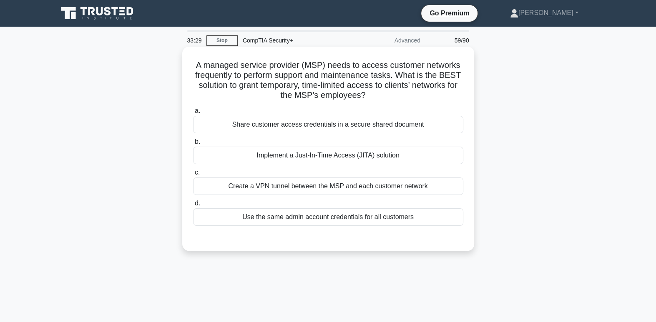
click at [375, 162] on div "Implement a Just-In-Time Access (JITA) solution" at bounding box center [328, 156] width 270 height 18
click at [193, 145] on input "b. Implement a Just-In-Time Access (JITA) solution" at bounding box center [193, 141] width 0 height 5
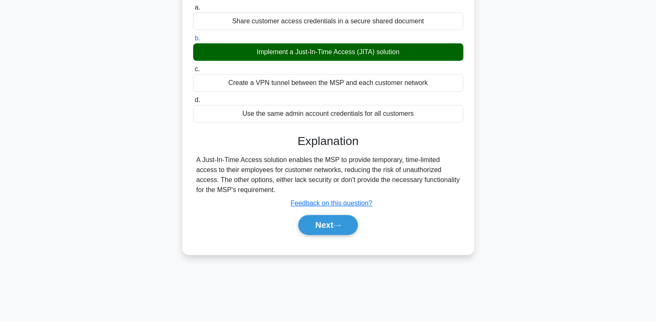
scroll to position [128, 0]
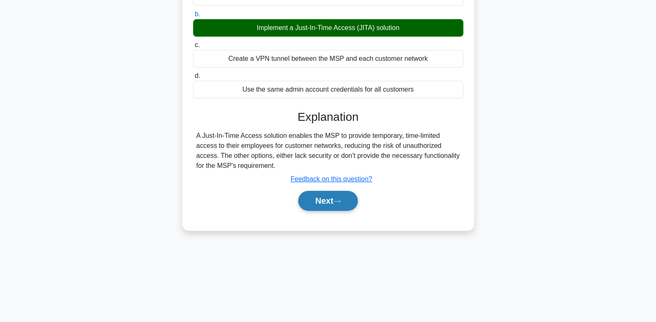
click at [340, 201] on icon at bounding box center [337, 201] width 7 height 3
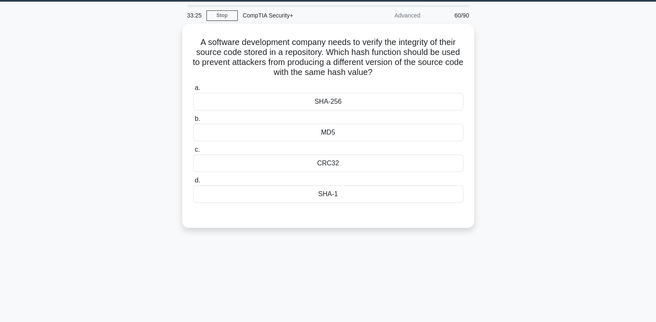
scroll to position [0, 0]
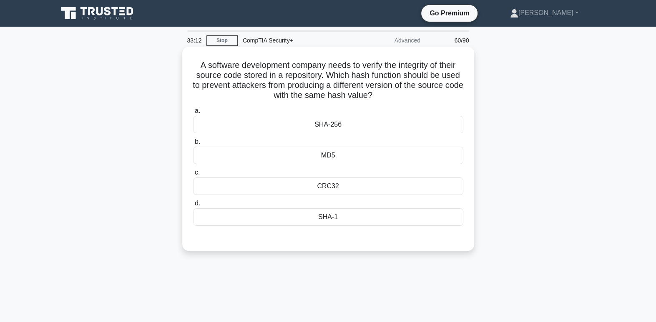
click at [382, 131] on div "SHA-256" at bounding box center [328, 125] width 270 height 18
click at [193, 114] on input "a. SHA-256" at bounding box center [193, 110] width 0 height 5
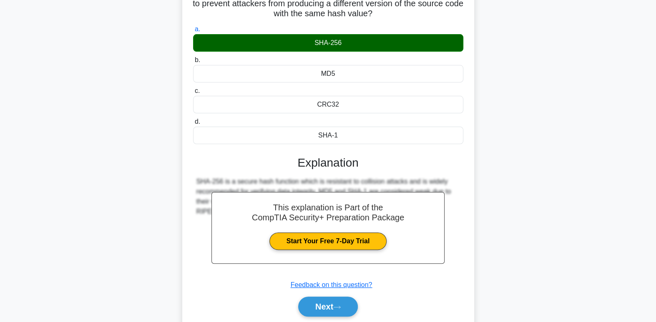
scroll to position [117, 0]
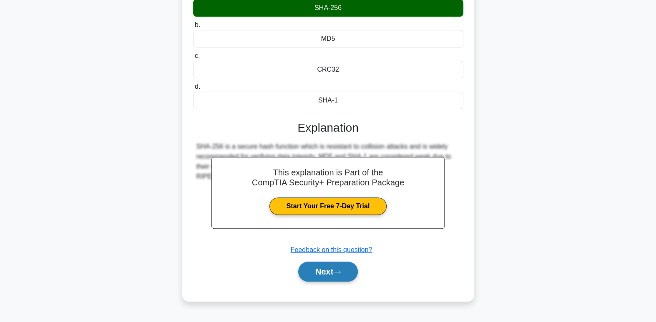
click at [339, 280] on button "Next" at bounding box center [328, 272] width 60 height 20
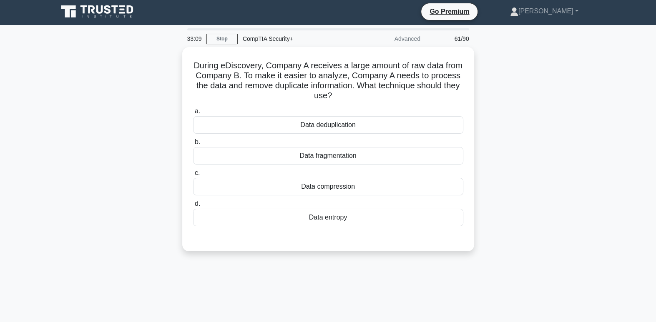
scroll to position [0, 0]
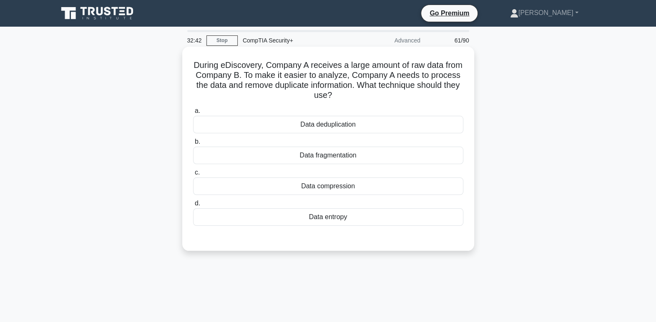
click at [384, 162] on div "Data fragmentation" at bounding box center [328, 156] width 270 height 18
click at [193, 145] on input "b. Data fragmentation" at bounding box center [193, 141] width 0 height 5
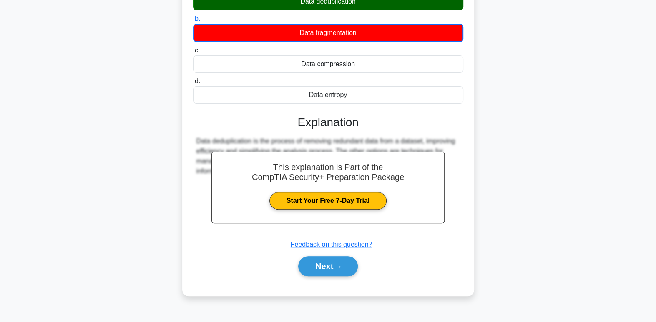
scroll to position [128, 0]
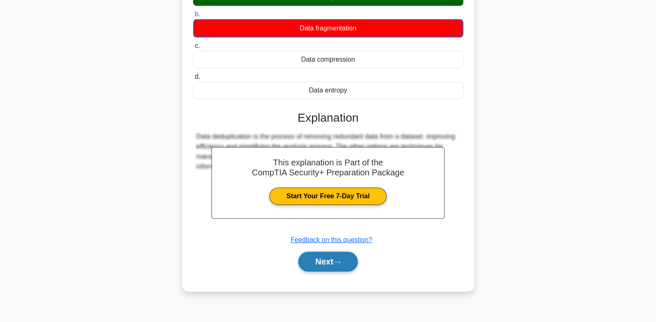
click at [340, 269] on button "Next" at bounding box center [328, 262] width 60 height 20
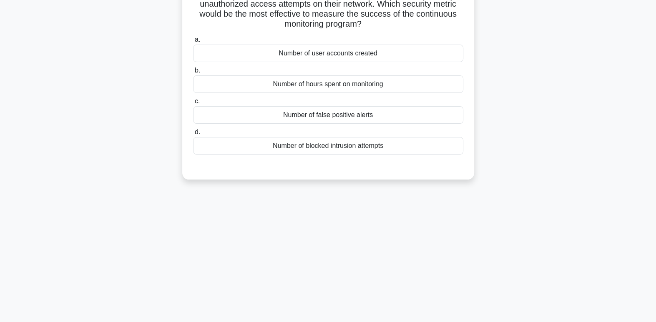
scroll to position [0, 0]
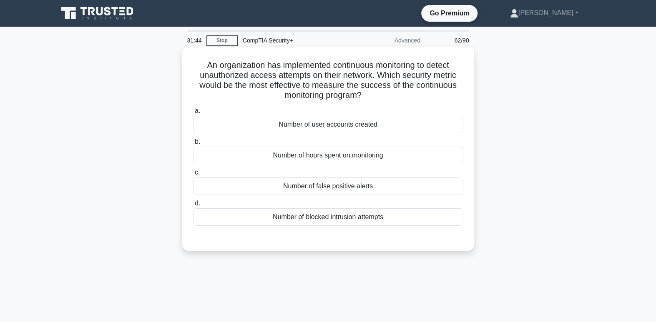
click at [414, 163] on div "Number of hours spent on monitoring" at bounding box center [328, 156] width 270 height 18
click at [193, 145] on input "b. Number of hours spent on monitoring" at bounding box center [193, 141] width 0 height 5
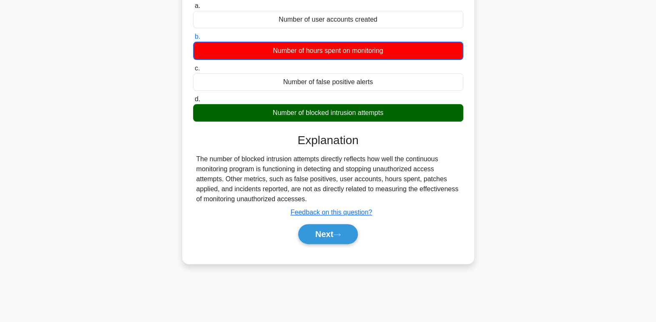
scroll to position [128, 0]
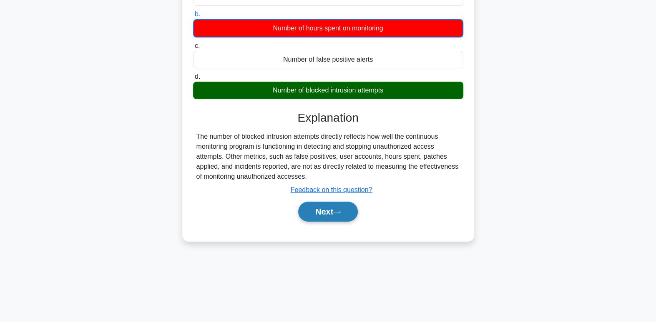
click at [323, 218] on button "Next" at bounding box center [328, 212] width 60 height 20
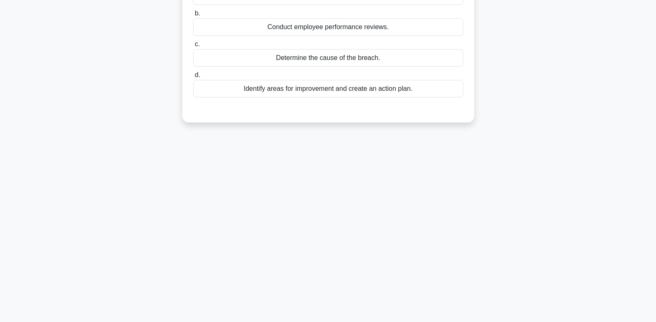
scroll to position [0, 0]
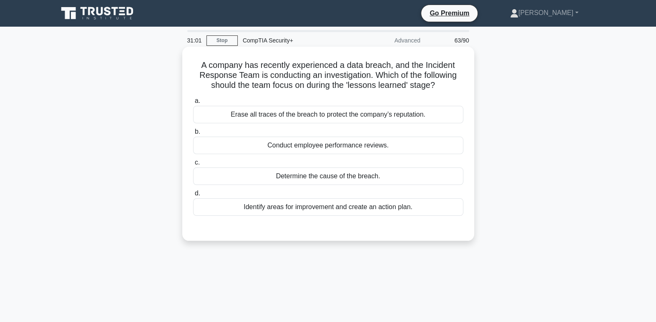
click at [425, 216] on div "Identify areas for improvement and create an action plan." at bounding box center [328, 207] width 270 height 18
click at [193, 196] on input "d. Identify areas for improvement and create an action plan." at bounding box center [193, 193] width 0 height 5
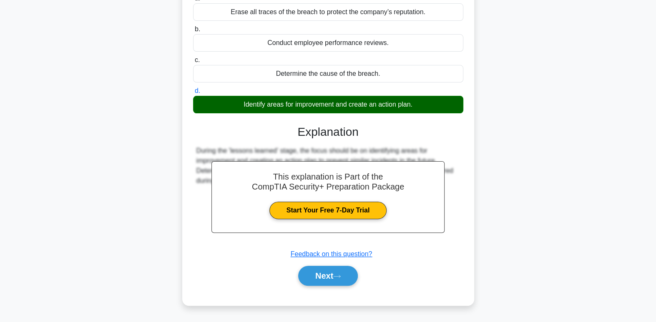
scroll to position [128, 0]
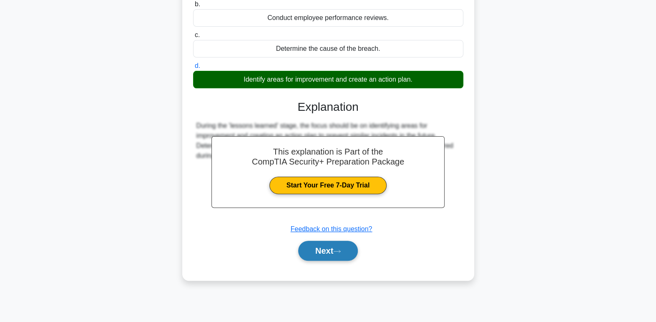
click at [339, 256] on button "Next" at bounding box center [328, 251] width 60 height 20
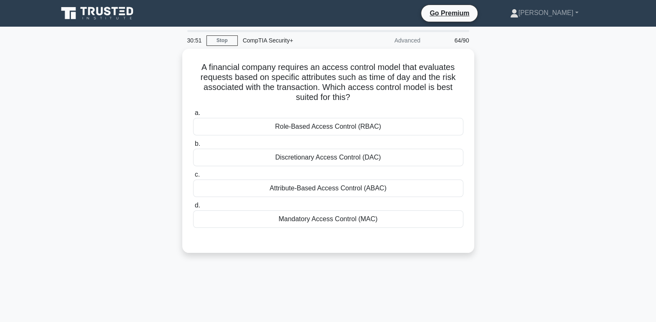
scroll to position [0, 0]
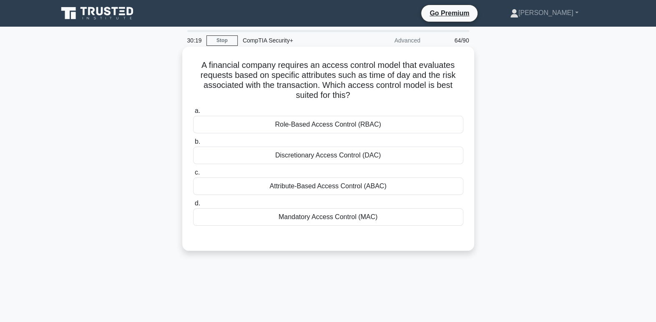
click at [391, 127] on div "Role-Based Access Control (RBAC)" at bounding box center [328, 125] width 270 height 18
click at [193, 114] on input "a. Role-Based Access Control (RBAC)" at bounding box center [193, 110] width 0 height 5
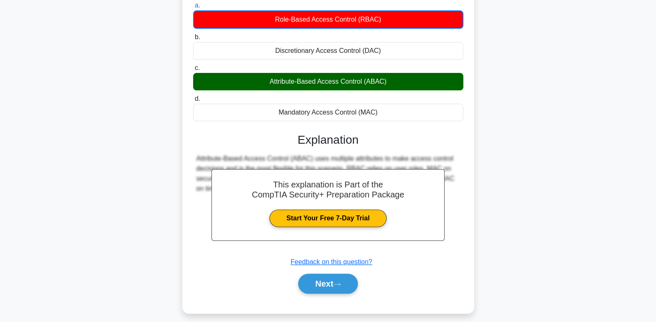
scroll to position [128, 0]
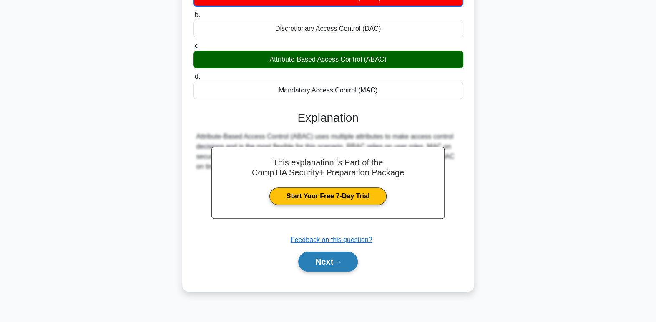
click at [346, 265] on button "Next" at bounding box center [328, 262] width 60 height 20
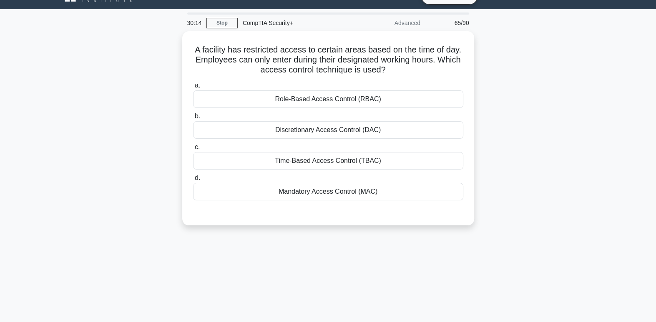
scroll to position [0, 0]
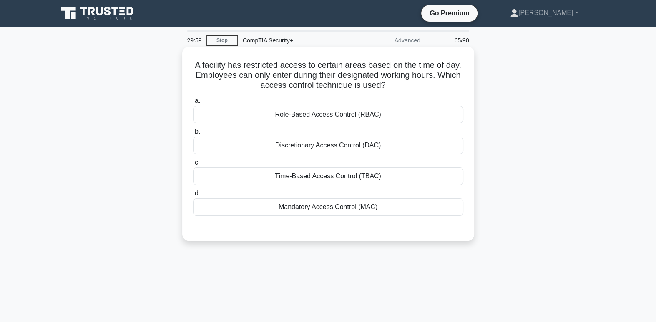
click at [349, 178] on div "Time-Based Access Control (TBAC)" at bounding box center [328, 177] width 270 height 18
click at [193, 166] on input "c. Time-Based Access Control (TBAC)" at bounding box center [193, 162] width 0 height 5
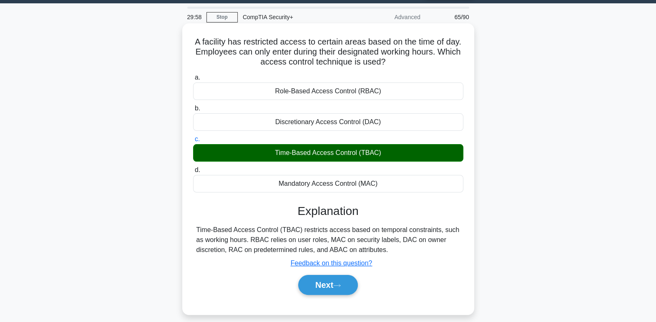
scroll to position [70, 0]
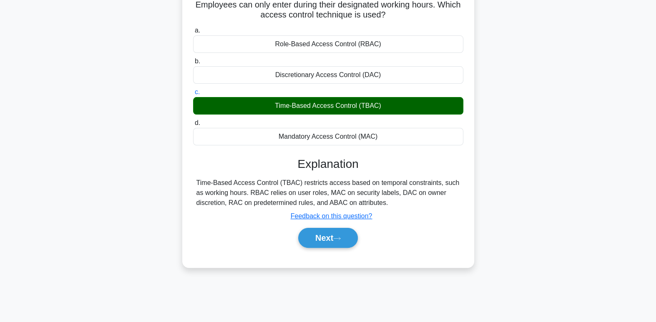
click at [343, 254] on div "a. Role-Based Access Control (RBAC) b. Discretionary Access Control (DAC) c. d." at bounding box center [328, 141] width 272 height 234
click at [341, 239] on icon at bounding box center [337, 238] width 8 height 5
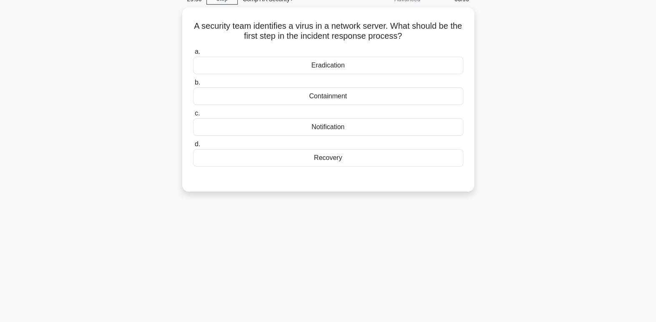
scroll to position [0, 0]
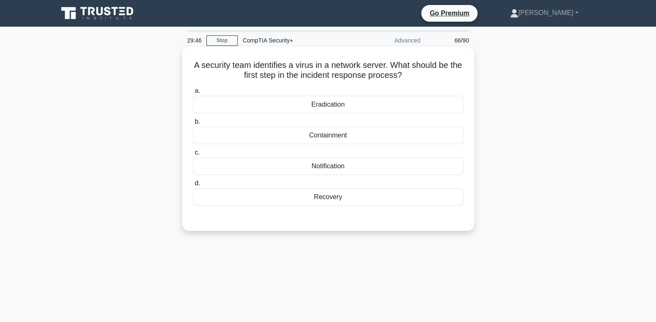
click at [349, 143] on div "Containment" at bounding box center [328, 136] width 270 height 18
click at [193, 125] on input "b. Containment" at bounding box center [193, 121] width 0 height 5
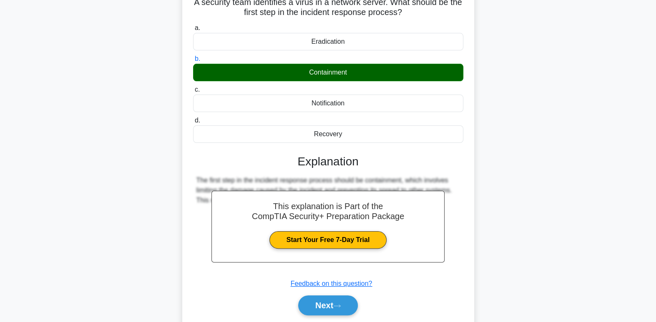
scroll to position [128, 0]
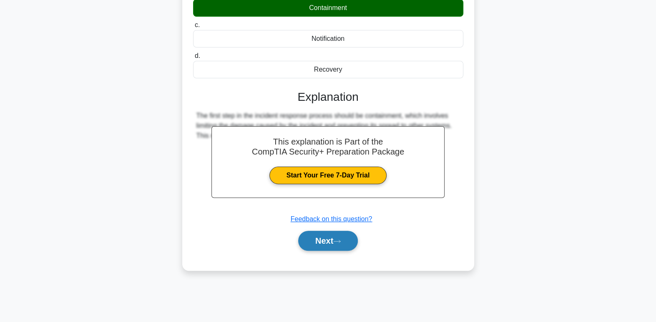
click at [342, 249] on button "Next" at bounding box center [328, 241] width 60 height 20
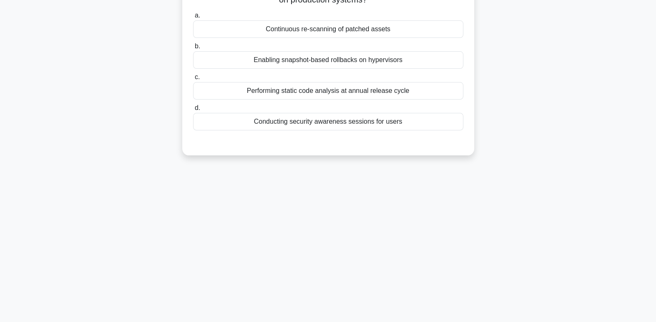
scroll to position [0, 0]
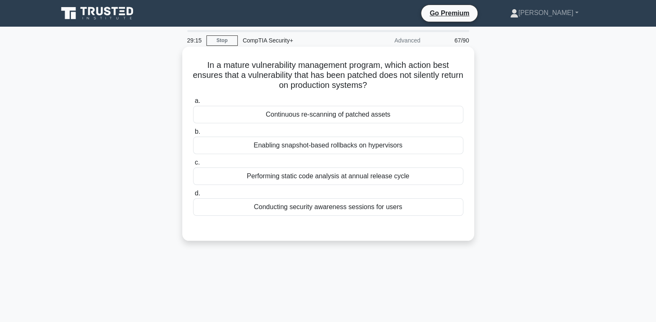
click at [435, 113] on div "Continuous re-scanning of patched assets" at bounding box center [328, 115] width 270 height 18
click at [193, 104] on input "a. Continuous re-scanning of patched assets" at bounding box center [193, 100] width 0 height 5
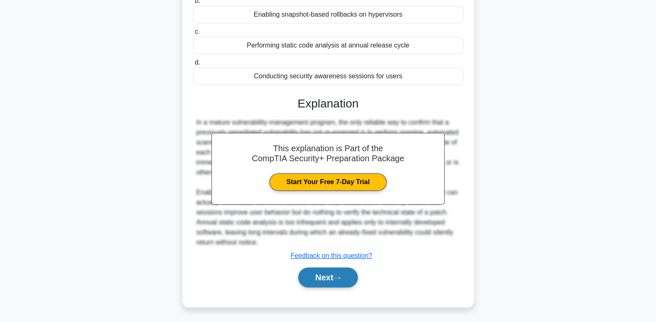
click at [348, 286] on button "Next" at bounding box center [328, 278] width 60 height 20
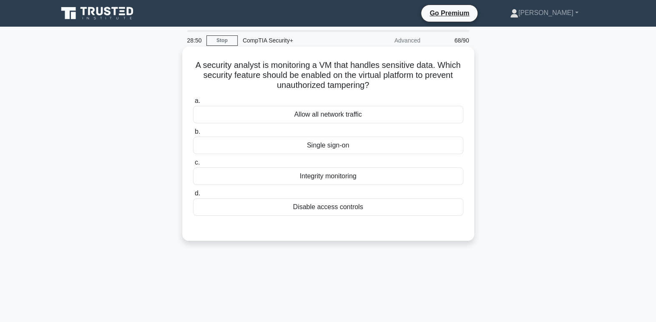
click at [388, 183] on div "Integrity monitoring" at bounding box center [328, 177] width 270 height 18
click at [193, 166] on input "c. Integrity monitoring" at bounding box center [193, 162] width 0 height 5
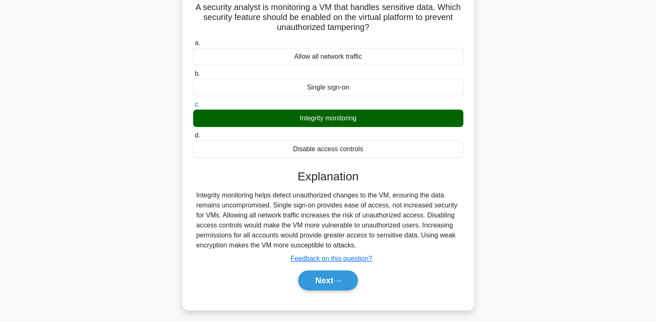
scroll to position [128, 0]
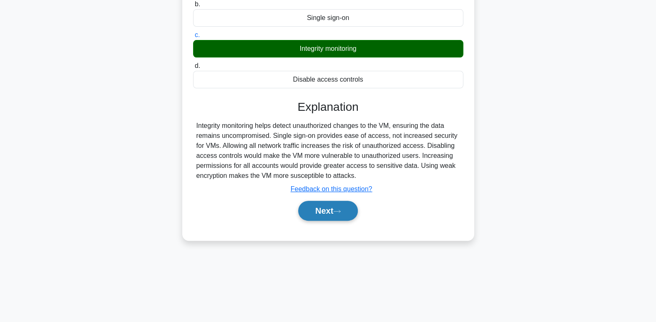
click at [324, 216] on button "Next" at bounding box center [328, 211] width 60 height 20
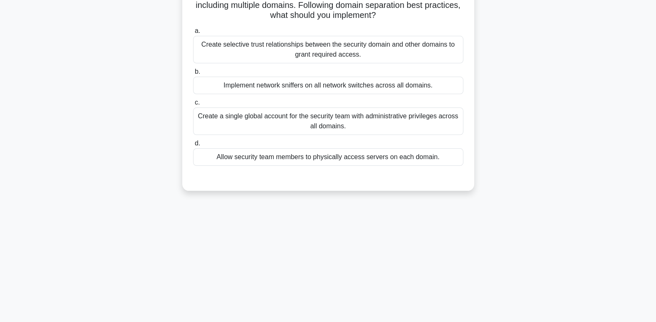
scroll to position [30, 0]
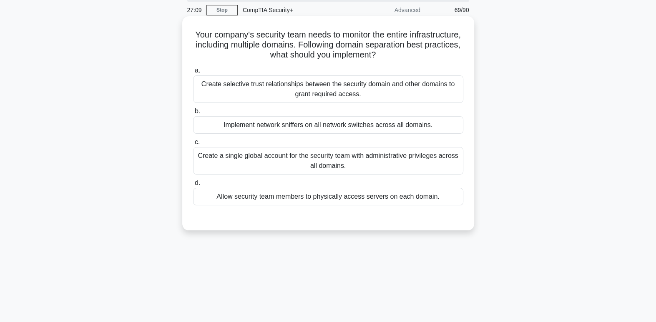
click at [435, 206] on div "Allow security team members to physically access servers on each domain." at bounding box center [328, 197] width 270 height 18
click at [193, 186] on input "d. Allow security team members to physically access servers on each domain." at bounding box center [193, 183] width 0 height 5
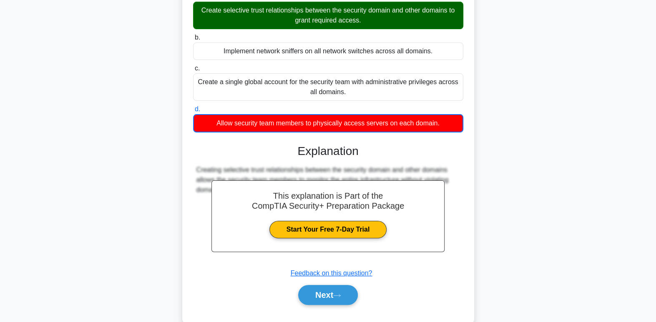
scroll to position [128, 0]
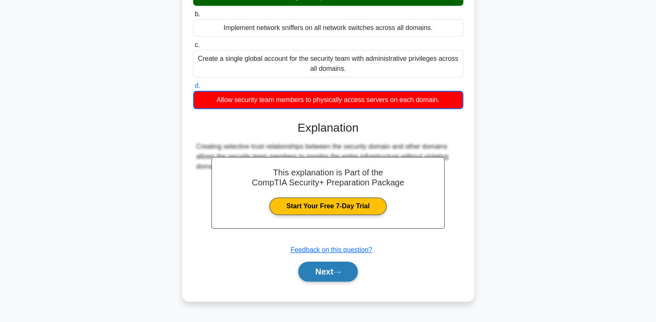
click at [340, 275] on button "Next" at bounding box center [328, 272] width 60 height 20
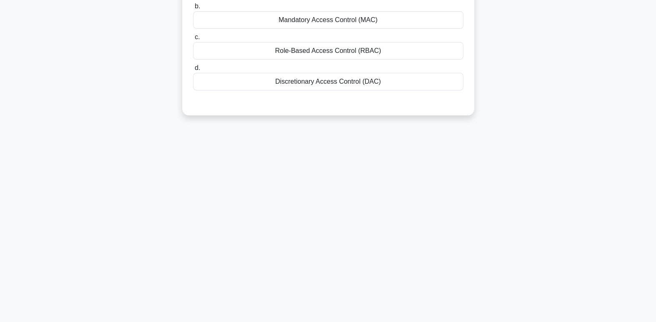
scroll to position [0, 0]
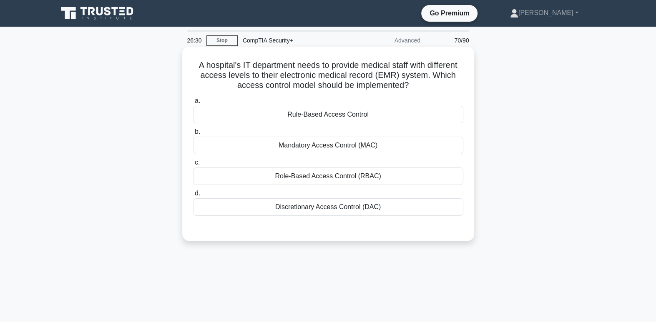
click at [385, 182] on div "Role-Based Access Control (RBAC)" at bounding box center [328, 177] width 270 height 18
click at [193, 166] on input "c. Role-Based Access Control (RBAC)" at bounding box center [193, 162] width 0 height 5
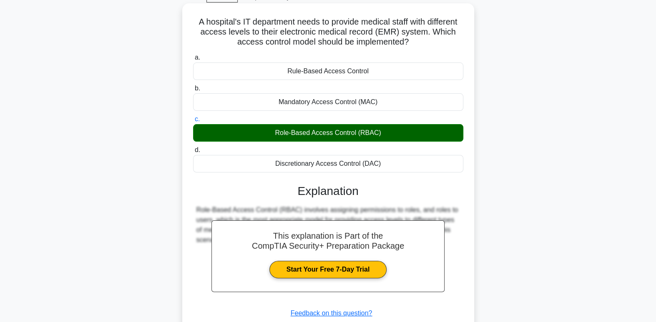
scroll to position [128, 0]
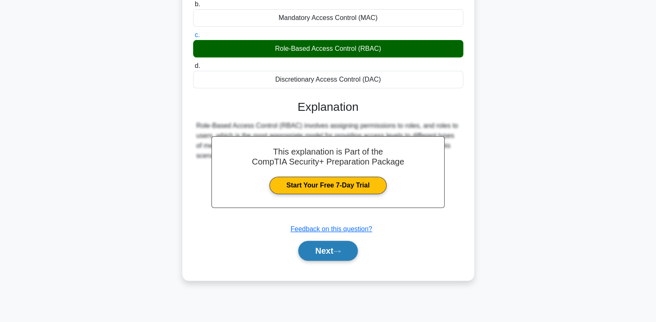
click at [339, 259] on button "Next" at bounding box center [328, 251] width 60 height 20
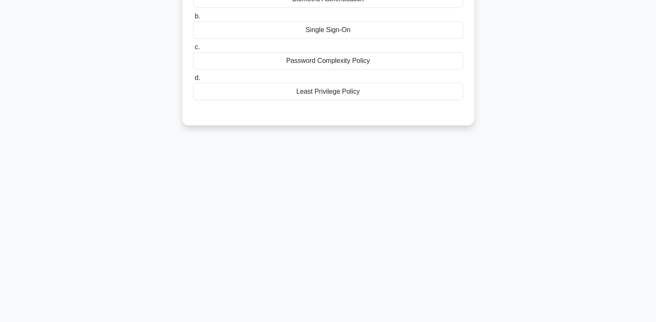
scroll to position [0, 0]
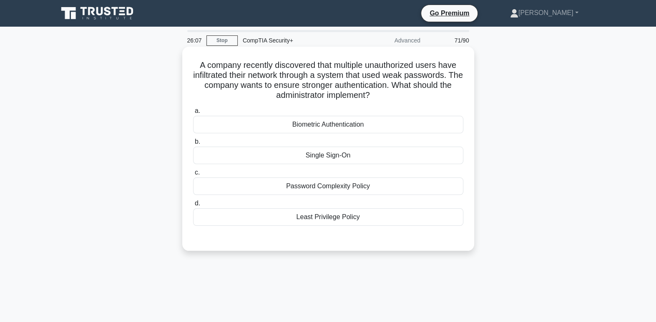
click at [396, 127] on div "Biometric Authentication" at bounding box center [328, 125] width 270 height 18
click at [193, 114] on input "a. Biometric Authentication" at bounding box center [193, 110] width 0 height 5
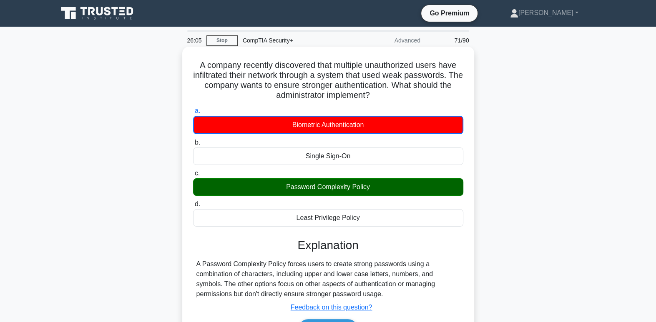
click at [459, 251] on div "Explanation" at bounding box center [328, 246] width 270 height 14
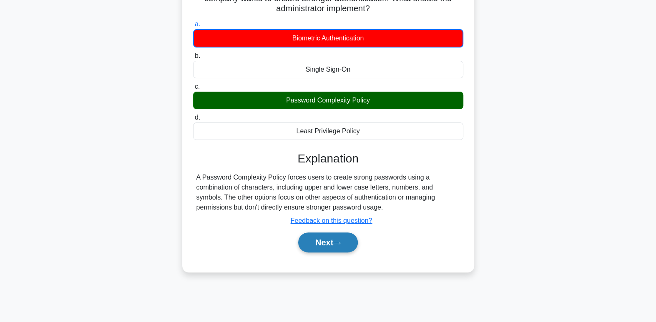
click at [346, 251] on button "Next" at bounding box center [328, 243] width 60 height 20
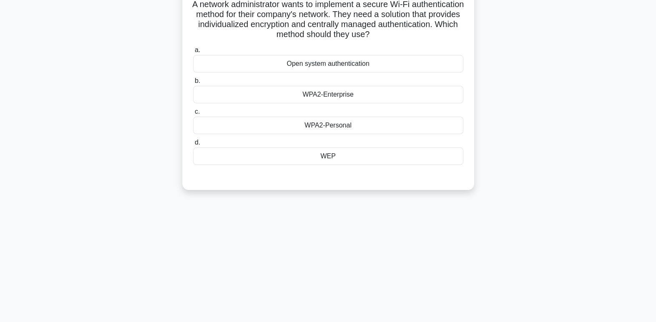
scroll to position [0, 0]
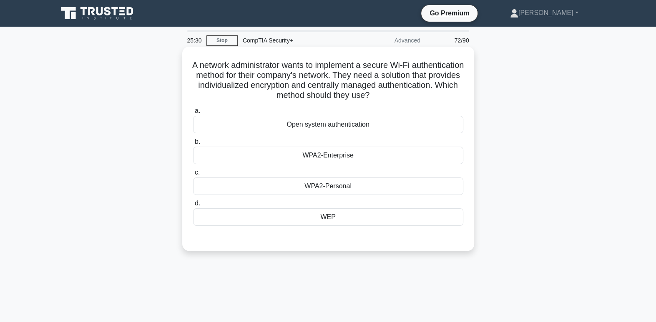
click at [369, 157] on div "WPA2-Enterprise" at bounding box center [328, 156] width 270 height 18
click at [193, 145] on input "b. WPA2-Enterprise" at bounding box center [193, 141] width 0 height 5
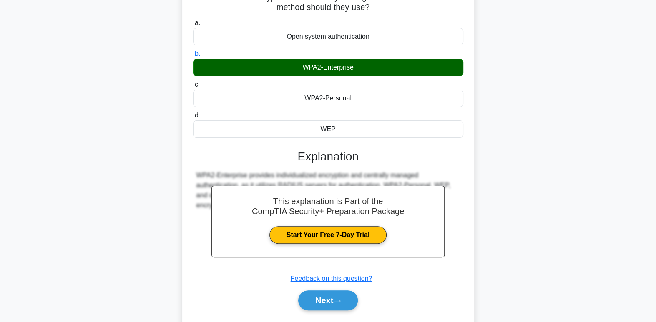
scroll to position [128, 0]
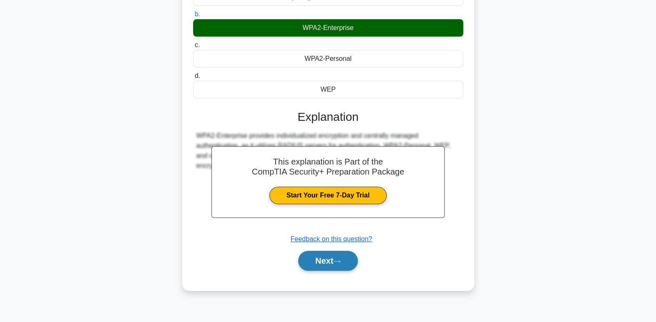
click at [337, 268] on button "Next" at bounding box center [328, 261] width 60 height 20
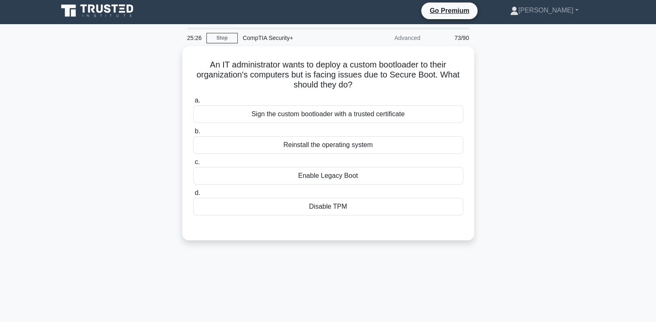
scroll to position [0, 0]
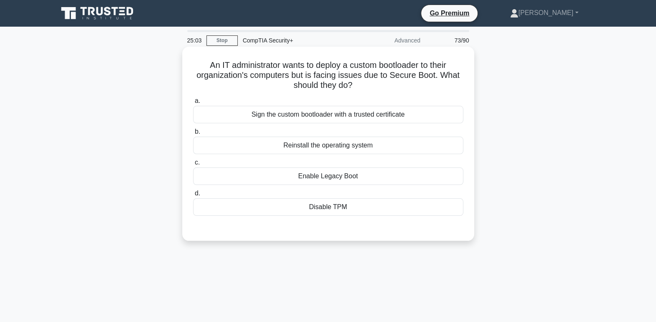
click at [408, 118] on div "Sign the custom bootloader with a trusted certificate" at bounding box center [328, 115] width 270 height 18
click at [193, 104] on input "a. Sign the custom bootloader with a trusted certificate" at bounding box center [193, 100] width 0 height 5
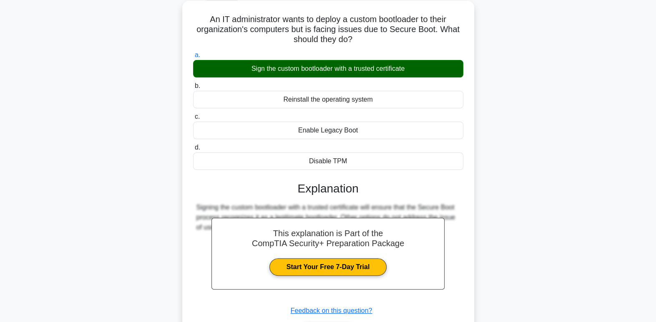
scroll to position [128, 0]
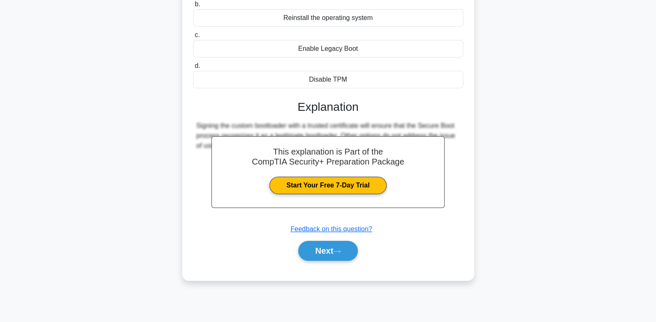
click at [326, 269] on div "a. Sign the custom bootloader with a trusted certificate b. Reinstall the opera…" at bounding box center [328, 119] width 272 height 304
click at [331, 256] on button "Next" at bounding box center [328, 251] width 60 height 20
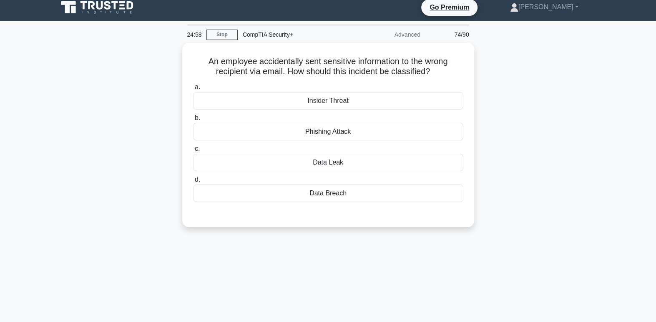
scroll to position [5, 0]
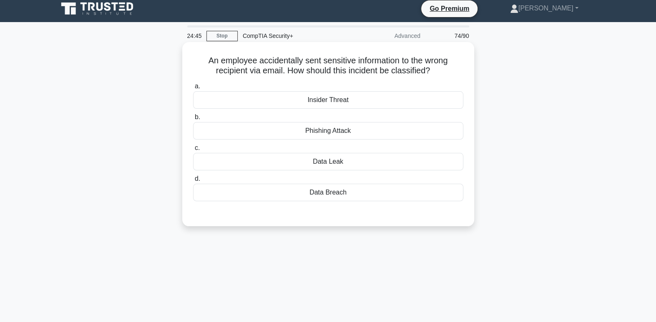
click at [300, 163] on div "Data Leak" at bounding box center [328, 162] width 270 height 18
click at [193, 151] on input "c. Data Leak" at bounding box center [193, 148] width 0 height 5
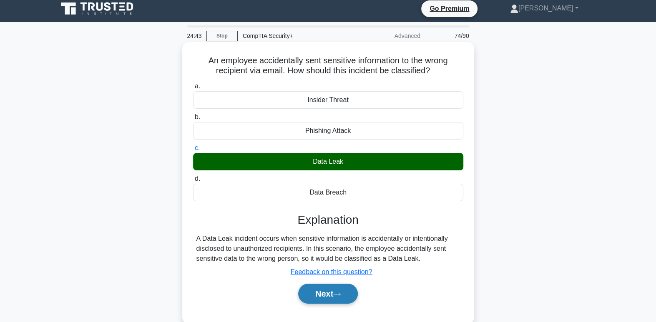
click at [341, 301] on button "Next" at bounding box center [328, 294] width 60 height 20
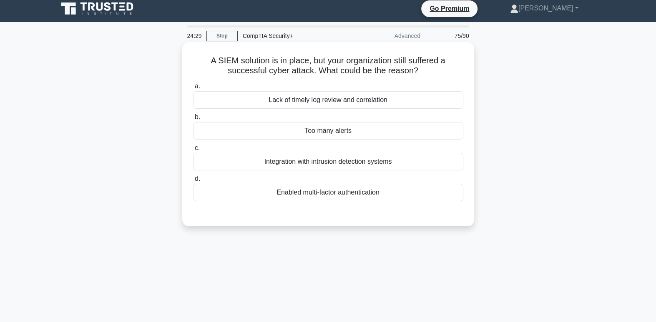
click at [263, 102] on div "Lack of timely log review and correlation" at bounding box center [328, 100] width 270 height 18
click at [193, 89] on input "a. Lack of timely log review and correlation" at bounding box center [193, 86] width 0 height 5
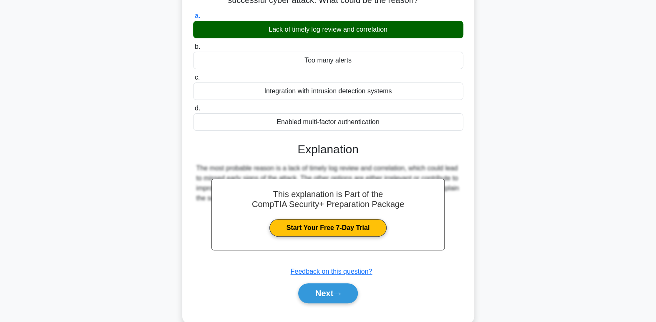
scroll to position [78, 0]
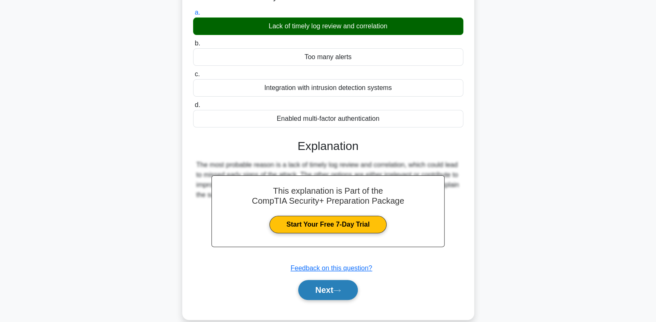
click at [352, 287] on button "Next" at bounding box center [328, 290] width 60 height 20
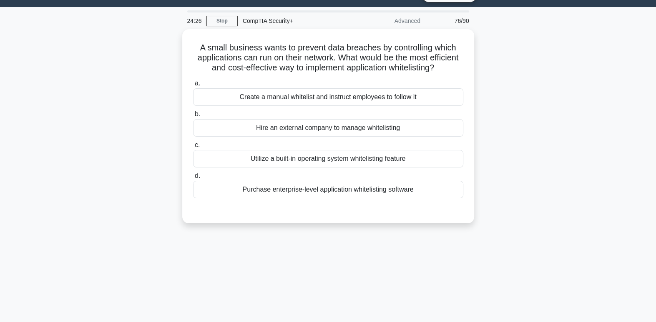
scroll to position [0, 0]
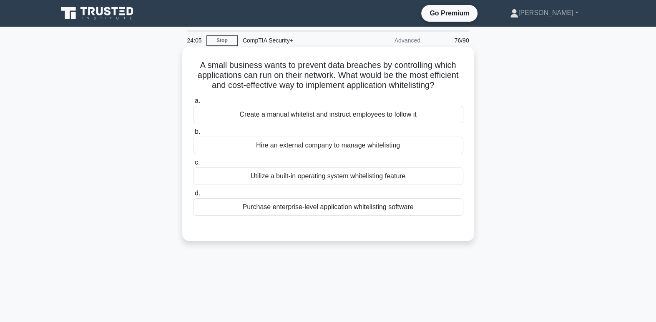
click at [291, 154] on div "Hire an external company to manage whitelisting" at bounding box center [328, 146] width 270 height 18
click at [193, 135] on input "b. Hire an external company to manage whitelisting" at bounding box center [193, 131] width 0 height 5
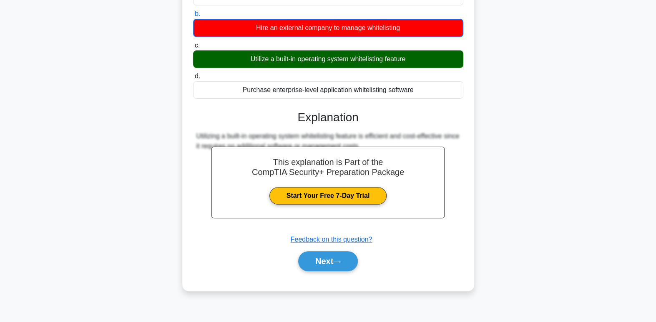
scroll to position [128, 0]
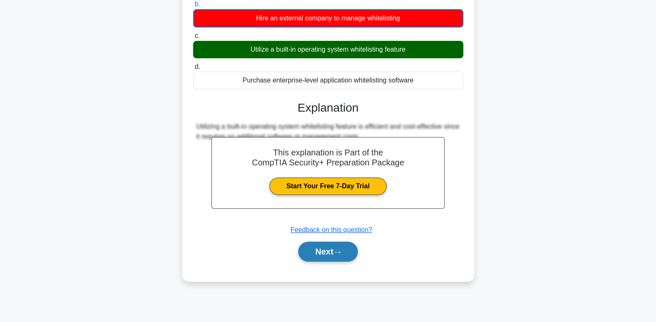
click at [329, 262] on button "Next" at bounding box center [328, 252] width 60 height 20
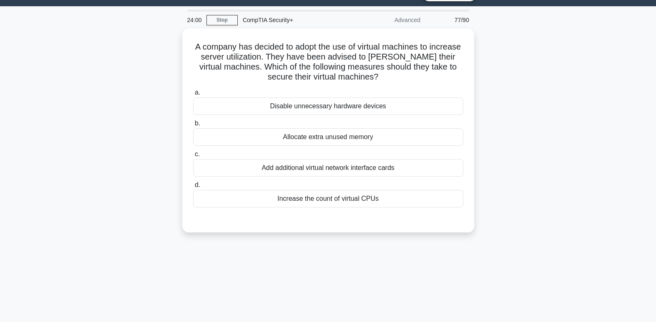
scroll to position [0, 0]
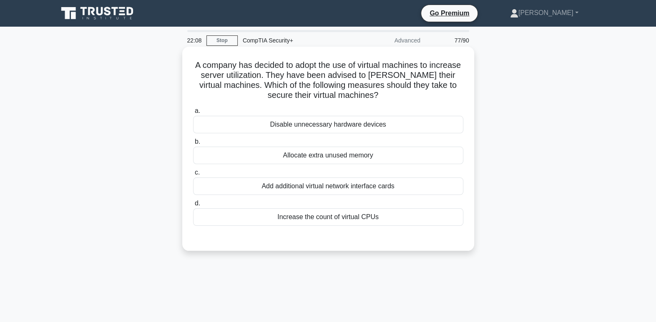
click at [414, 123] on div "Disable unnecessary hardware devices" at bounding box center [328, 125] width 270 height 18
click at [193, 114] on input "a. Disable unnecessary hardware devices" at bounding box center [193, 110] width 0 height 5
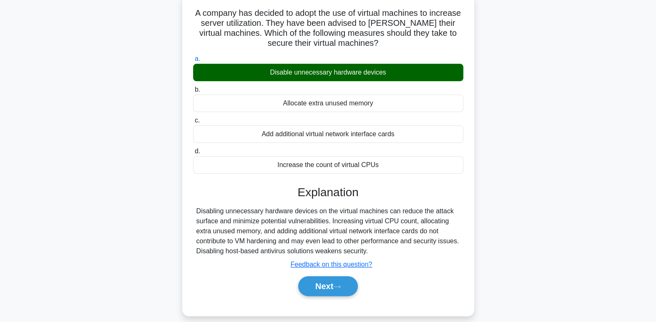
scroll to position [128, 0]
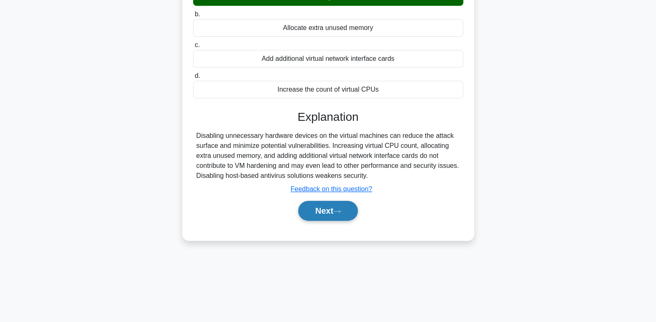
click at [341, 212] on icon at bounding box center [337, 211] width 8 height 5
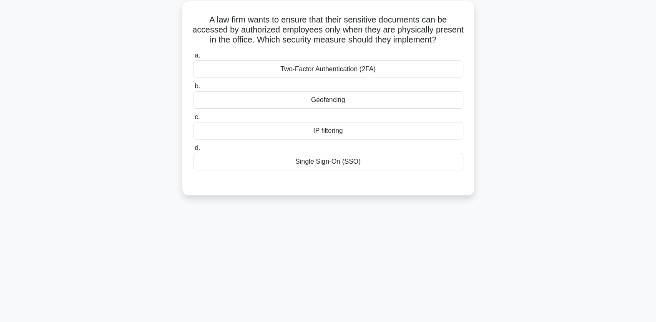
scroll to position [0, 0]
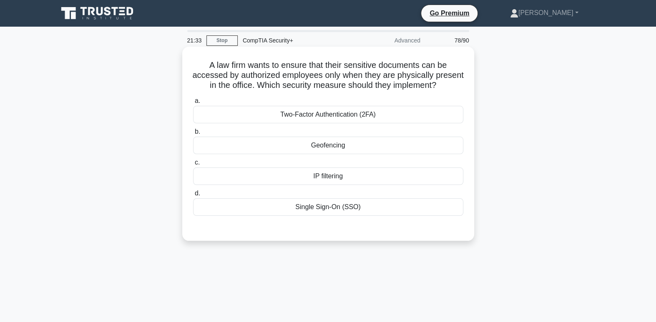
click at [403, 154] on div "Geofencing" at bounding box center [328, 146] width 270 height 18
click at [193, 135] on input "b. Geofencing" at bounding box center [193, 131] width 0 height 5
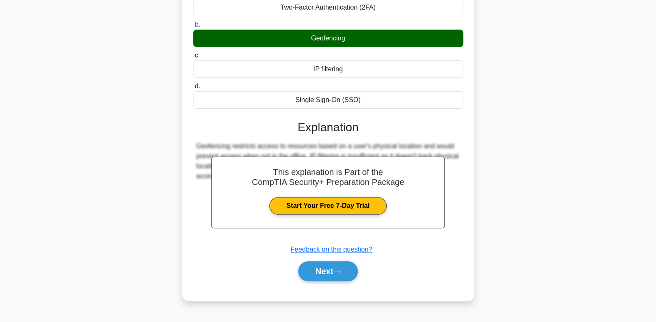
scroll to position [128, 0]
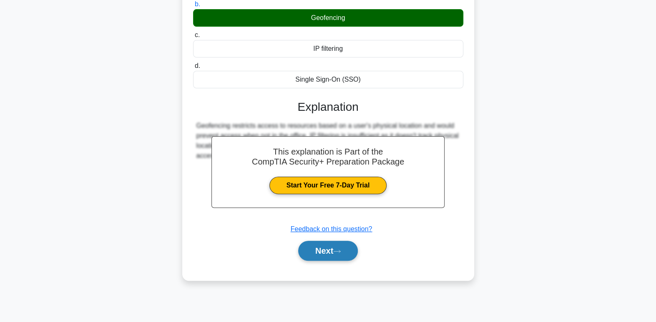
click at [349, 261] on button "Next" at bounding box center [328, 251] width 60 height 20
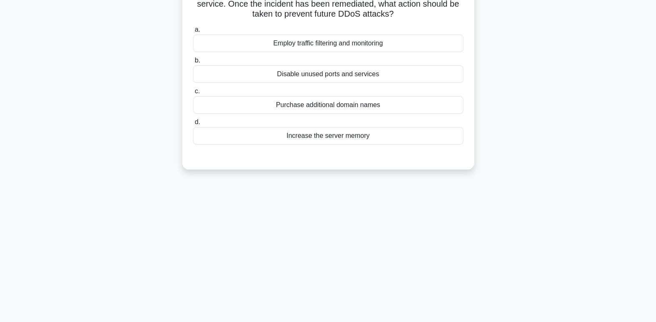
scroll to position [0, 0]
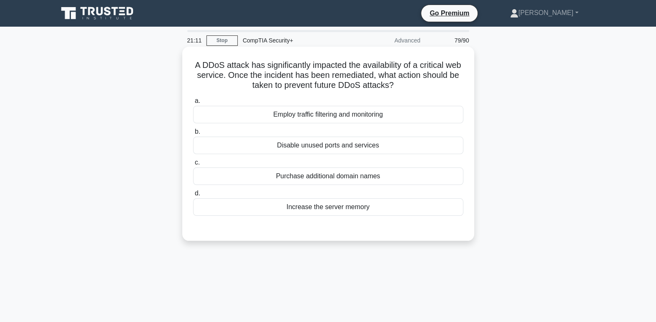
click at [392, 121] on div "Employ traffic filtering and monitoring" at bounding box center [328, 115] width 270 height 18
click at [193, 104] on input "a. Employ traffic filtering and monitoring" at bounding box center [193, 100] width 0 height 5
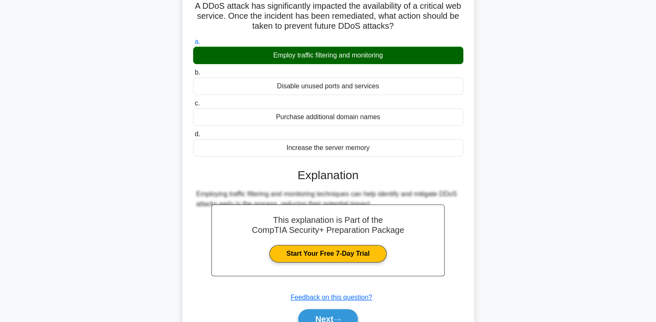
scroll to position [128, 0]
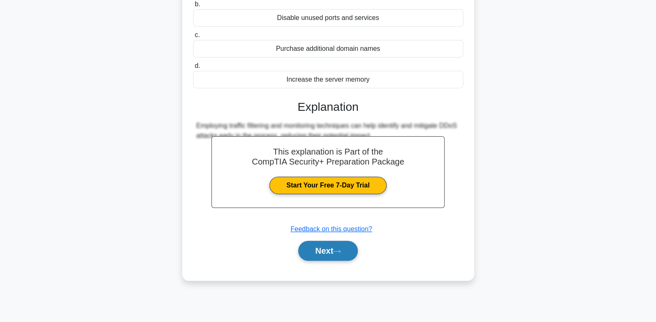
click at [340, 256] on button "Next" at bounding box center [328, 251] width 60 height 20
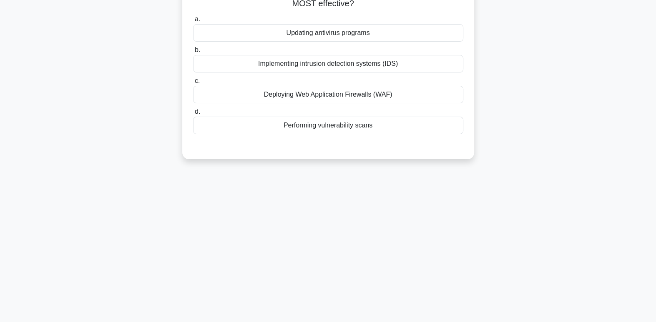
scroll to position [32, 0]
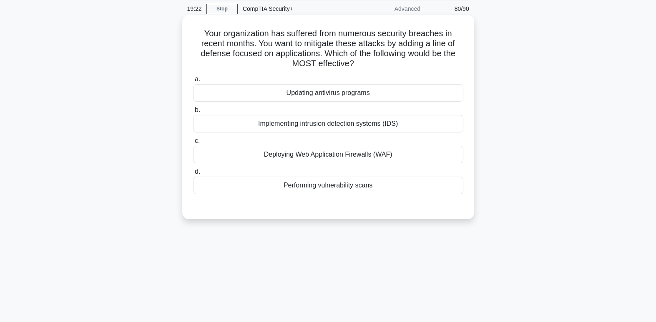
click at [322, 152] on div "Deploying Web Application Firewalls (WAF)" at bounding box center [328, 155] width 270 height 18
click at [193, 144] on input "c. Deploying Web Application Firewalls (WAF)" at bounding box center [193, 140] width 0 height 5
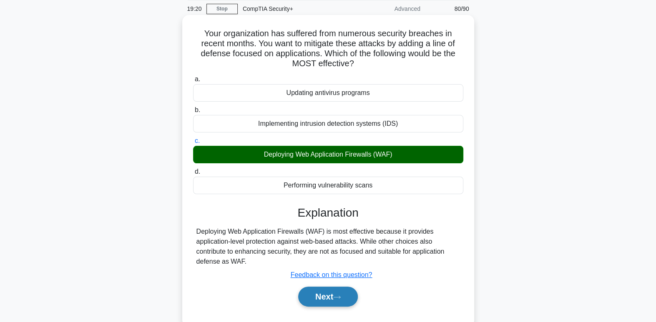
click at [341, 298] on icon at bounding box center [337, 297] width 8 height 5
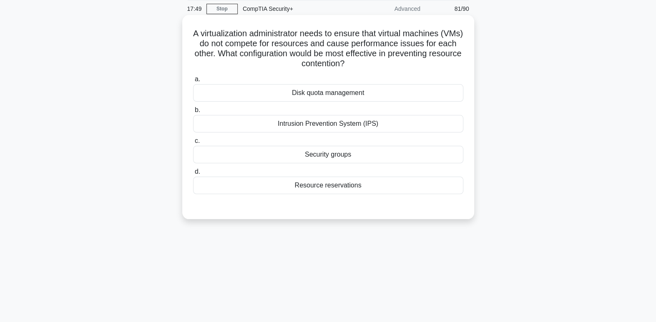
click at [316, 186] on div "Resource reservations" at bounding box center [328, 186] width 270 height 18
click at [193, 175] on input "d. Resource reservations" at bounding box center [193, 171] width 0 height 5
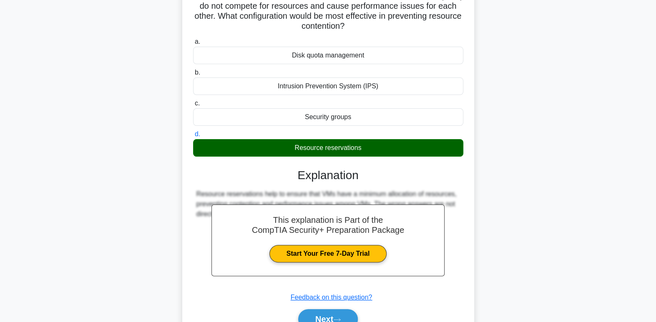
scroll to position [128, 0]
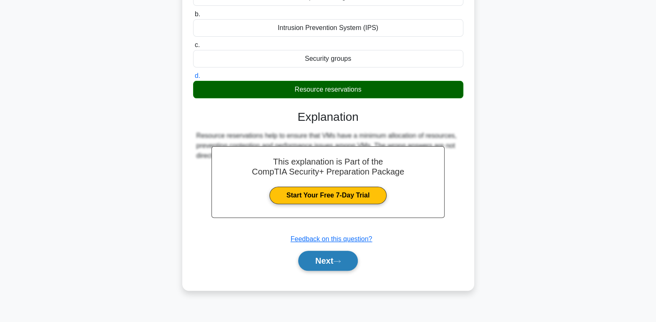
click at [343, 264] on button "Next" at bounding box center [328, 261] width 60 height 20
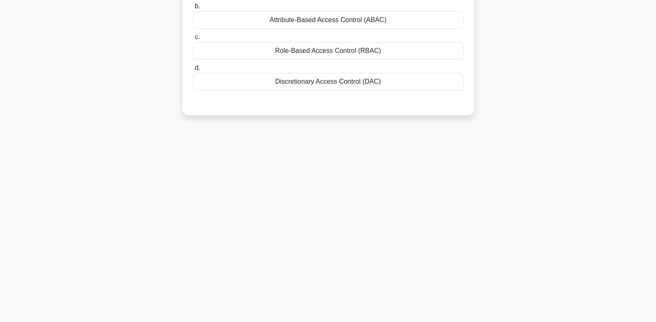
scroll to position [0, 0]
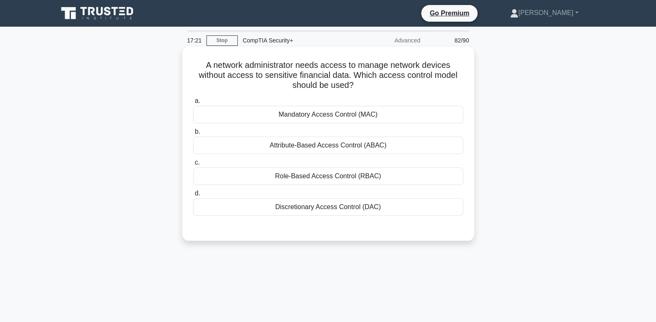
click at [387, 143] on div "Attribute-Based Access Control (ABAC)" at bounding box center [328, 146] width 270 height 18
click at [193, 135] on input "b. Attribute-Based Access Control (ABAC)" at bounding box center [193, 131] width 0 height 5
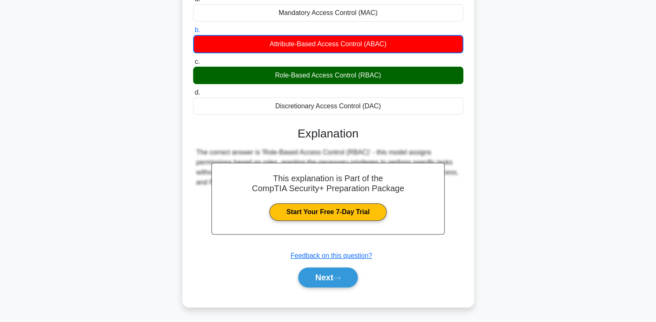
scroll to position [128, 0]
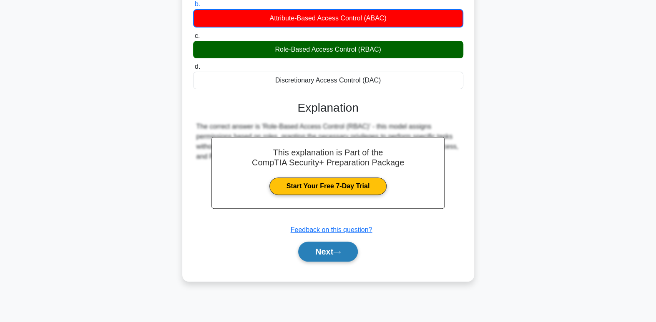
click at [337, 250] on icon at bounding box center [337, 252] width 8 height 5
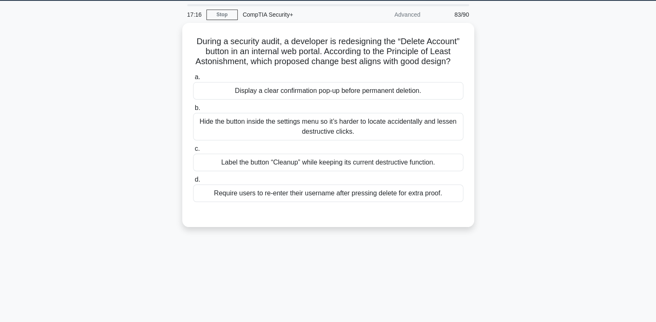
scroll to position [0, 0]
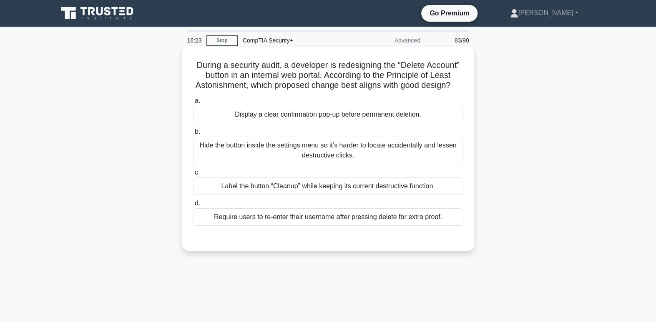
click at [336, 123] on div "Display a clear confirmation pop-up before permanent deletion." at bounding box center [328, 115] width 270 height 18
click at [193, 104] on input "a. Display a clear confirmation pop-up before permanent deletion." at bounding box center [193, 100] width 0 height 5
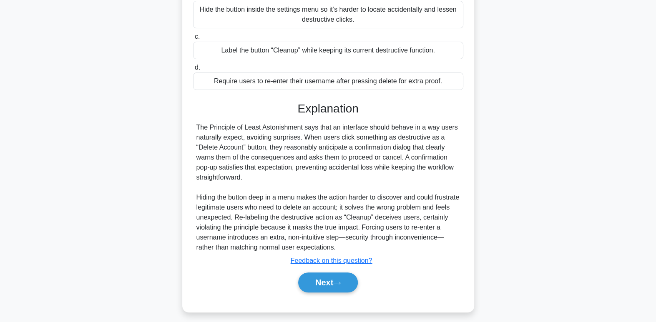
scroll to position [151, 0]
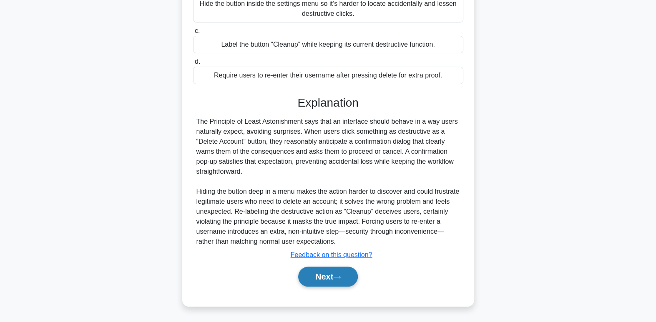
click at [341, 276] on icon at bounding box center [337, 277] width 8 height 5
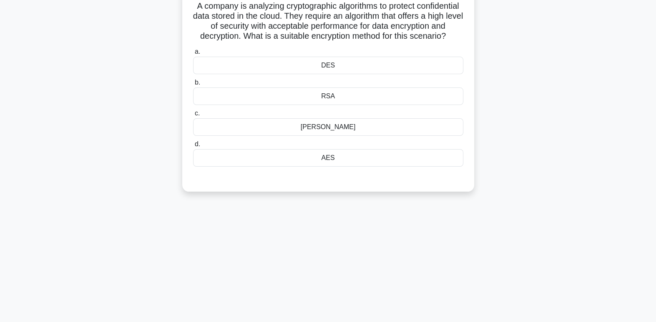
scroll to position [0, 0]
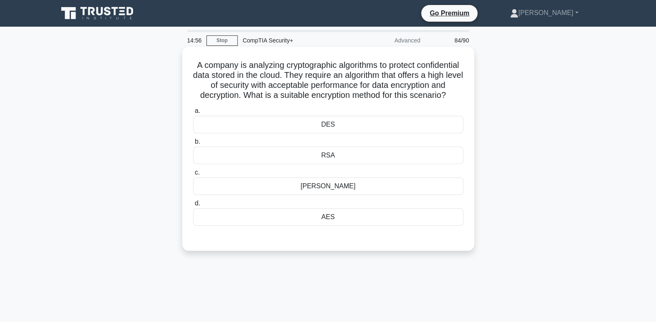
click at [349, 195] on div "Diffie-Hellman" at bounding box center [328, 187] width 270 height 18
click at [193, 176] on input "c. Diffie-Hellman" at bounding box center [193, 172] width 0 height 5
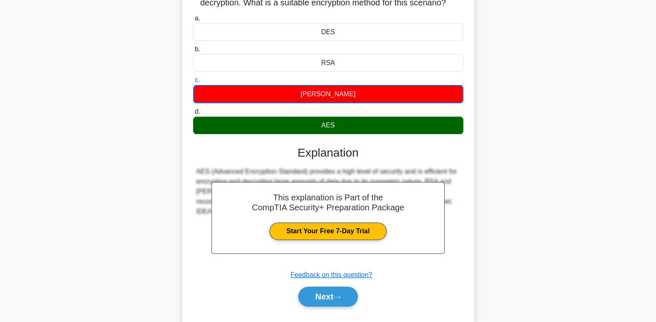
scroll to position [128, 0]
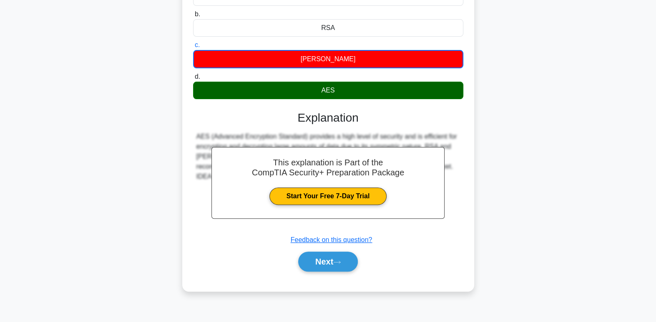
click at [334, 275] on div "Next" at bounding box center [328, 262] width 270 height 27
click at [332, 269] on button "Next" at bounding box center [328, 262] width 60 height 20
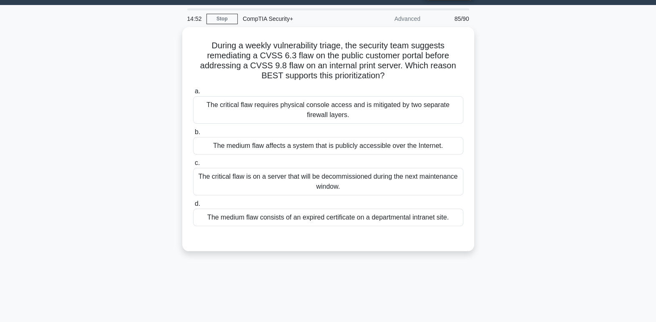
scroll to position [0, 0]
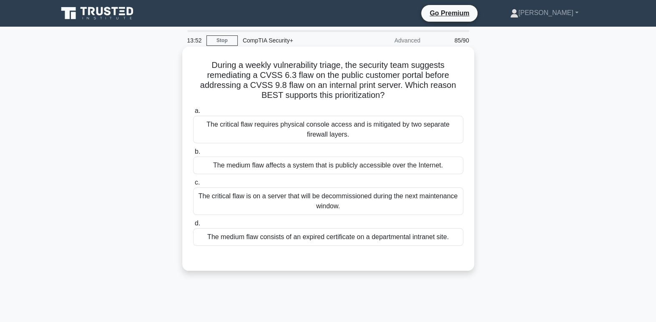
click at [301, 131] on div "The critical flaw requires physical console access and is mitigated by two sepa…" at bounding box center [328, 130] width 270 height 28
click at [193, 114] on input "a. The critical flaw requires physical console access and is mitigated by two s…" at bounding box center [193, 110] width 0 height 5
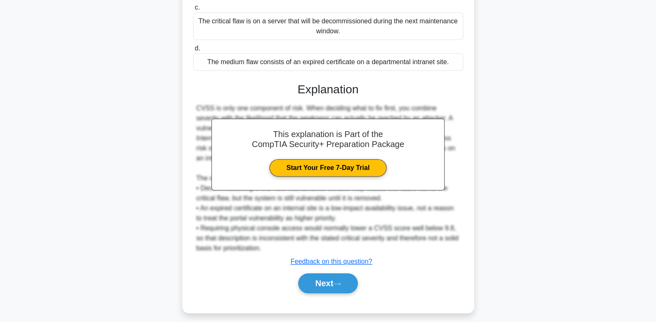
scroll to position [182, 0]
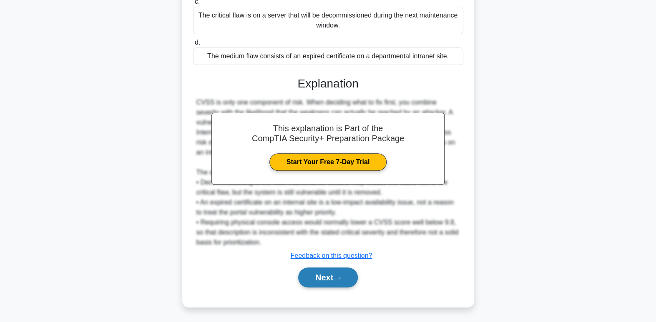
click at [349, 269] on button "Next" at bounding box center [328, 278] width 60 height 20
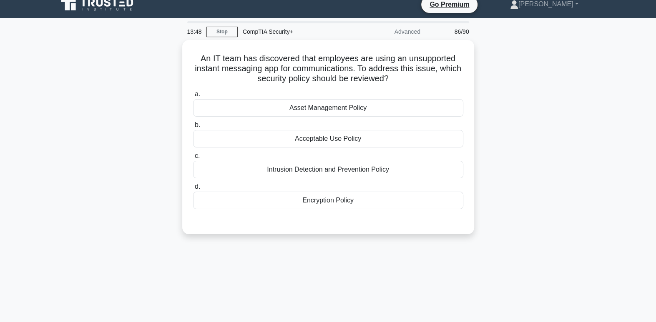
scroll to position [0, 0]
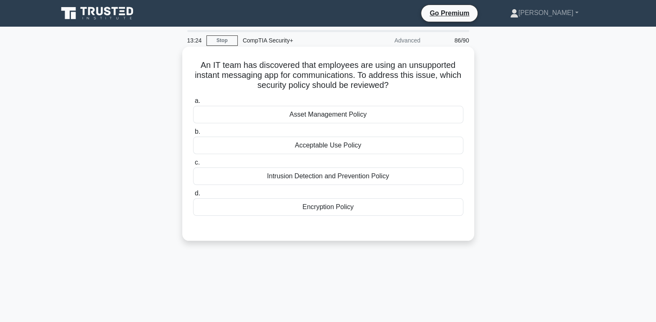
click at [367, 148] on div "Acceptable Use Policy" at bounding box center [328, 146] width 270 height 18
click at [193, 135] on input "b. Acceptable Use Policy" at bounding box center [193, 131] width 0 height 5
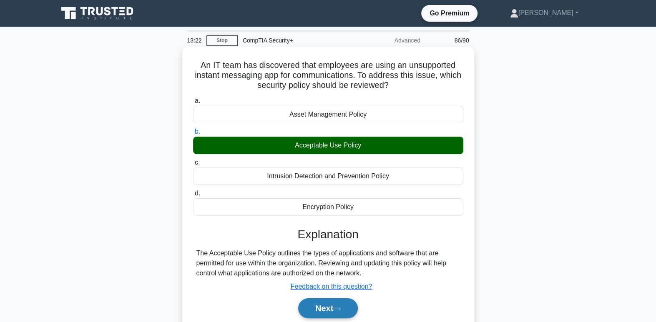
click at [351, 314] on button "Next" at bounding box center [328, 309] width 60 height 20
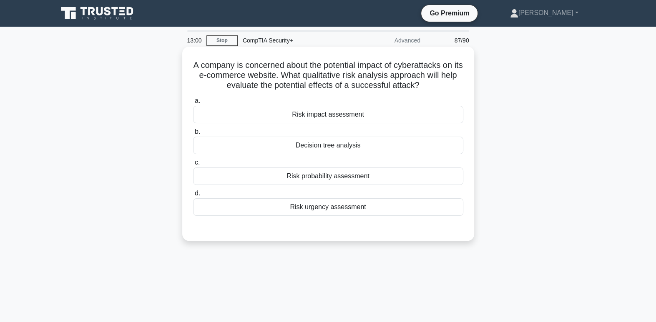
click at [368, 178] on div "Risk probability assessment" at bounding box center [328, 177] width 270 height 18
click at [193, 166] on input "c. Risk probability assessment" at bounding box center [193, 162] width 0 height 5
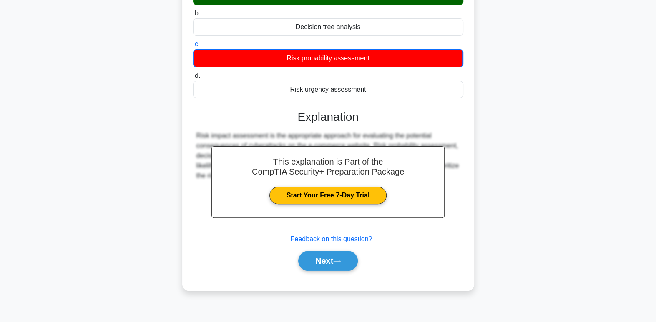
scroll to position [128, 0]
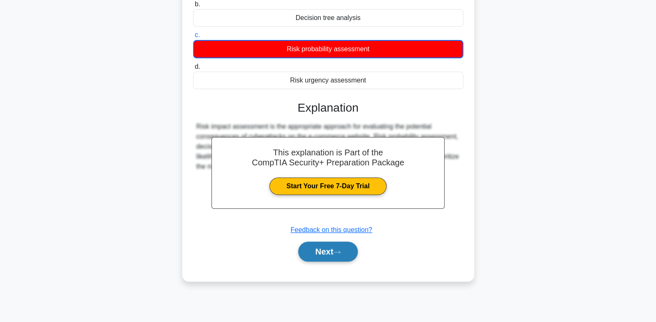
click at [329, 251] on button "Next" at bounding box center [328, 252] width 60 height 20
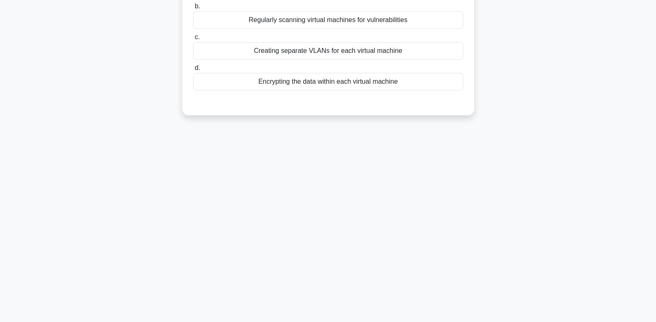
scroll to position [0, 0]
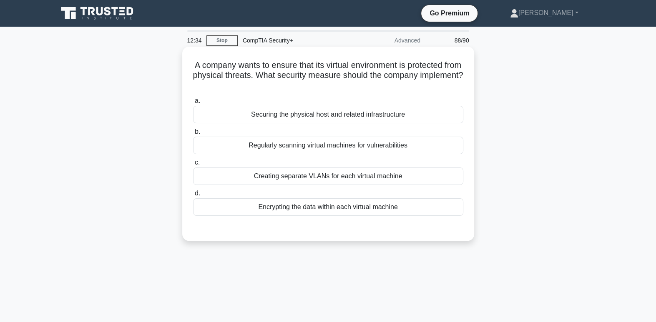
click at [354, 118] on div "Securing the physical host and related infrastructure" at bounding box center [328, 115] width 270 height 18
click at [193, 104] on input "a. Securing the physical host and related infrastructure" at bounding box center [193, 100] width 0 height 5
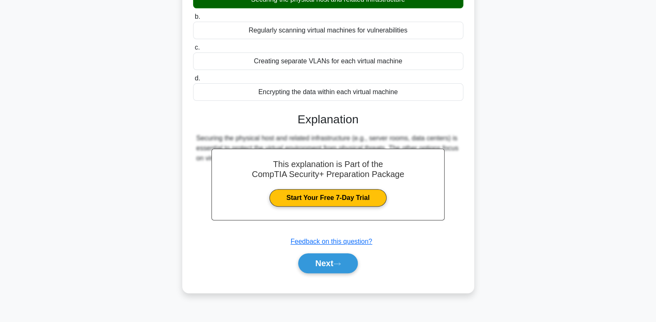
scroll to position [128, 0]
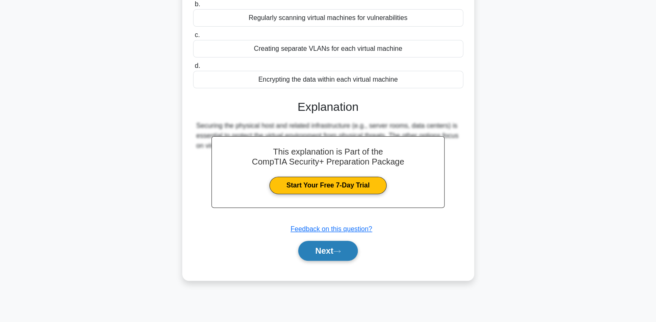
click at [351, 256] on button "Next" at bounding box center [328, 251] width 60 height 20
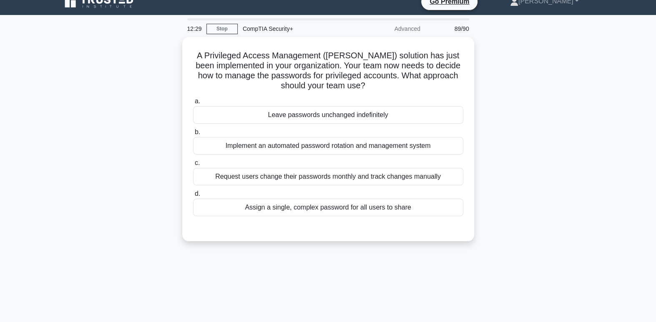
scroll to position [0, 0]
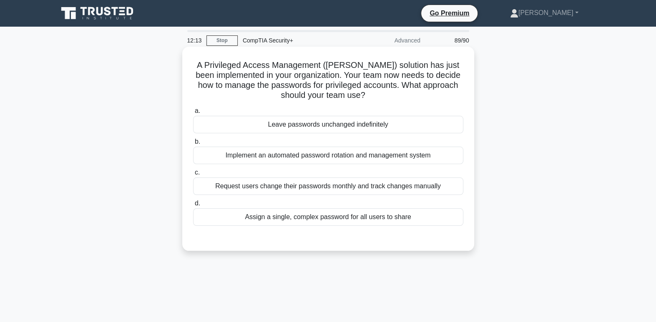
click at [380, 191] on div "Request users change their passwords monthly and track changes manually" at bounding box center [328, 187] width 270 height 18
click at [193, 176] on input "c. Request users change their passwords monthly and track changes manually" at bounding box center [193, 172] width 0 height 5
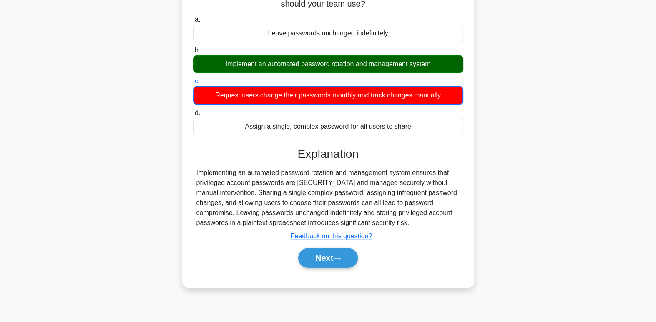
scroll to position [128, 0]
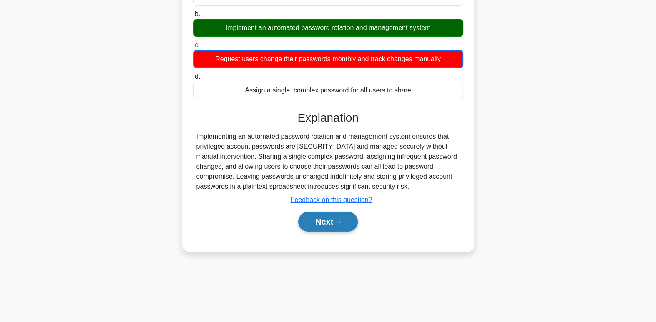
click at [341, 220] on icon at bounding box center [337, 222] width 8 height 5
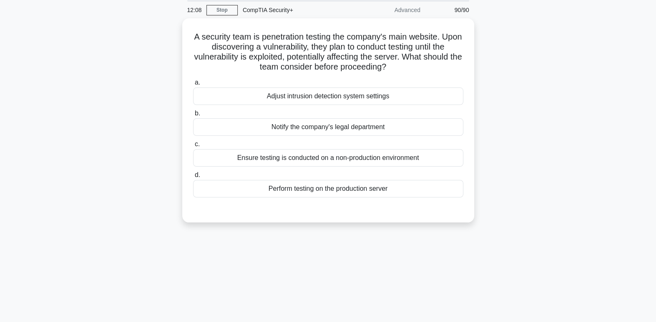
scroll to position [0, 0]
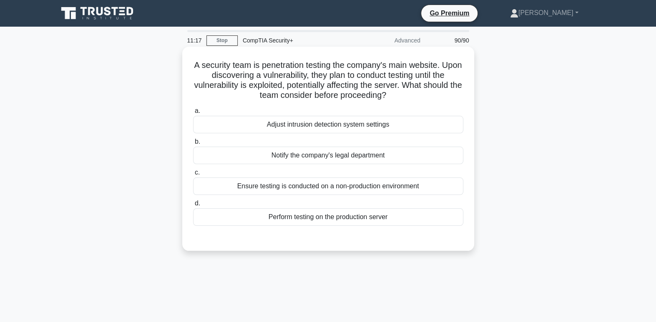
click at [373, 181] on div "Ensure testing is conducted on a non-production environment" at bounding box center [328, 187] width 270 height 18
click at [193, 176] on input "c. Ensure testing is conducted on a non-production environment" at bounding box center [193, 172] width 0 height 5
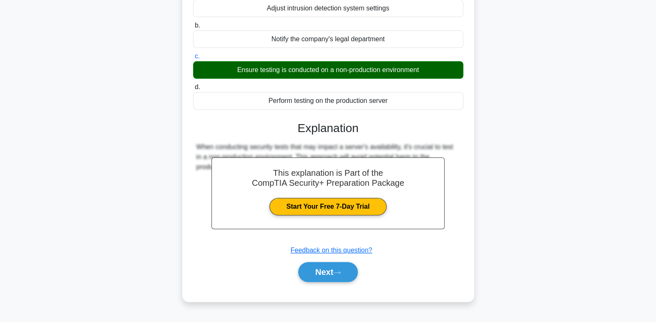
scroll to position [128, 0]
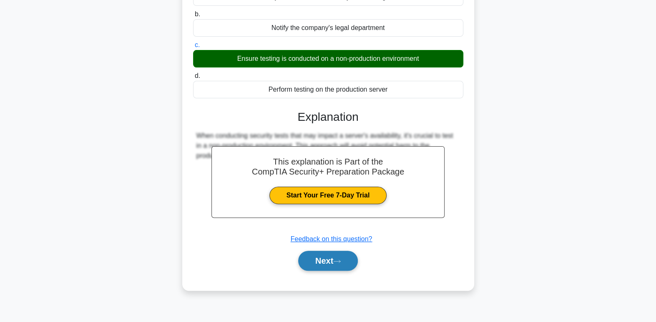
click at [339, 263] on icon at bounding box center [337, 261] width 8 height 5
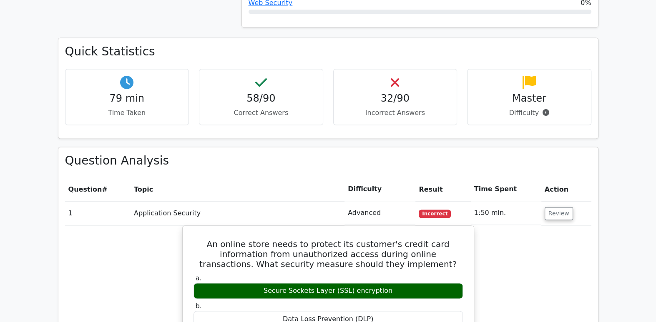
scroll to position [883, 0]
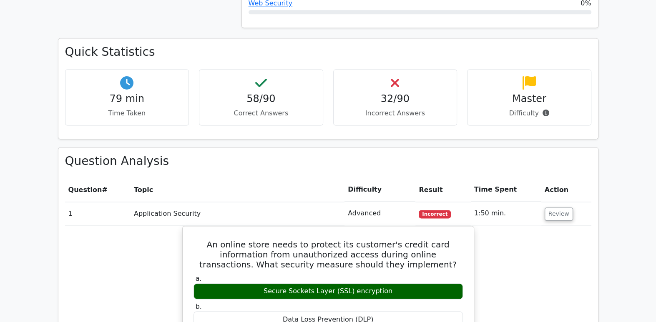
drag, startPoint x: 472, startPoint y: 214, endPoint x: 488, endPoint y: 224, distance: 18.7
drag, startPoint x: 488, startPoint y: 224, endPoint x: 266, endPoint y: 122, distance: 244.7
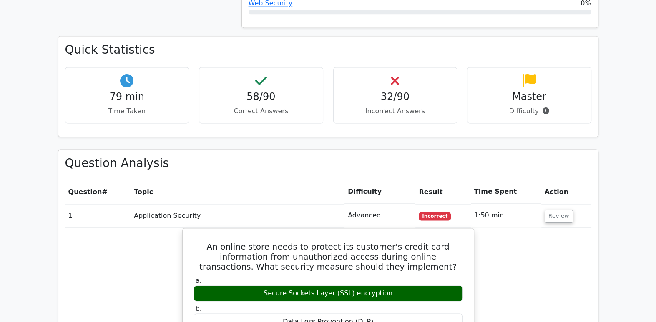
click at [504, 106] on p "Difficulty" at bounding box center [529, 111] width 110 height 10
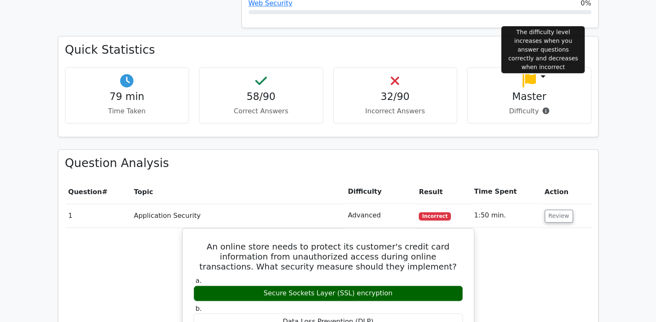
click at [543, 108] on icon at bounding box center [546, 111] width 7 height 7
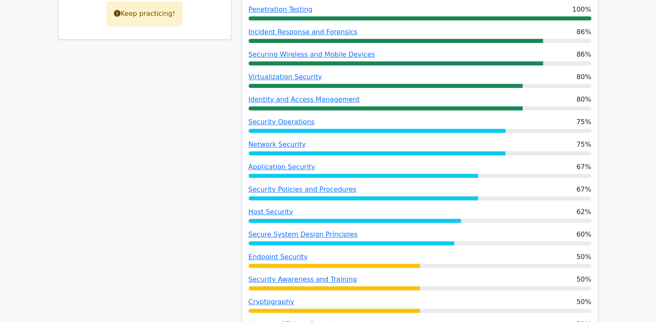
scroll to position [424, 0]
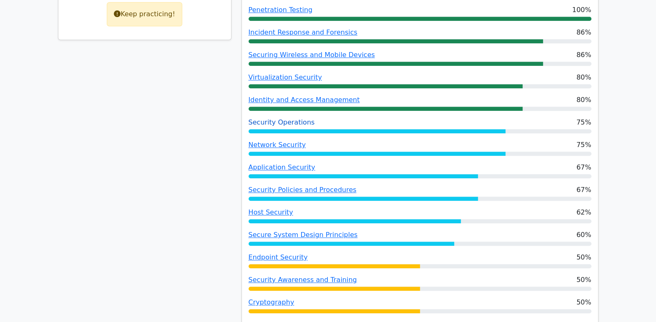
click at [267, 118] on link "Security Operations" at bounding box center [282, 122] width 66 height 8
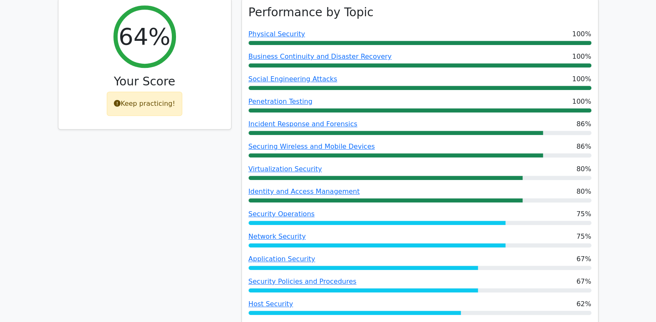
scroll to position [335, 0]
